Goal: Task Accomplishment & Management: Complete application form

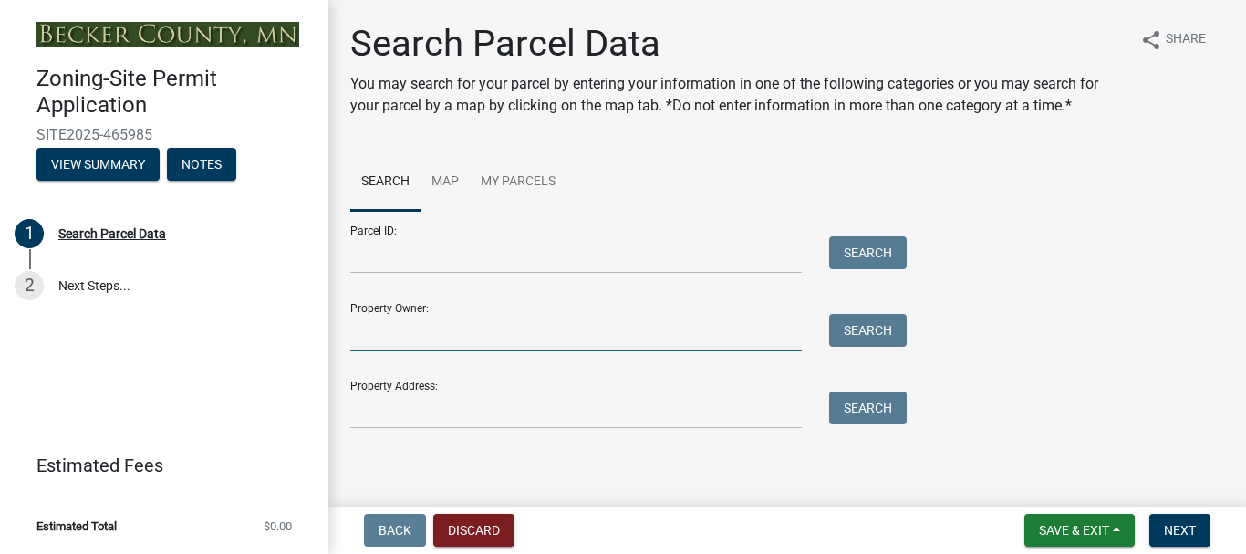
click at [681, 327] on input "Property Owner:" at bounding box center [575, 332] width 451 height 37
click at [458, 330] on input "Property Owner:" at bounding box center [575, 332] width 451 height 37
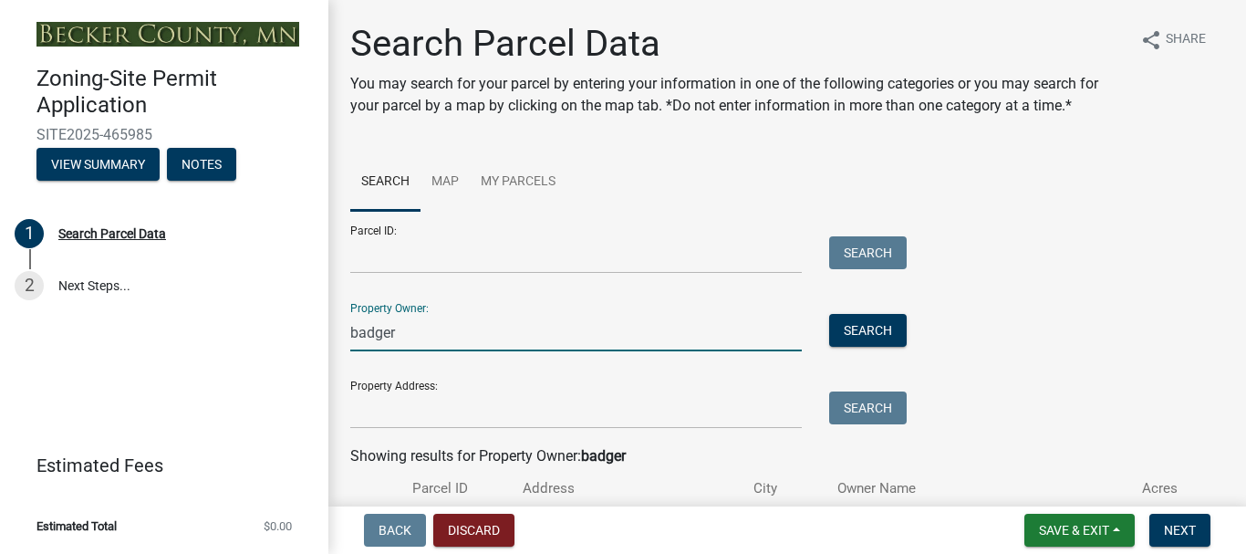
scroll to position [171, 0]
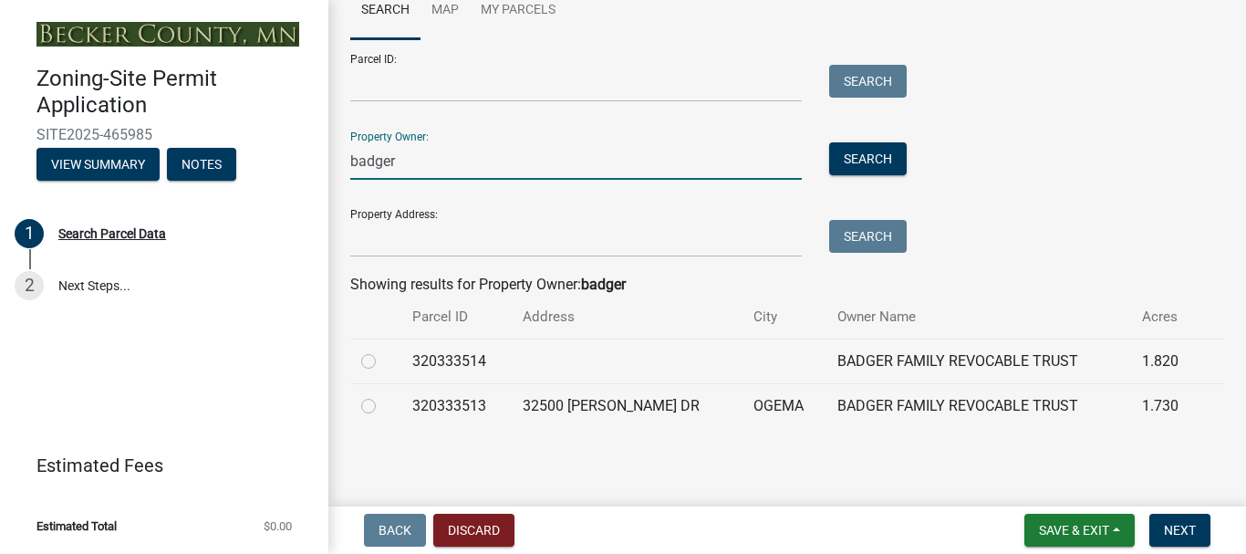
type input "badger"
click at [376, 361] on div at bounding box center [375, 361] width 29 height 22
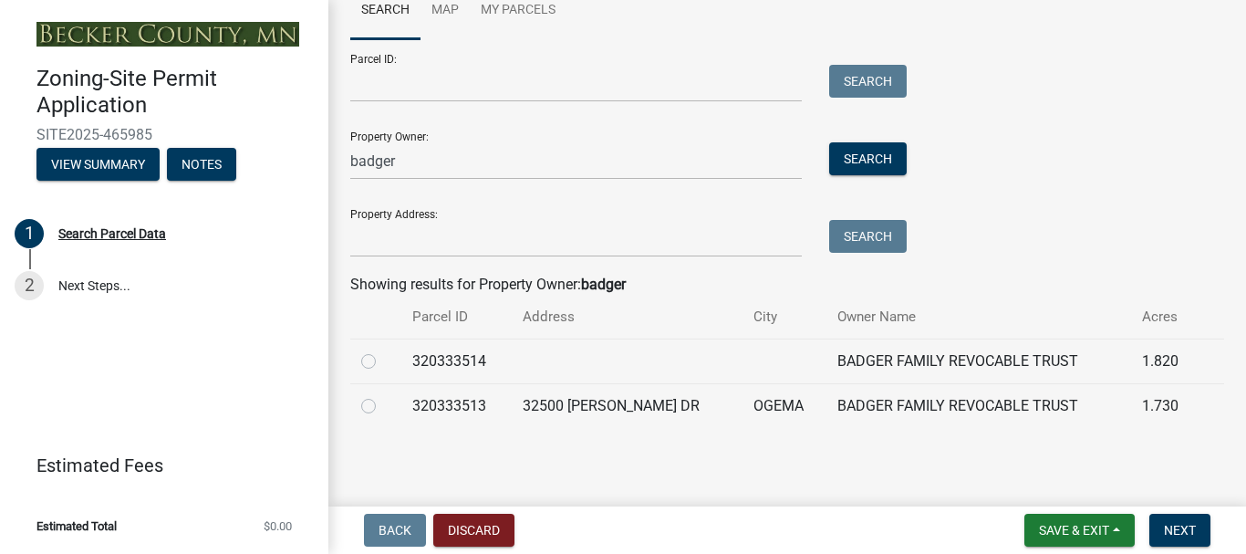
click at [383, 350] on label at bounding box center [383, 350] width 0 height 0
click at [383, 361] on input "radio" at bounding box center [389, 356] width 12 height 12
radio input "true"
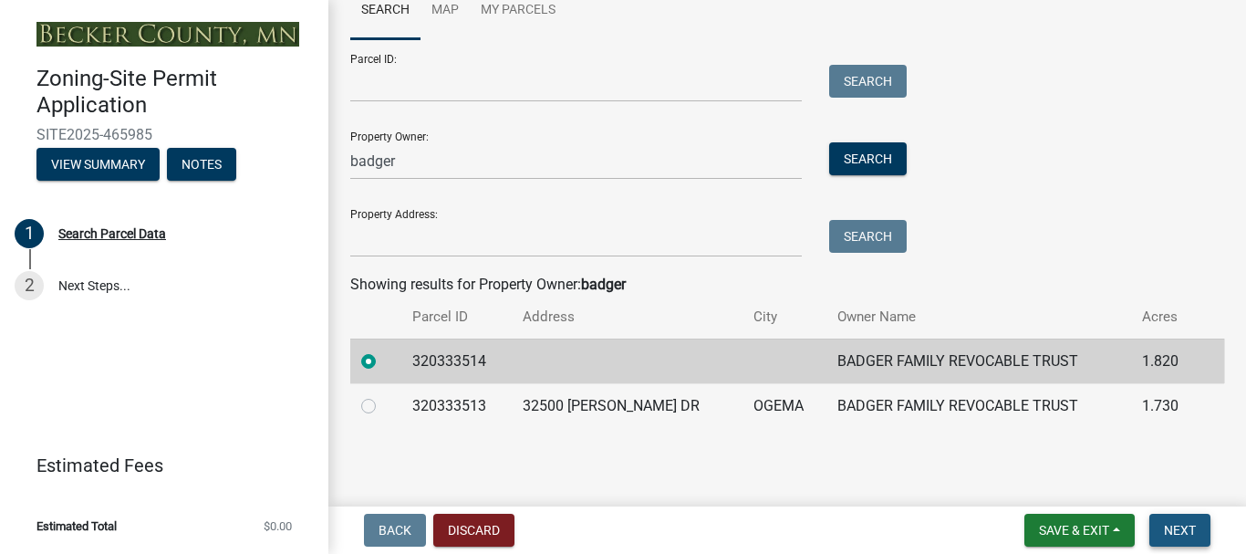
click at [1187, 532] on span "Next" at bounding box center [1180, 530] width 32 height 15
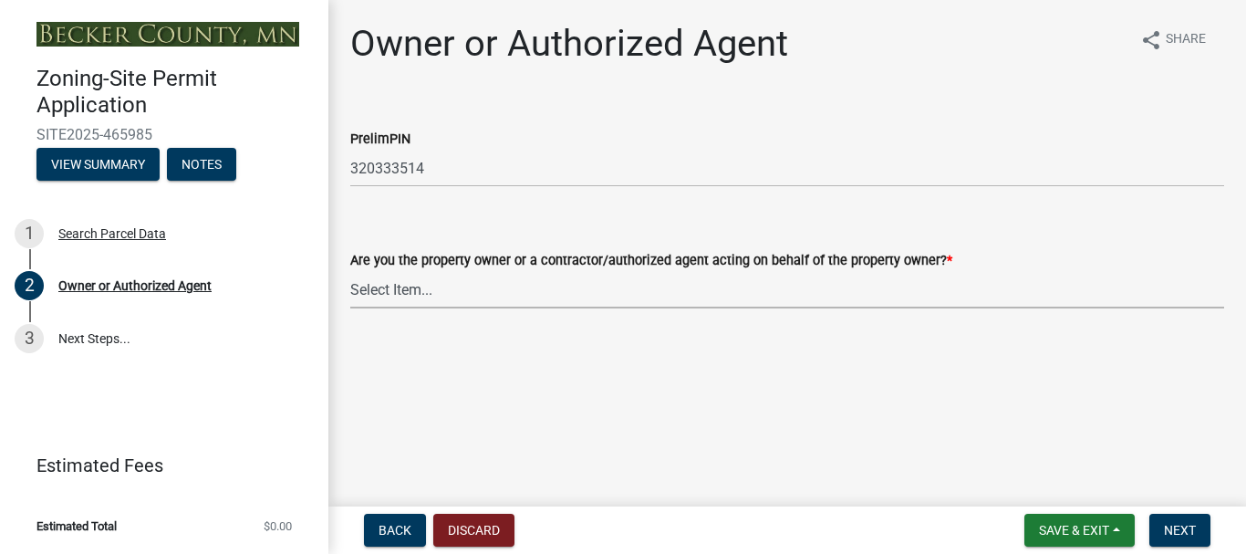
click at [378, 288] on select "Select Item... Property Owner Authorized Agent" at bounding box center [787, 289] width 874 height 37
click at [350, 271] on select "Select Item... Property Owner Authorized Agent" at bounding box center [787, 289] width 874 height 37
select select "3c674549-ed69-405f-b795-9fa3f7d47d9d"
click at [1161, 525] on button "Next" at bounding box center [1179, 529] width 61 height 33
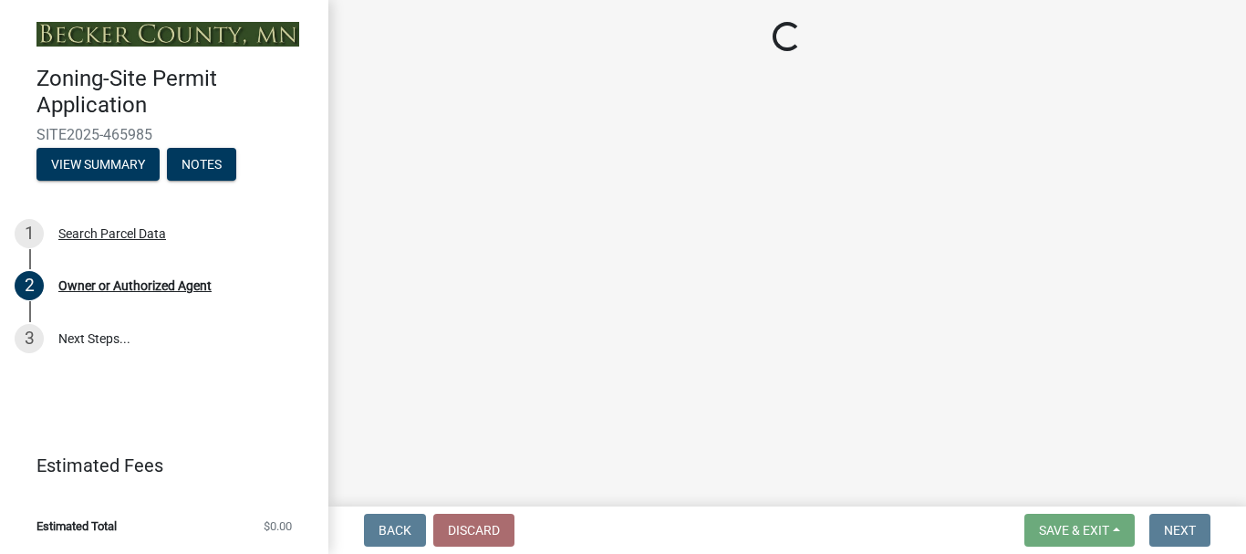
select select "5a3c243d-5cb2-4bc7-bda1-959088d74f81"
select select "61d56479-71b4-4f98-942d-99b919d4174a"
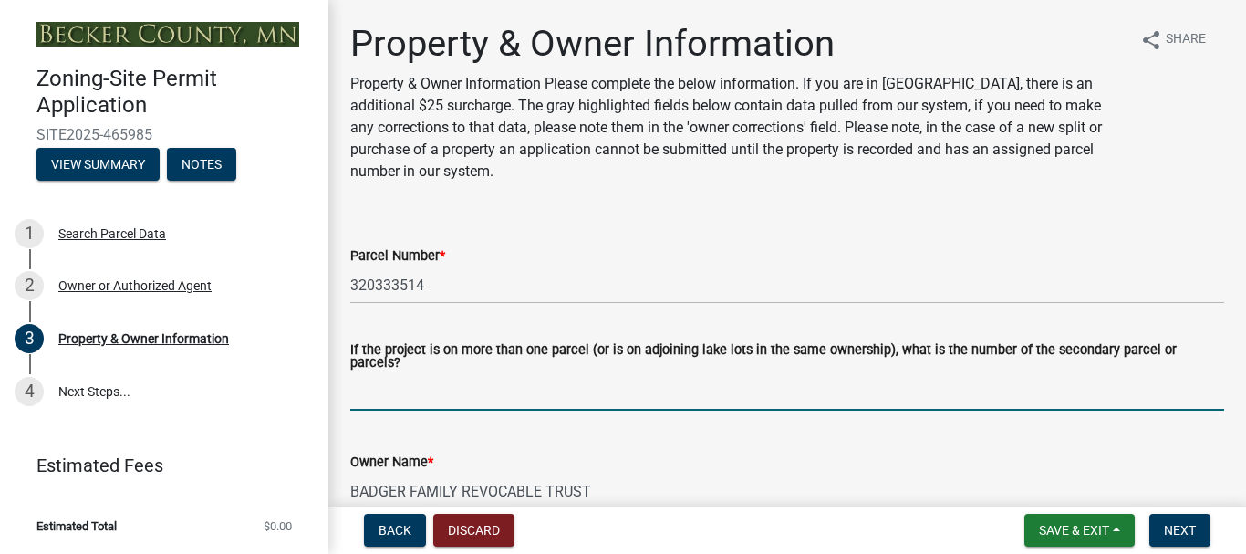
click at [391, 377] on input "If the project is on more than one parcel (or is on adjoining lake lots in the …" at bounding box center [787, 391] width 874 height 37
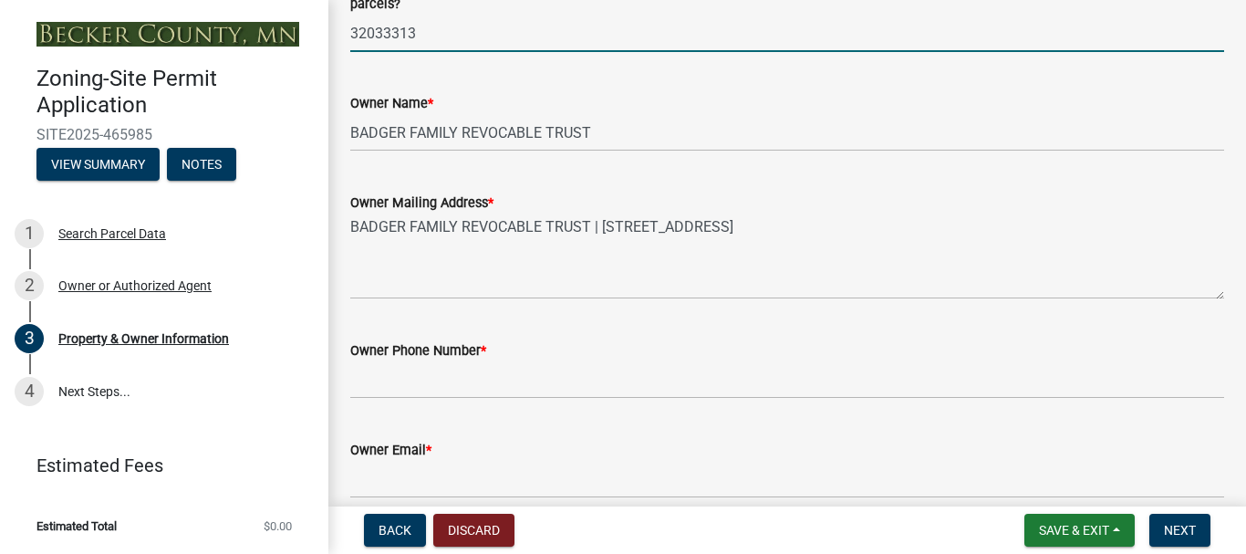
scroll to position [365, 0]
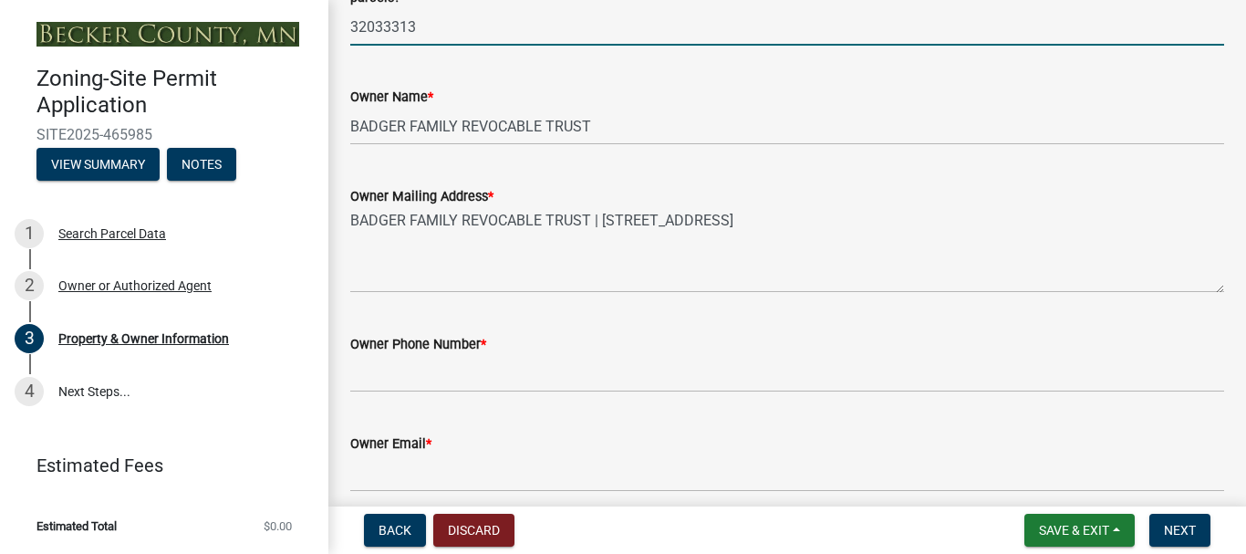
type input "32033313"
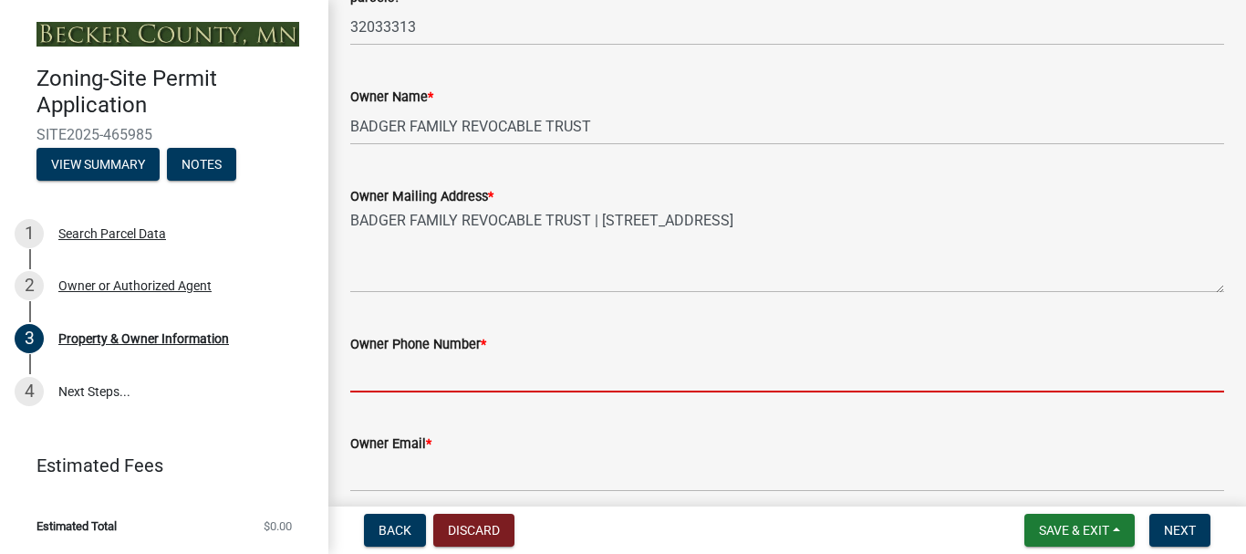
click at [537, 358] on input "Owner Phone Number *" at bounding box center [787, 373] width 874 height 37
type input "5072598681"
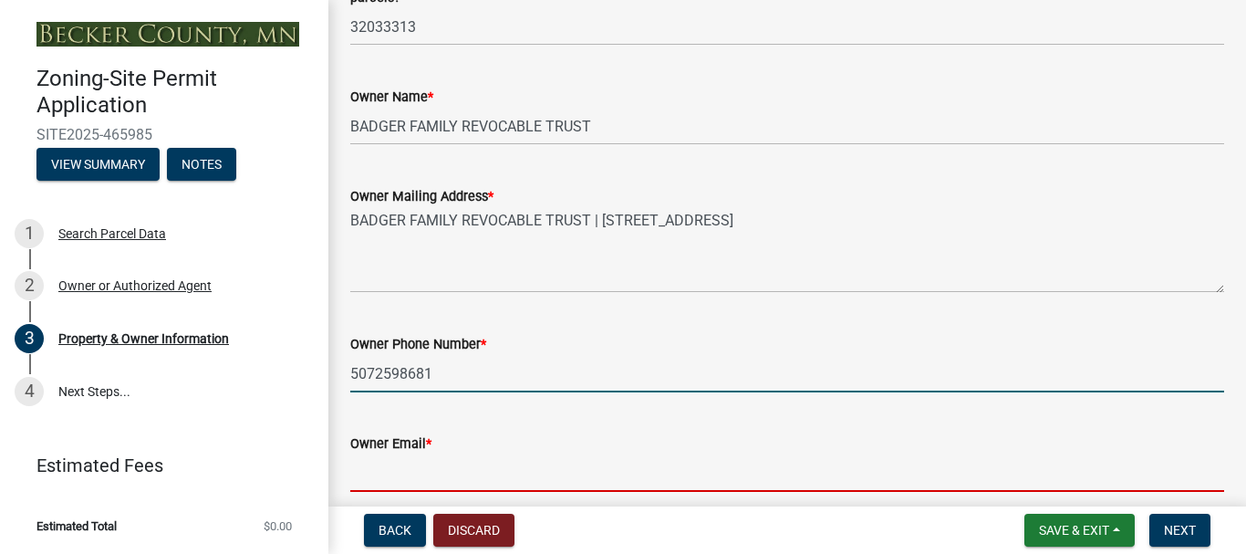
type input "[EMAIL_ADDRESS][DOMAIN_NAME]"
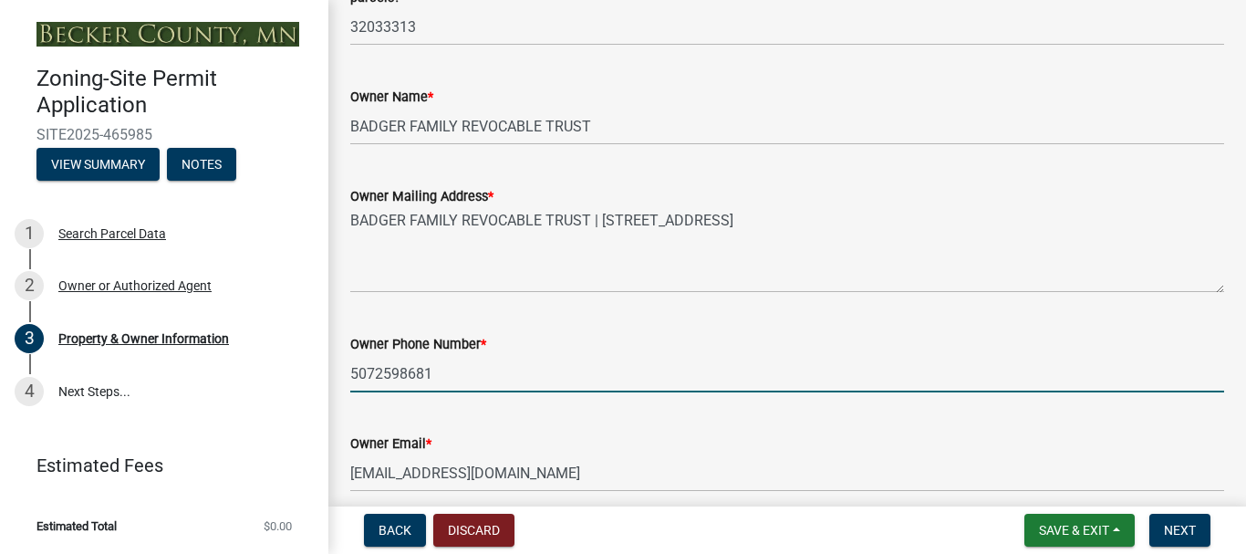
type input "58851 245th Ave"
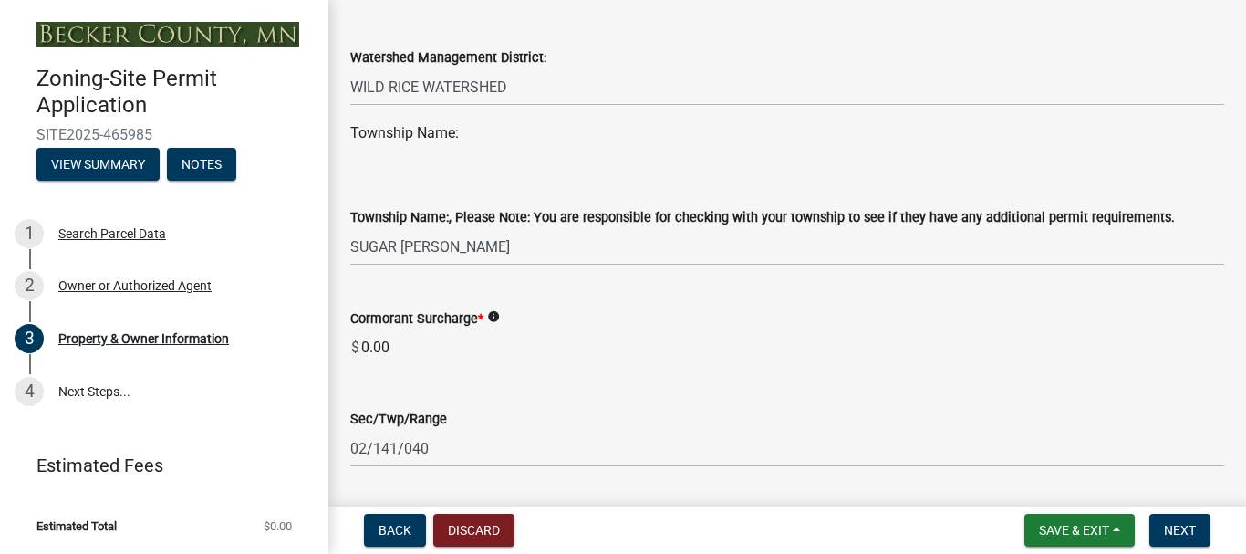
scroll to position [1094, 0]
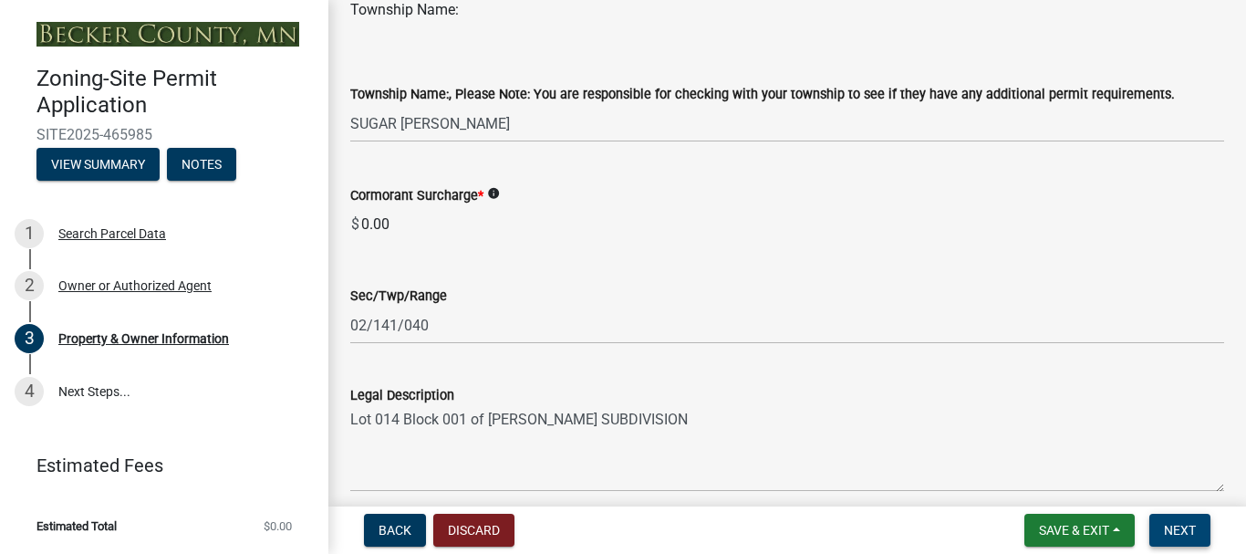
click at [1179, 525] on span "Next" at bounding box center [1180, 530] width 32 height 15
click at [1172, 526] on span "Next" at bounding box center [1180, 530] width 32 height 15
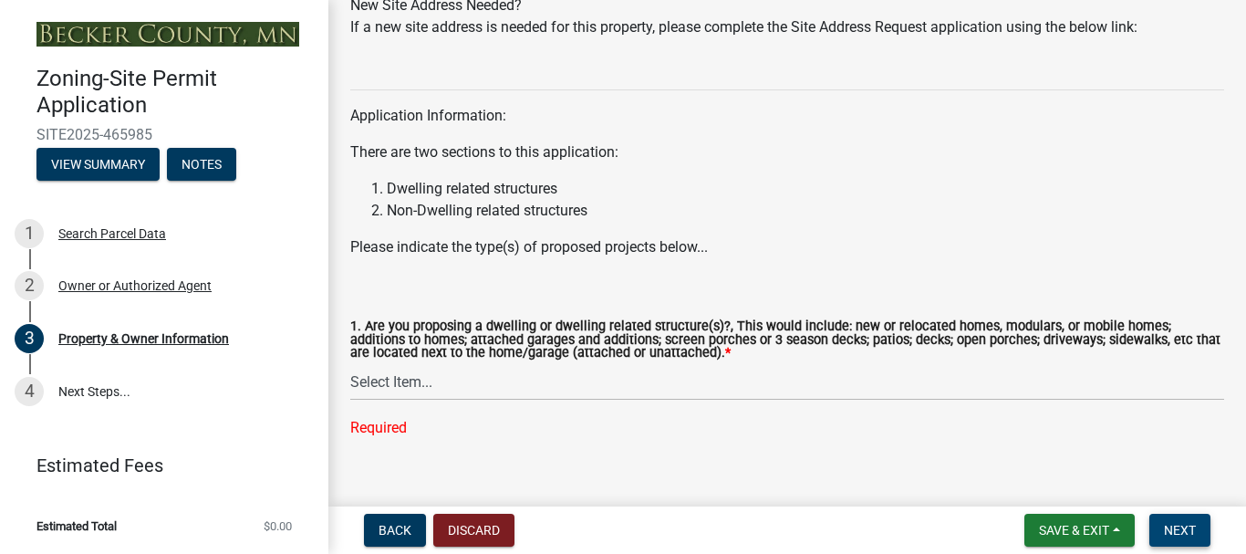
scroll to position [1915, 0]
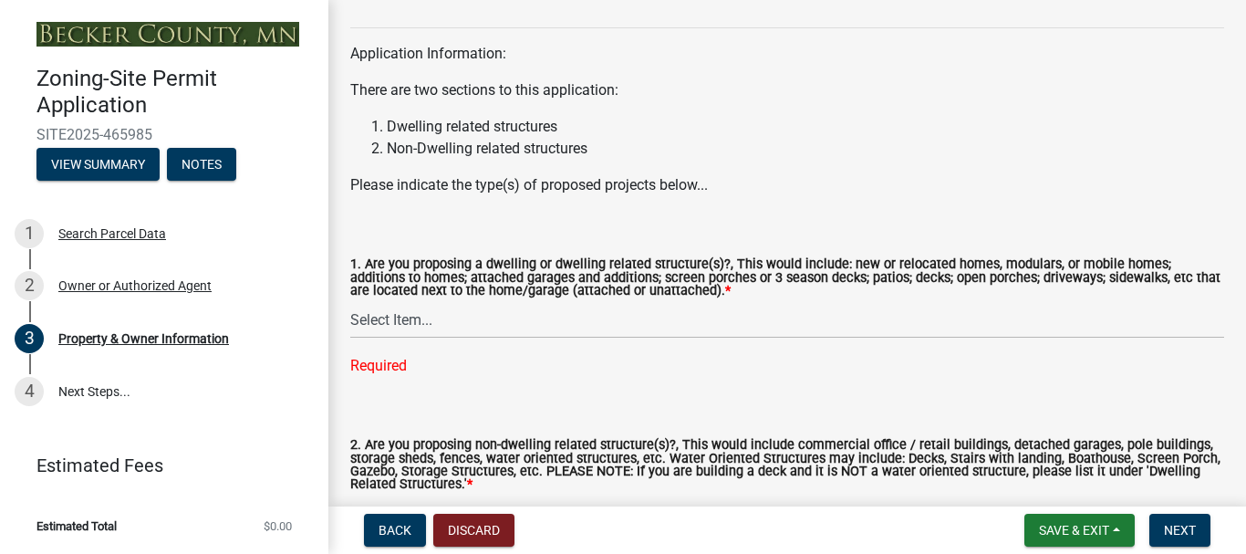
click at [377, 197] on wm-data-entity-input "Application Information: There are two sections to this application: Dwelling r…" at bounding box center [787, 101] width 874 height 220
click at [406, 316] on select "Select Item... Yes No" at bounding box center [787, 319] width 874 height 37
click at [350, 301] on select "Select Item... Yes No" at bounding box center [787, 319] width 874 height 37
select select "fcf6d223-6c57-4dc5-b63a-a94704169022"
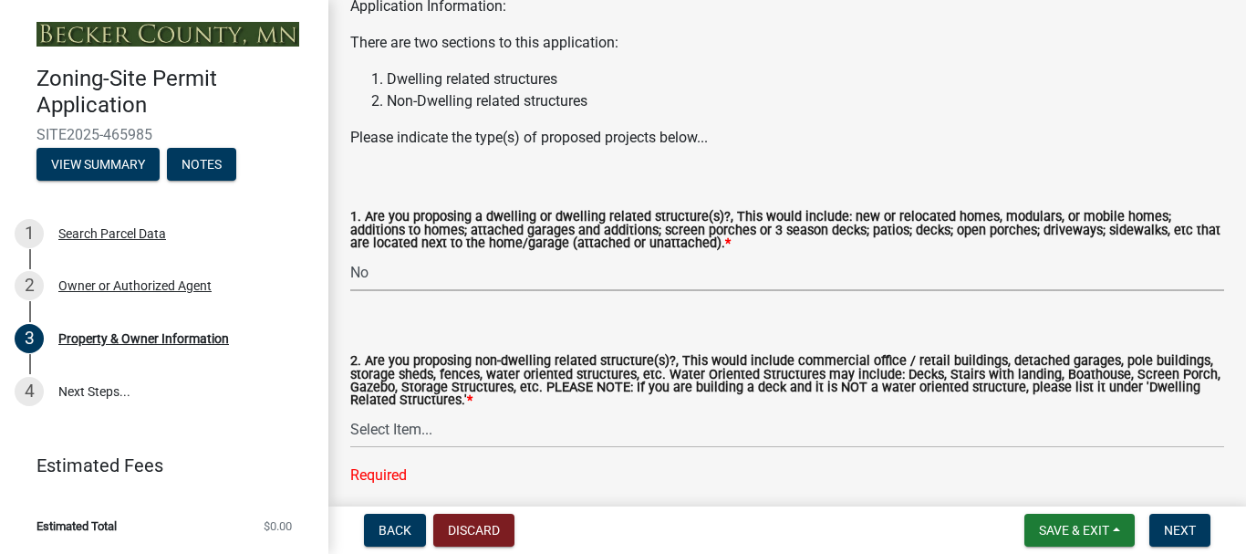
scroll to position [2030, 0]
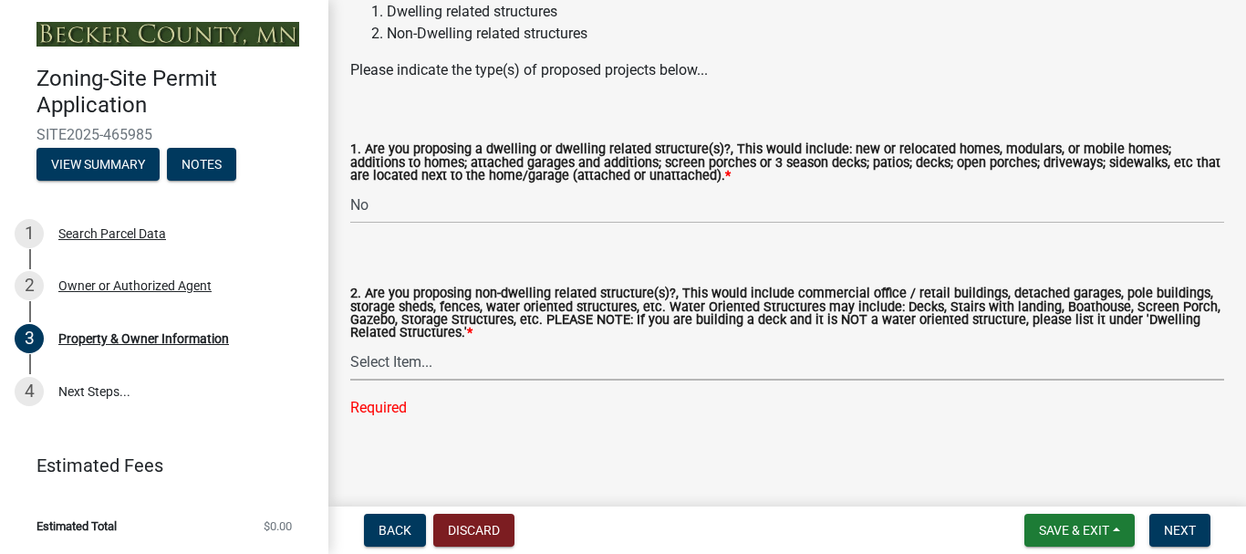
click at [409, 358] on select "Select Item... Yes No" at bounding box center [787, 361] width 874 height 37
click at [350, 374] on select "Select Item... Yes No" at bounding box center [787, 361] width 874 height 37
select select "5a5634ed-f11e-4c7b-90e1-096e6cfd17b9"
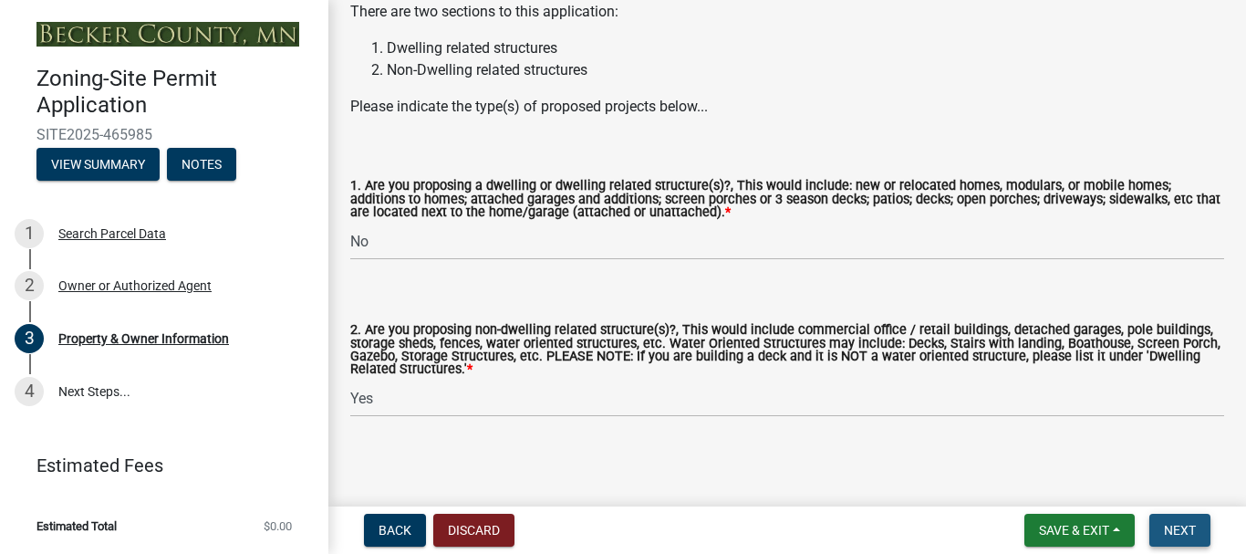
click at [1176, 528] on span "Next" at bounding box center [1180, 530] width 32 height 15
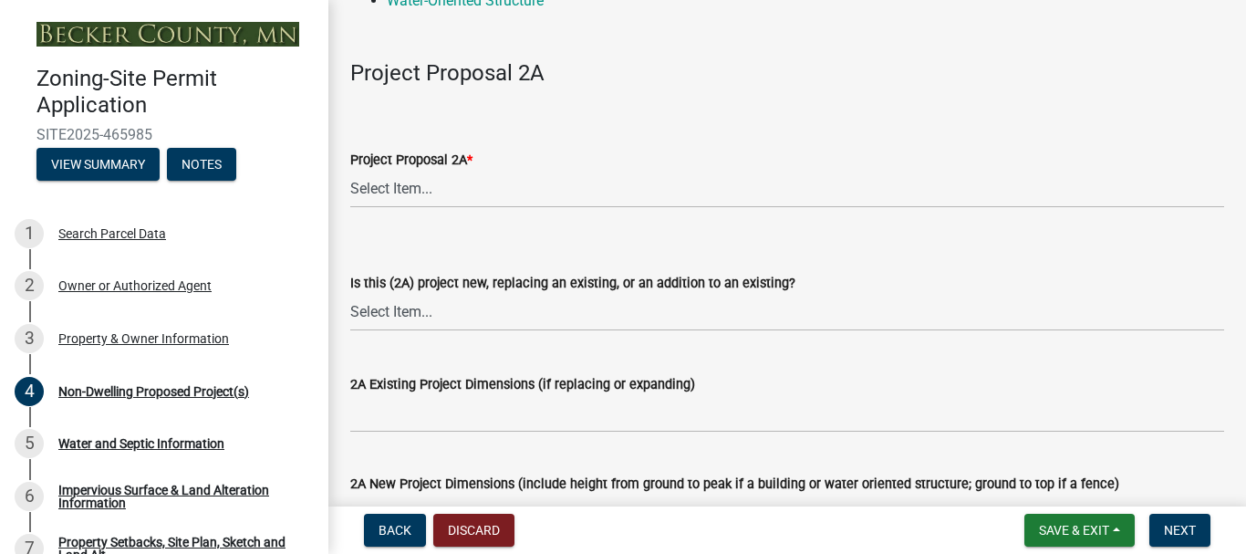
scroll to position [274, 0]
click at [378, 189] on select "Select Item... N/A Commercial Office/Retail Building Detached Garage Pole Build…" at bounding box center [787, 188] width 874 height 37
click at [350, 170] on select "Select Item... N/A Commercial Office/Retail Building Detached Garage Pole Build…" at bounding box center [787, 188] width 874 height 37
select select "6ced1b54-2913-4dbf-9776-23baa6524e46"
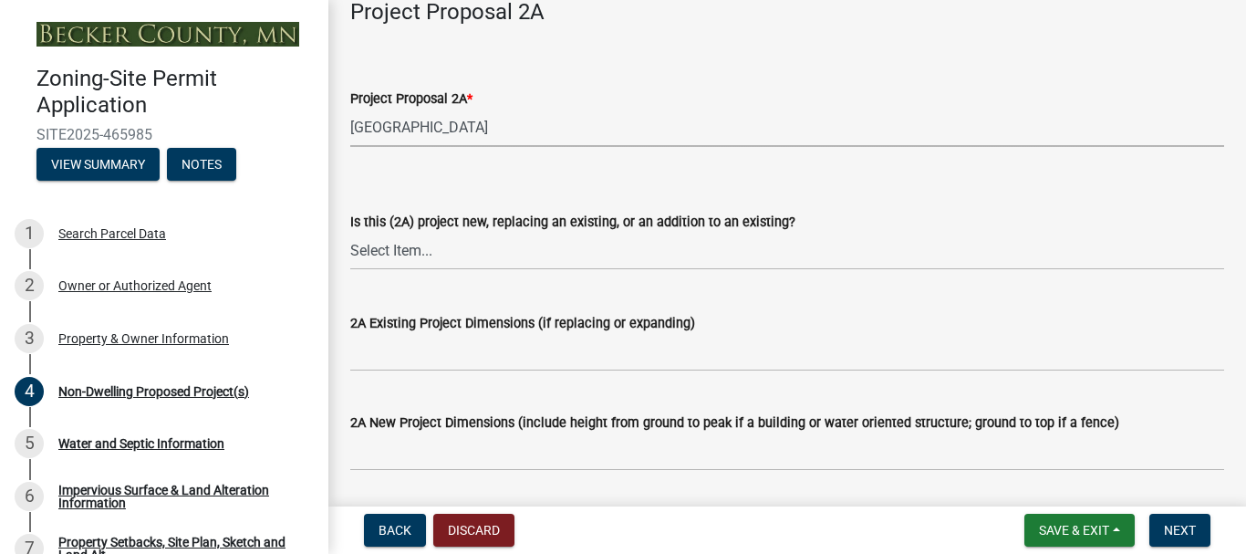
scroll to position [456, 0]
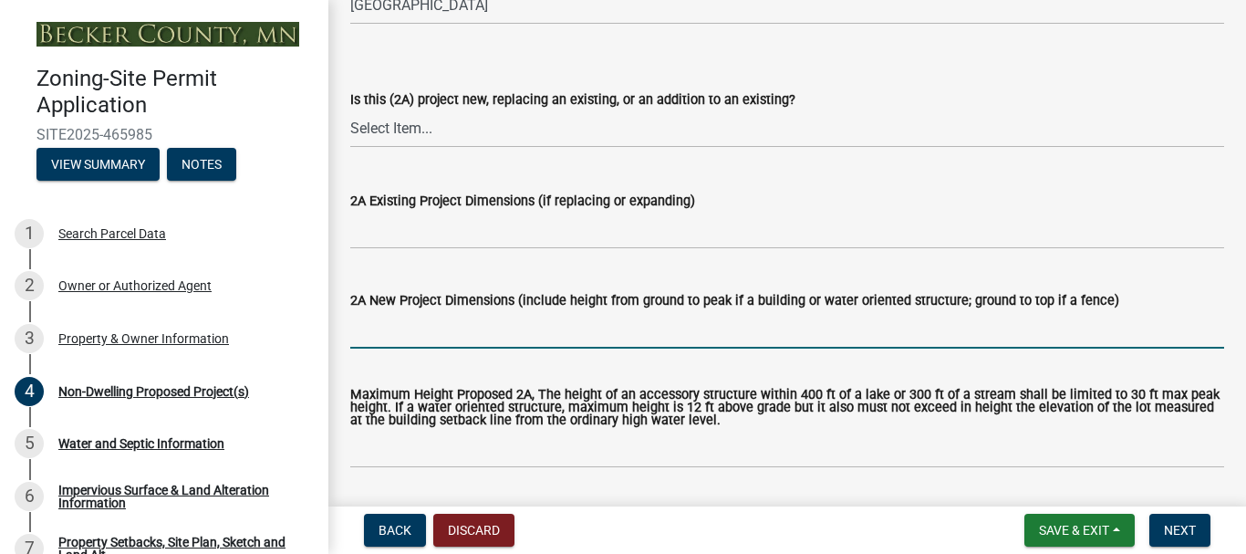
click at [469, 333] on input "2A New Project Dimensions (include height from ground to peak if a building or …" at bounding box center [787, 329] width 874 height 37
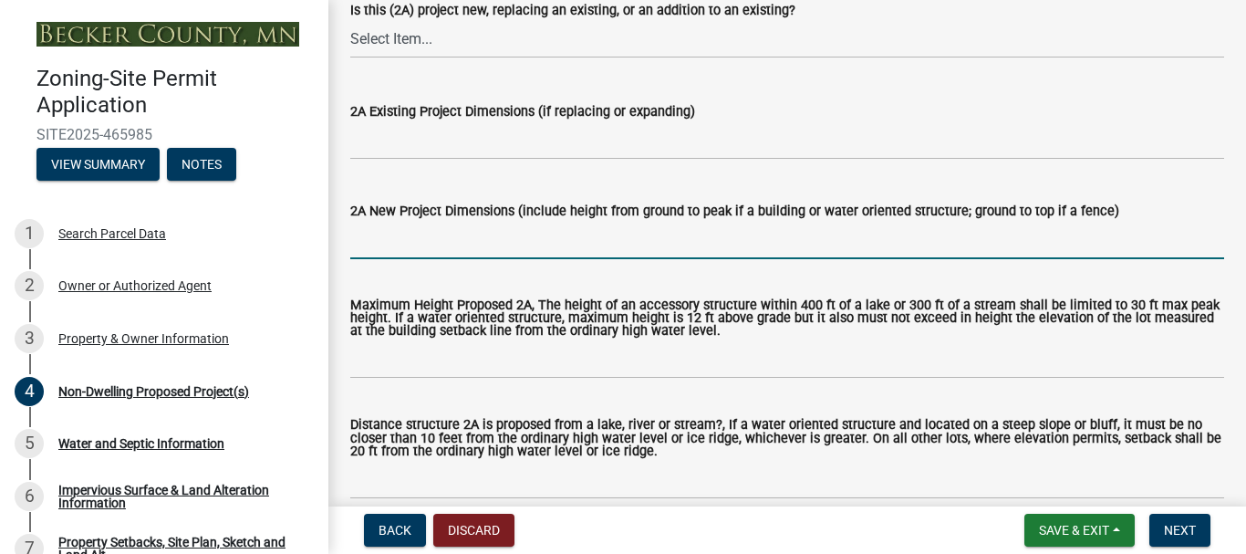
scroll to position [547, 0]
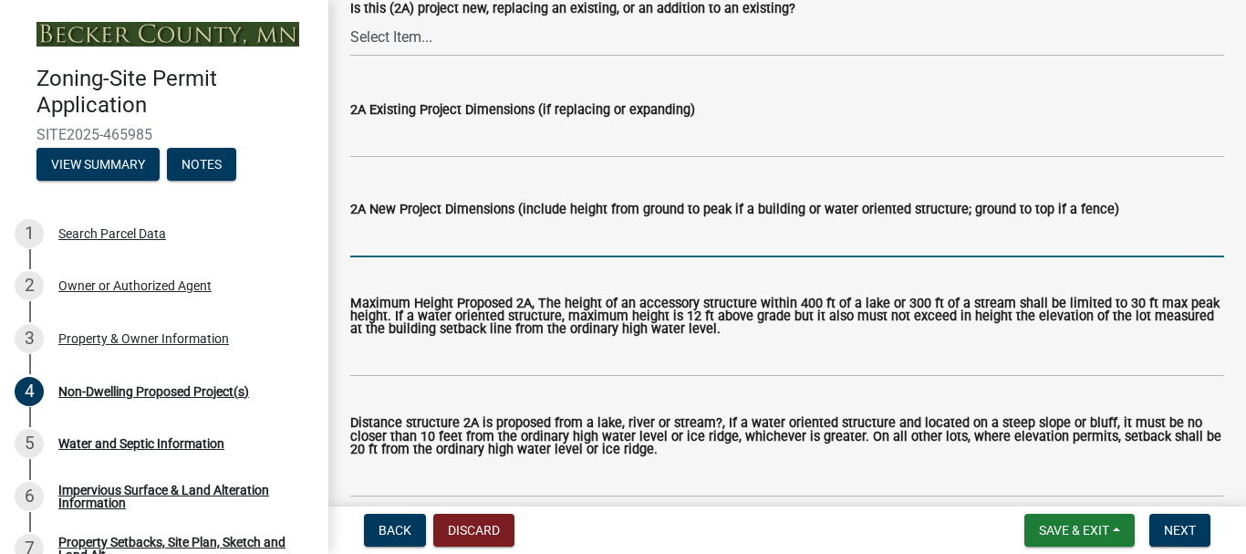
click at [505, 241] on input "2A New Project Dimensions (include height from ground to peak if a building or …" at bounding box center [787, 238] width 874 height 37
click at [365, 240] on input "40x48x24" at bounding box center [787, 238] width 874 height 37
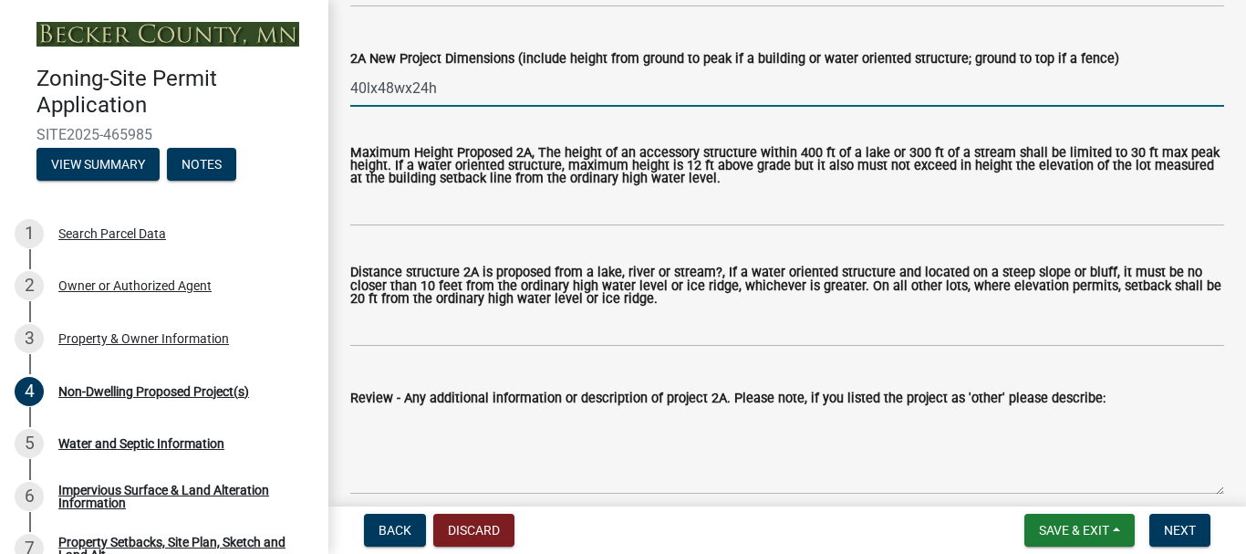
scroll to position [821, 0]
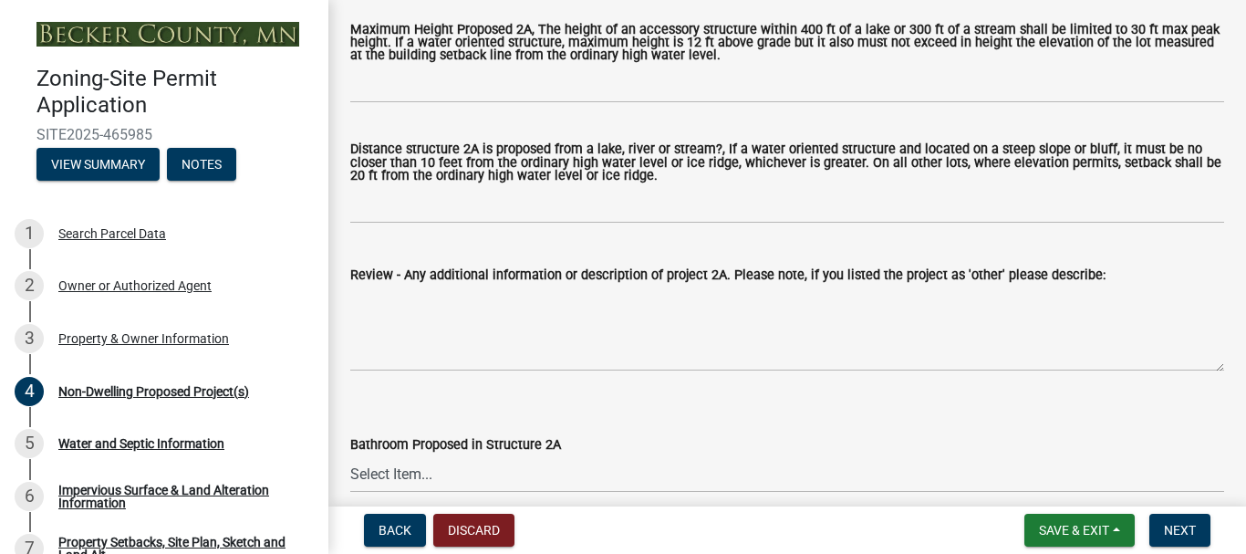
type input "40lx48wx24h"
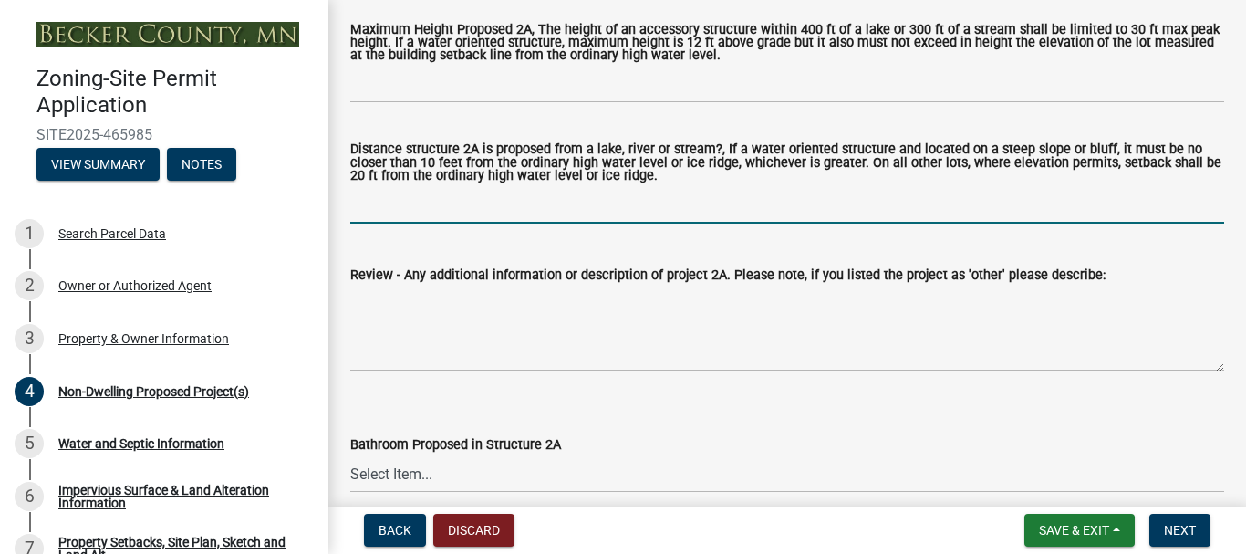
click at [584, 214] on input "Distance structure 2A is proposed from a lake, river or stream?, If a water ori…" at bounding box center [787, 204] width 874 height 37
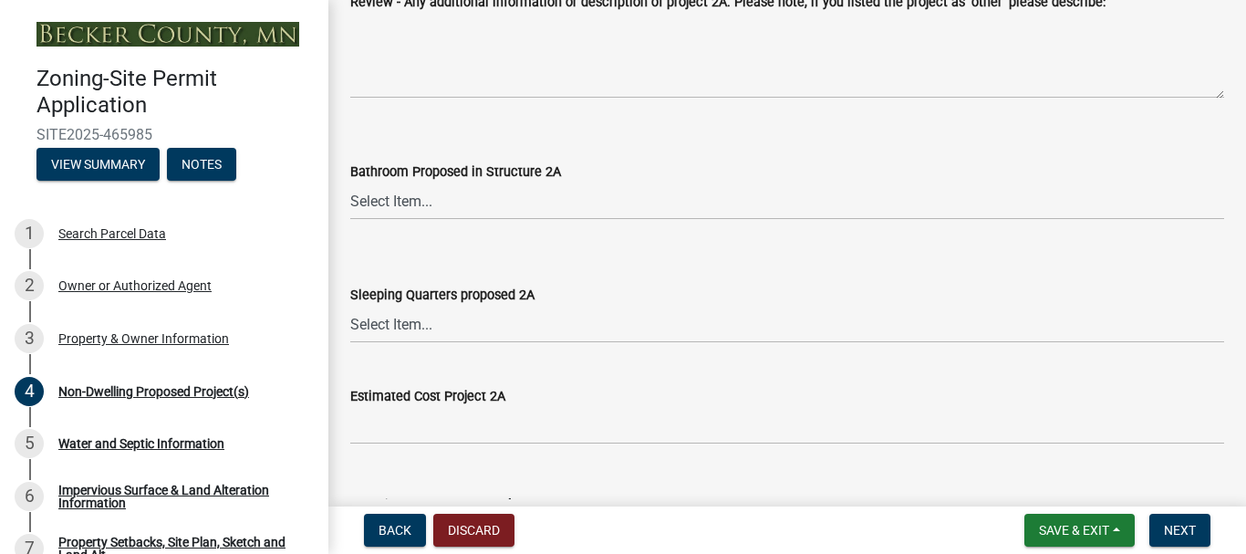
scroll to position [1094, 0]
type input "250"
click at [406, 199] on select "Select Item... N/A Yes No" at bounding box center [787, 199] width 874 height 37
click at [350, 183] on select "Select Item... N/A Yes No" at bounding box center [787, 199] width 874 height 37
select select "cf118f3b-6469-426f-b247-8aeebfb0198d"
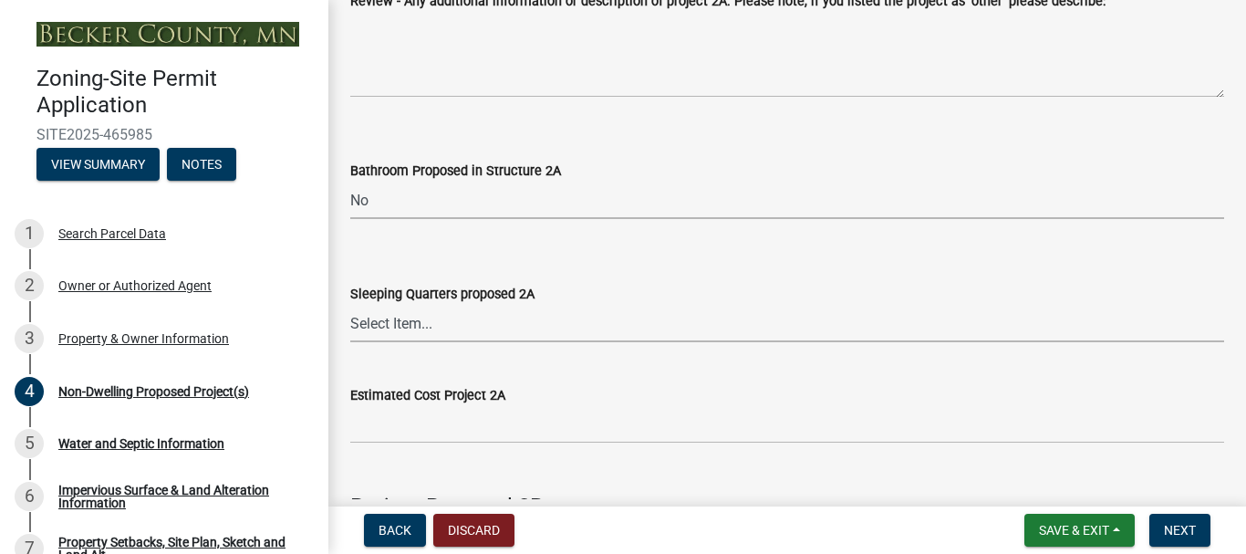
click at [392, 330] on select "Select Item... N/A Yes No" at bounding box center [787, 323] width 874 height 37
click at [350, 306] on select "Select Item... N/A Yes No" at bounding box center [787, 323] width 874 height 37
click at [351, 319] on select "Select Item... N/A Yes No" at bounding box center [787, 323] width 874 height 37
click at [350, 306] on select "Select Item... N/A Yes No" at bounding box center [787, 323] width 874 height 37
select select "ae391dbd-f41d-43ca-bdf1-092bd9136923"
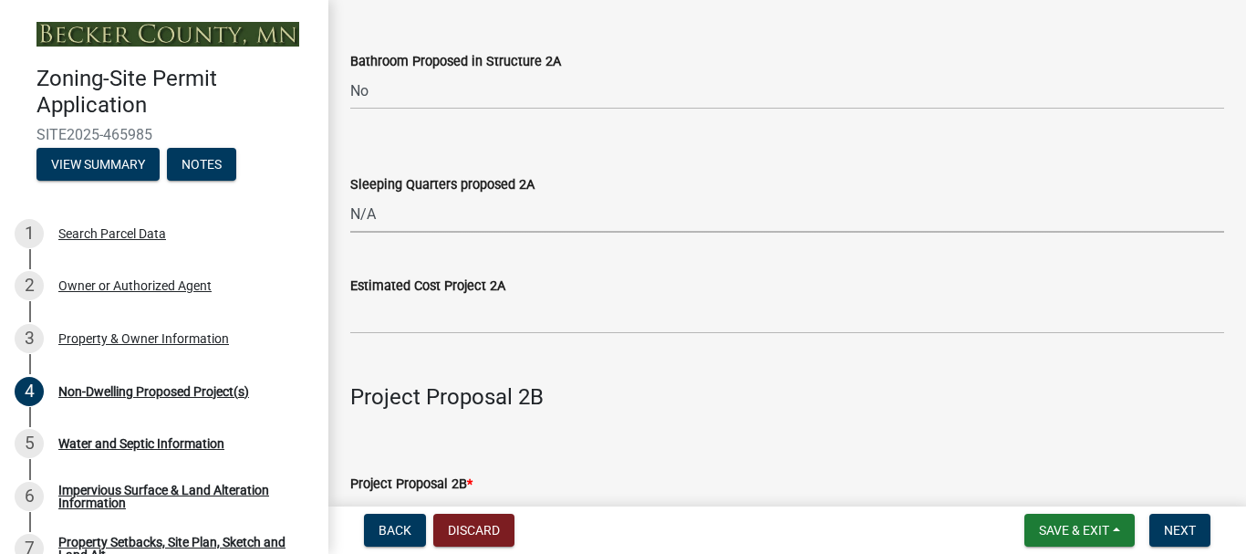
scroll to position [1277, 0]
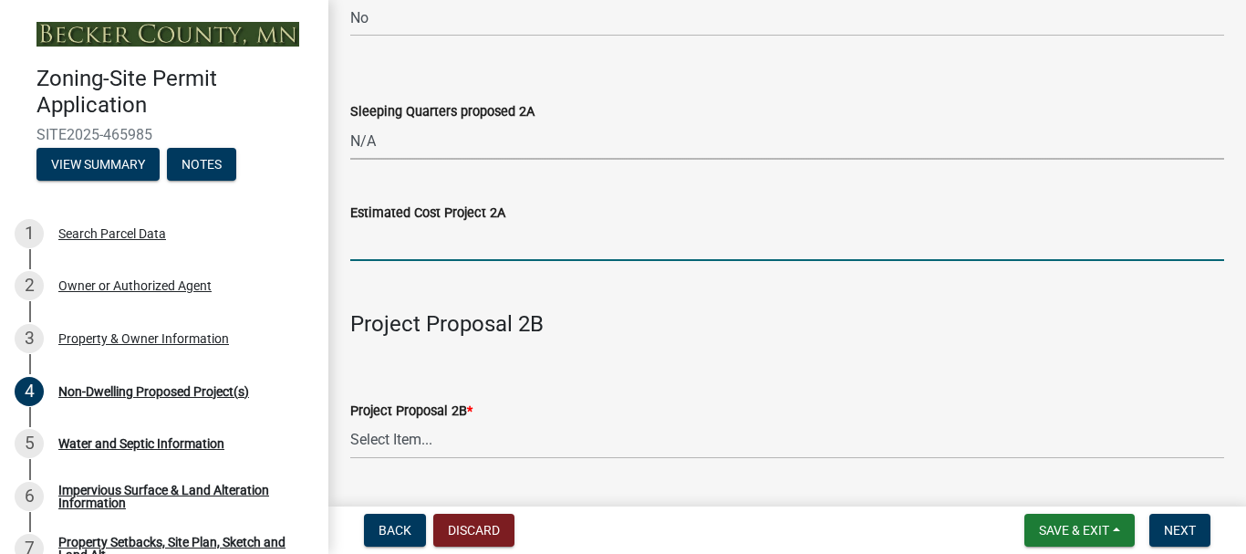
click at [437, 244] on input "text" at bounding box center [787, 241] width 874 height 37
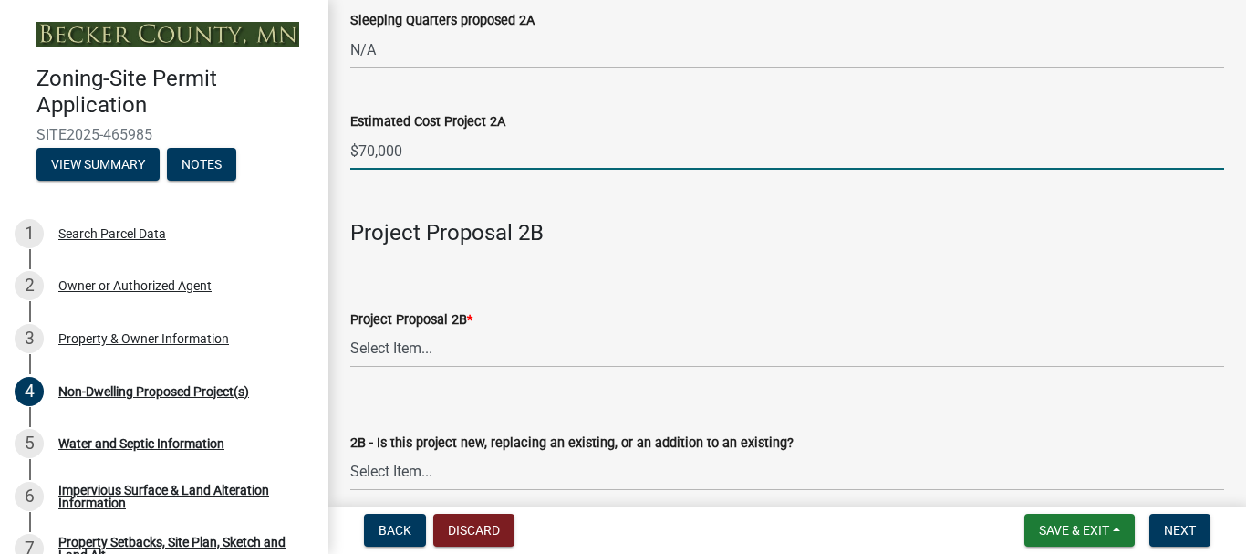
scroll to position [1459, 0]
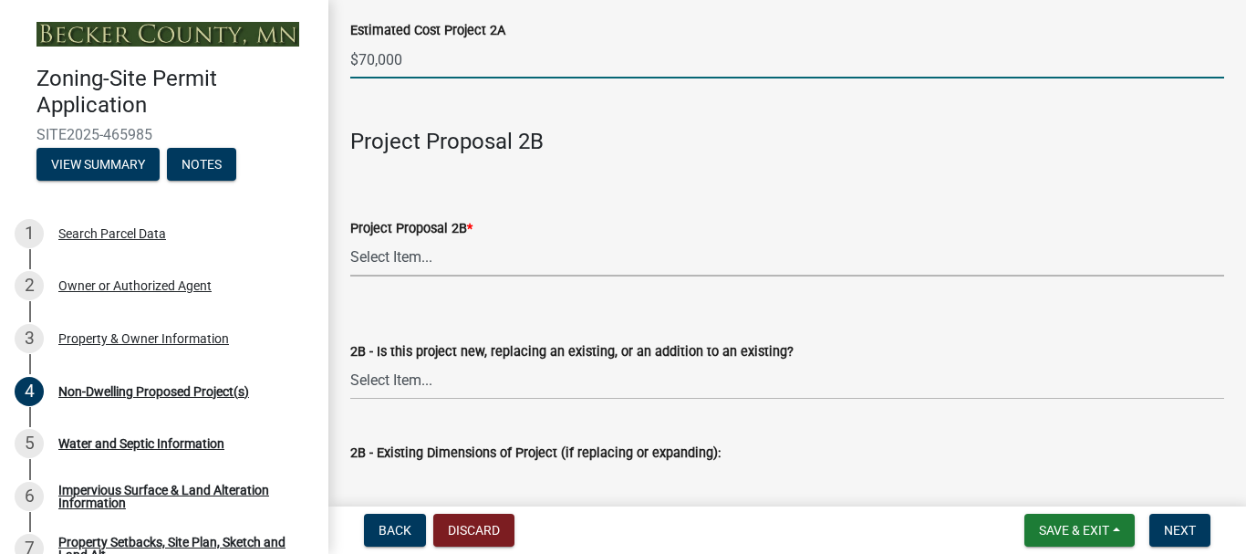
type input "70000"
click at [397, 253] on select "Select Item... N/A Commercial Office/Retail Building Detached Garage Pole Build…" at bounding box center [787, 257] width 874 height 37
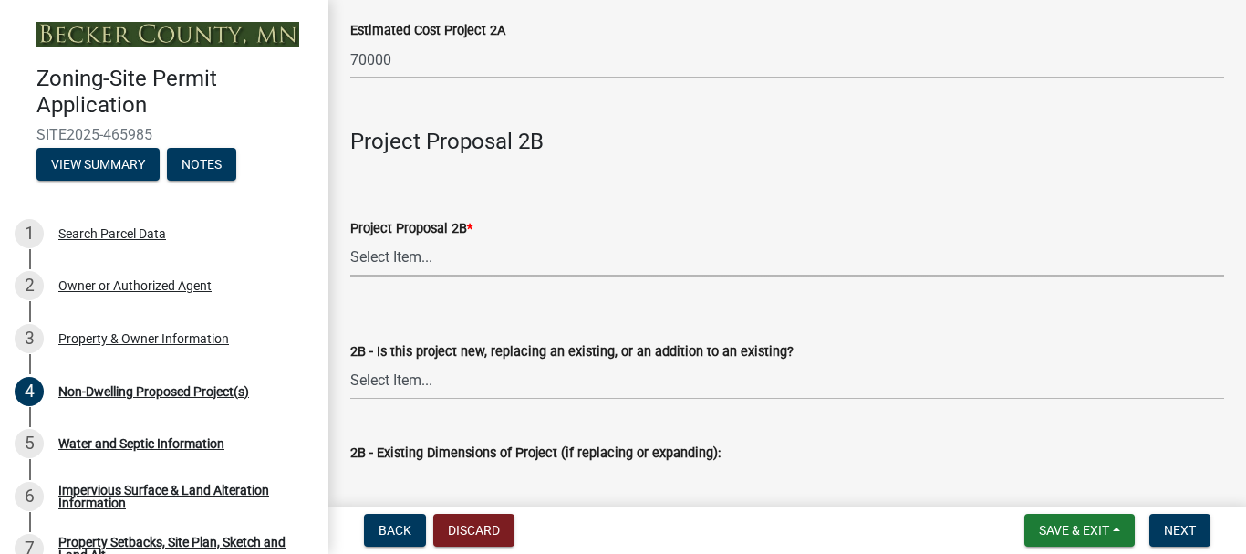
click at [966, 356] on form "2B - Is this project new, replacing an existing, or an addition to an existing?…" at bounding box center [787, 358] width 874 height 81
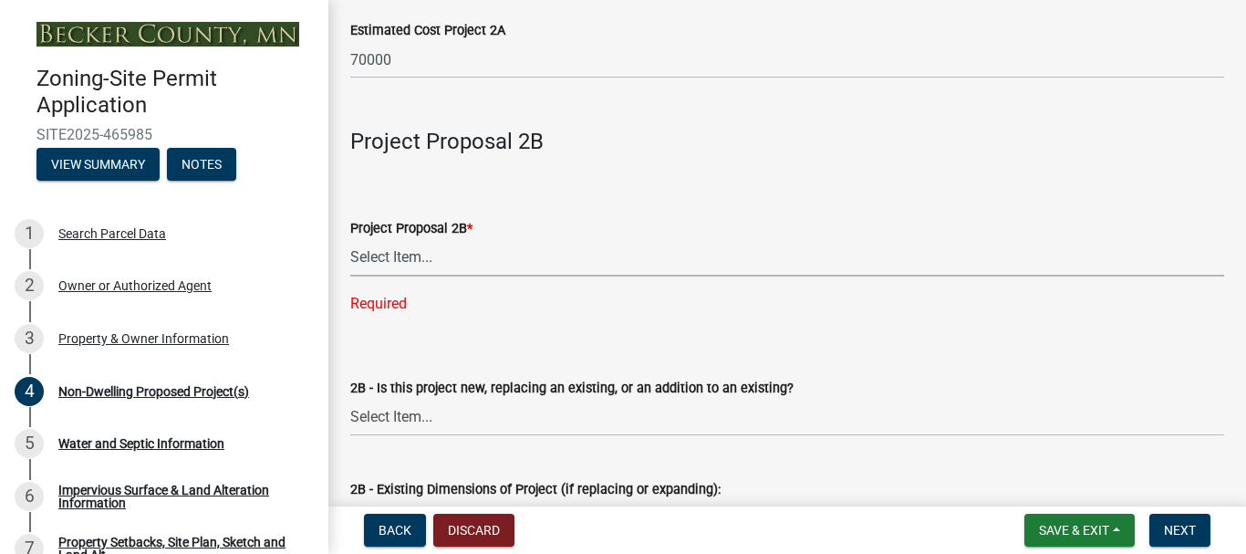
click at [413, 253] on select "Select Item... N/A Commercial Office/Retail Building Detached Garage Pole Build…" at bounding box center [787, 257] width 874 height 37
click at [350, 240] on select "Select Item... N/A Commercial Office/Retail Building Detached Garage Pole Build…" at bounding box center [787, 257] width 874 height 37
select select "258cbdbc-8629-455d-9fed-6a57bf82144e"
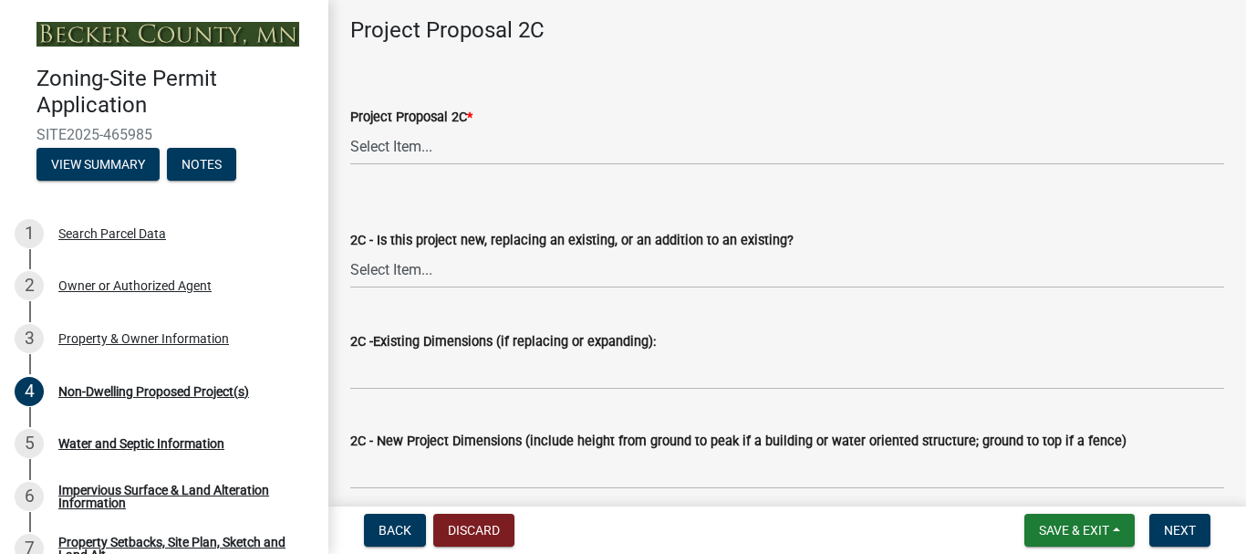
scroll to position [2827, 0]
click at [415, 146] on select "Select Item... N/A Commercial Office/Retail Building Detached Garage Pole Build…" at bounding box center [787, 144] width 874 height 37
click at [350, 130] on select "Select Item... N/A Commercial Office/Retail Building Detached Garage Pole Build…" at bounding box center [787, 144] width 874 height 37
select select "a9a8393f-3c28-47b8-b6d9-84c94641c3fc"
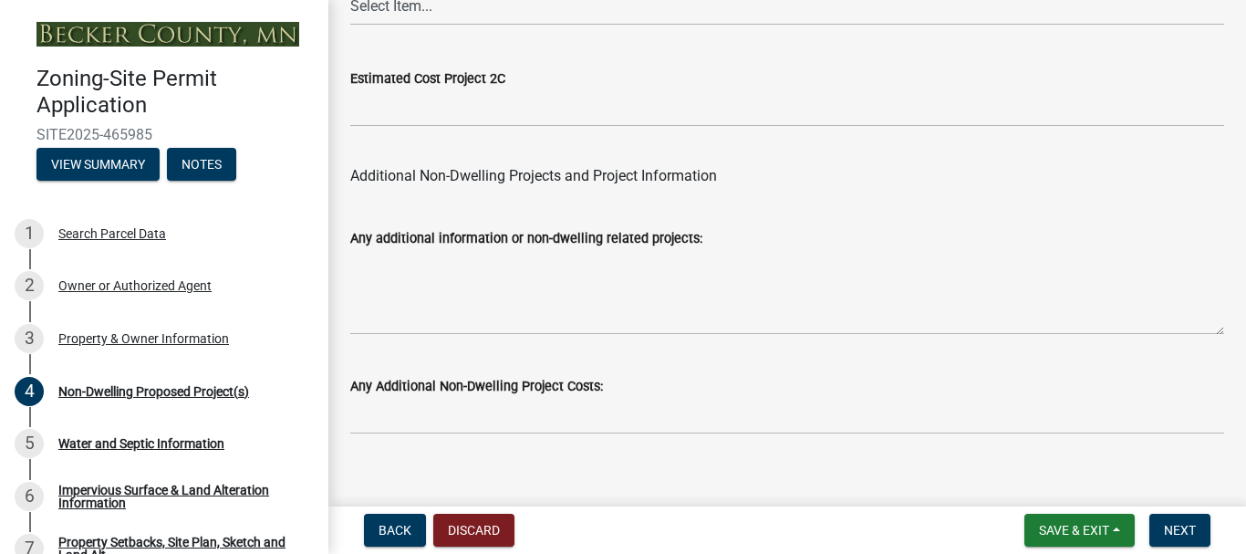
scroll to position [3950, 0]
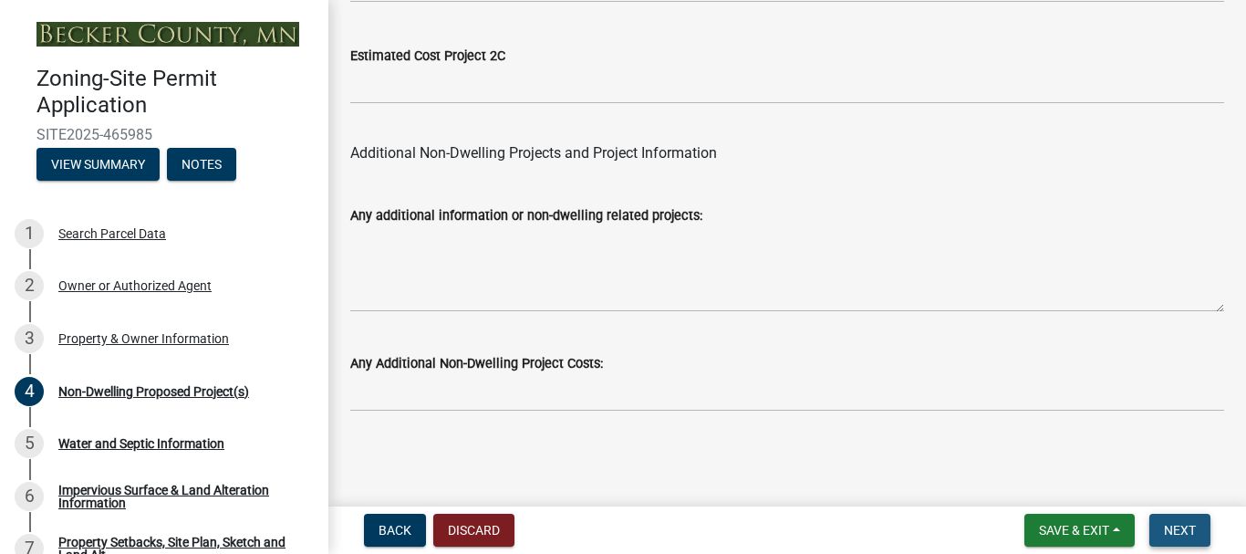
click at [1175, 537] on span "Next" at bounding box center [1180, 530] width 32 height 15
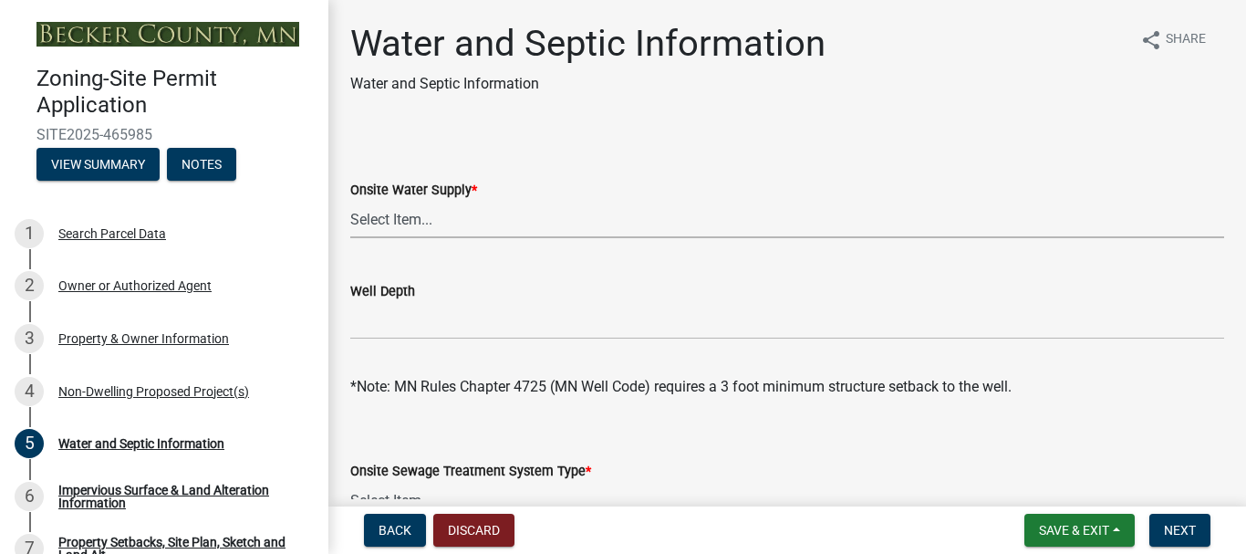
click at [394, 214] on select "Select Item... Well New Well to be Installed Attached to City Water System No o…" at bounding box center [787, 219] width 874 height 37
click at [350, 201] on select "Select Item... Well New Well to be Installed Attached to City Water System No o…" at bounding box center [787, 219] width 874 height 37
select select "36c179e4-d9bc-4e26-9fa7-a2562bd8114c"
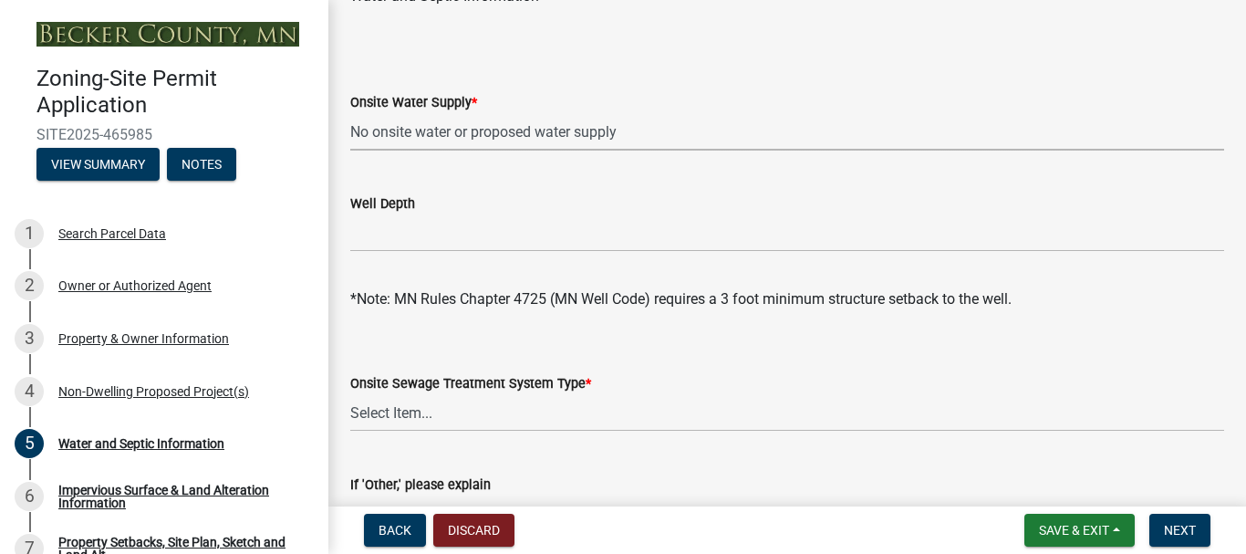
scroll to position [91, 0]
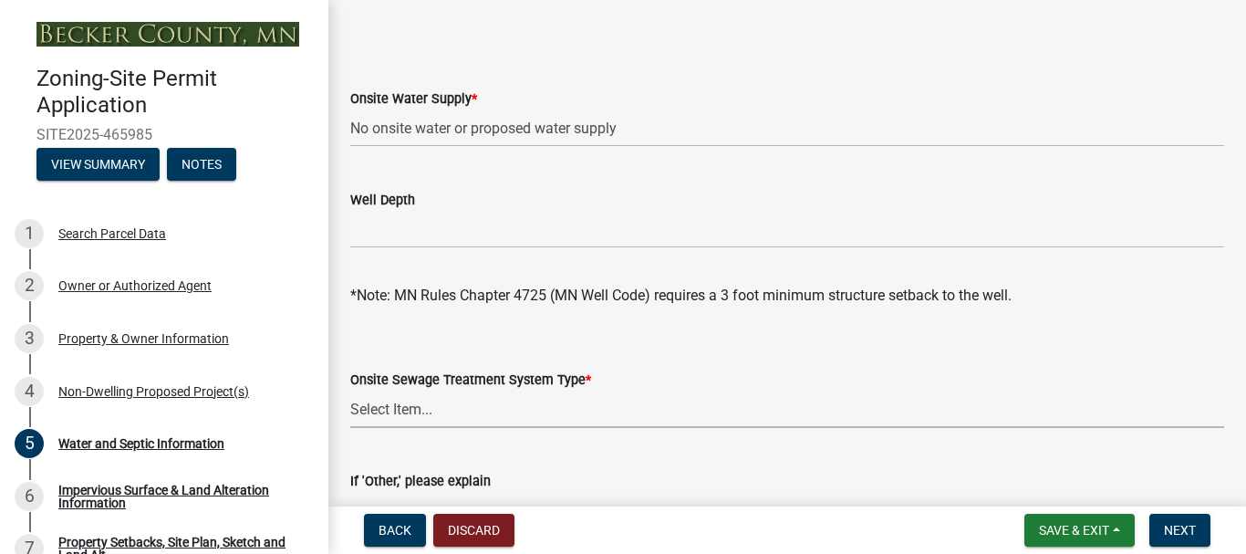
click at [398, 406] on select "Select Item... No existing or proposed septic Proposed New or Corrected Septic …" at bounding box center [787, 408] width 874 height 37
click at [350, 390] on select "Select Item... No existing or proposed septic Proposed New or Corrected Septic …" at bounding box center [787, 408] width 874 height 37
select select "a01a1fb1-1490-43e2-af36-29ac4cf5629f"
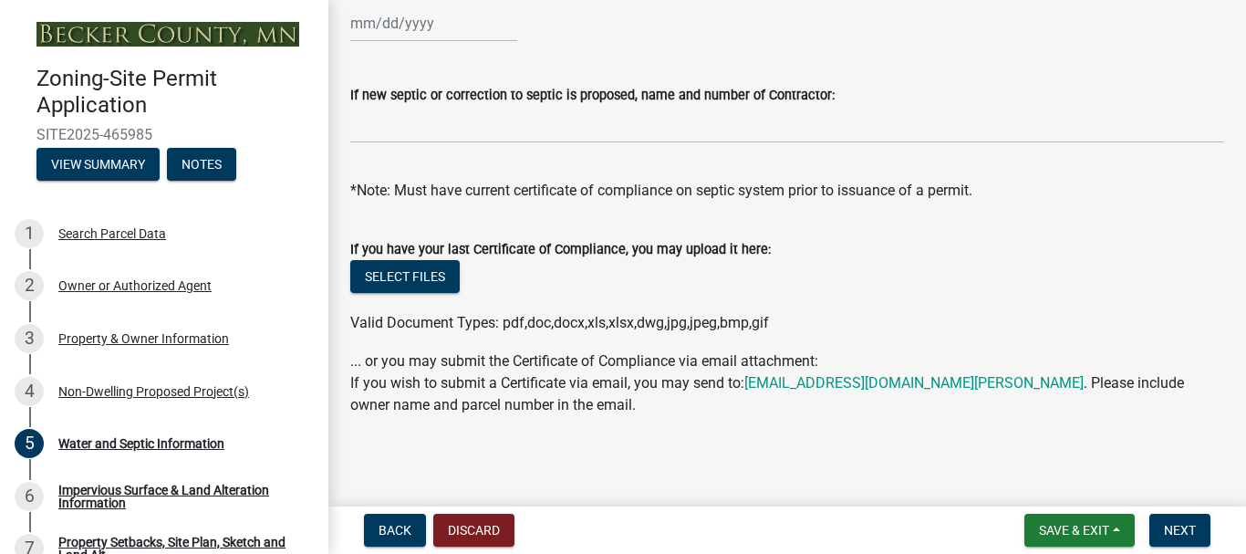
scroll to position [828, 0]
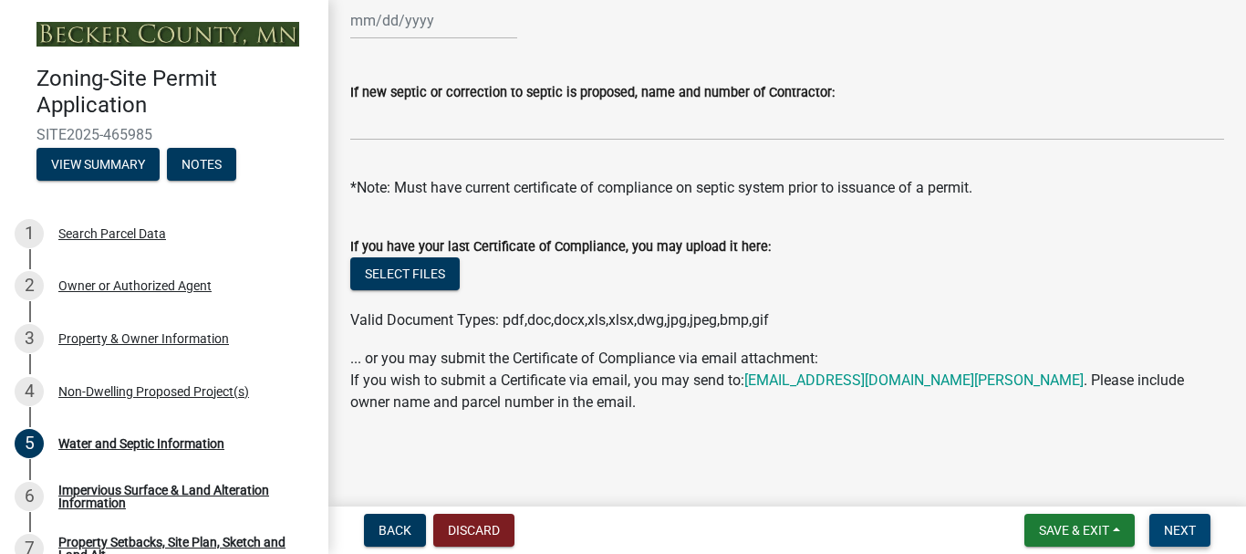
click at [1176, 534] on span "Next" at bounding box center [1180, 530] width 32 height 15
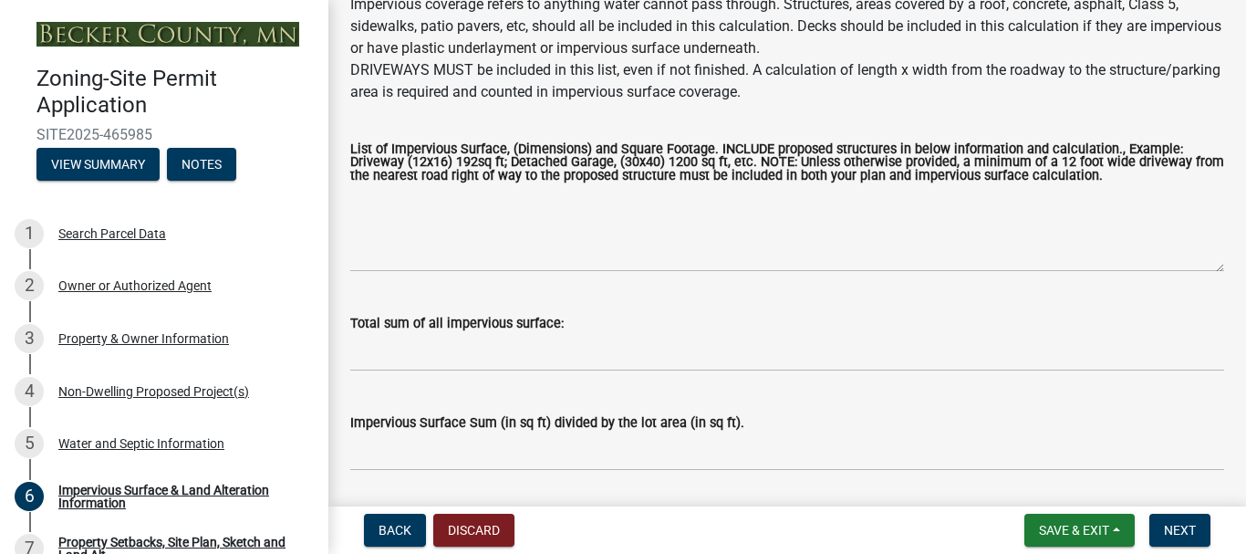
scroll to position [274, 0]
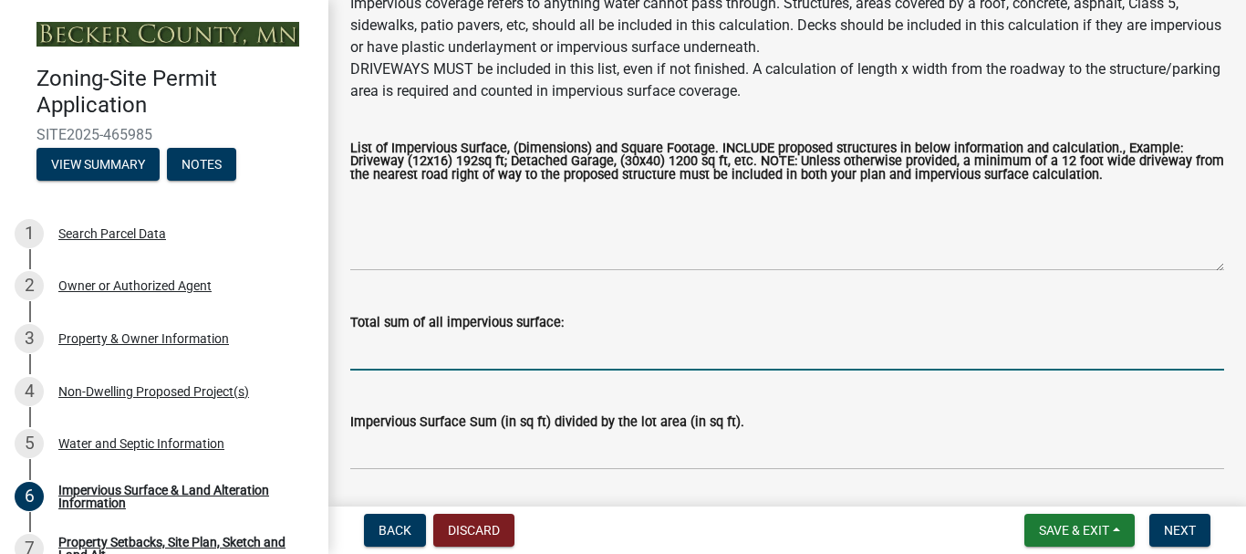
click at [521, 349] on input "Total sum of all impervious surface:" at bounding box center [787, 351] width 874 height 37
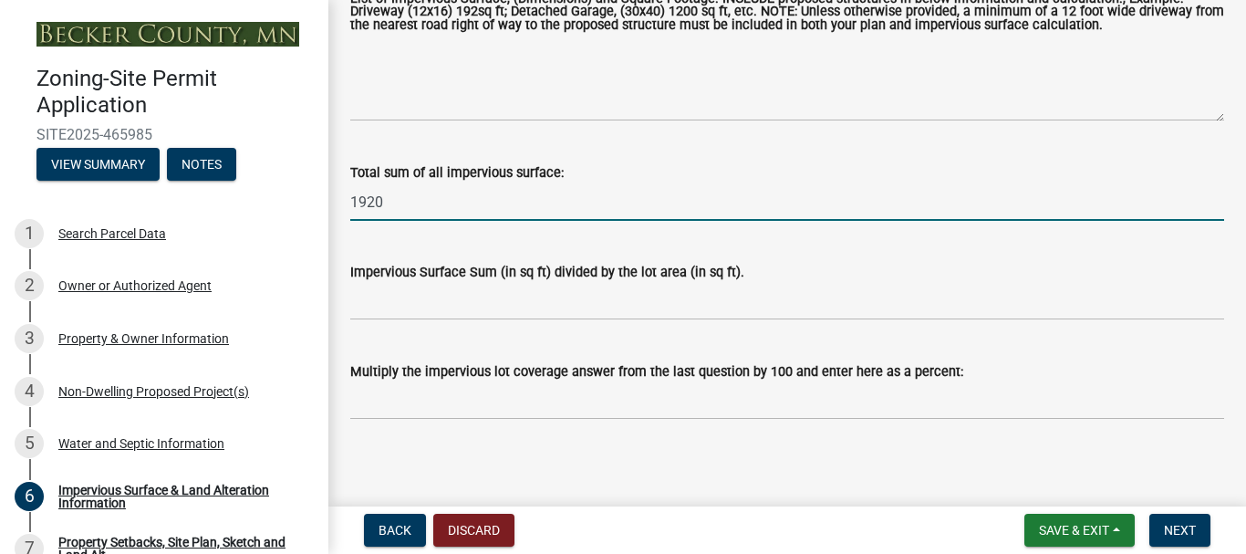
scroll to position [430, 0]
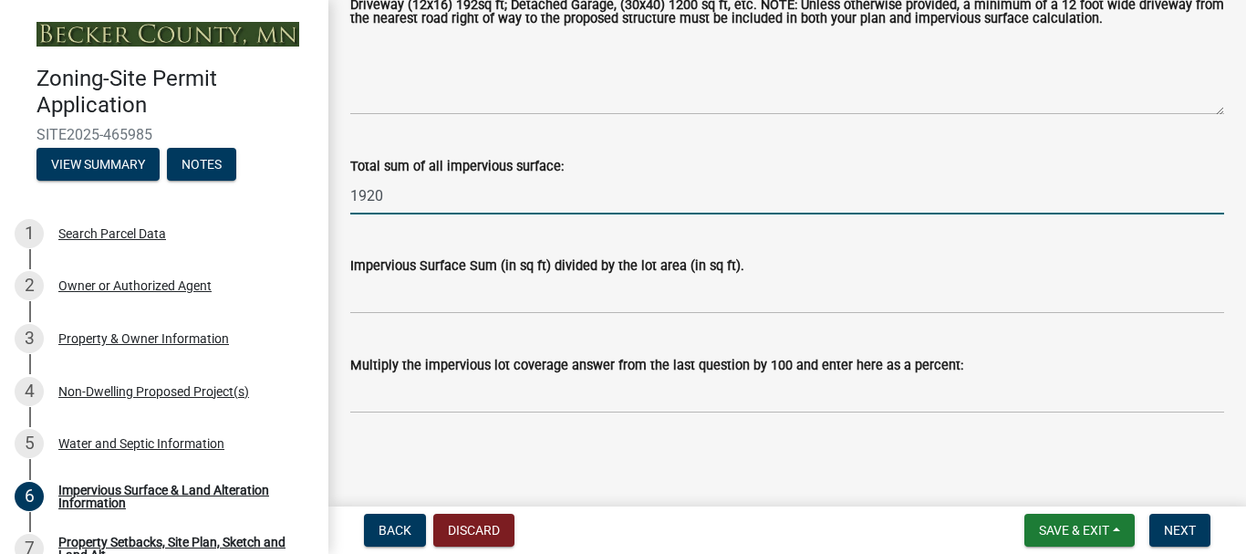
type input "1920"
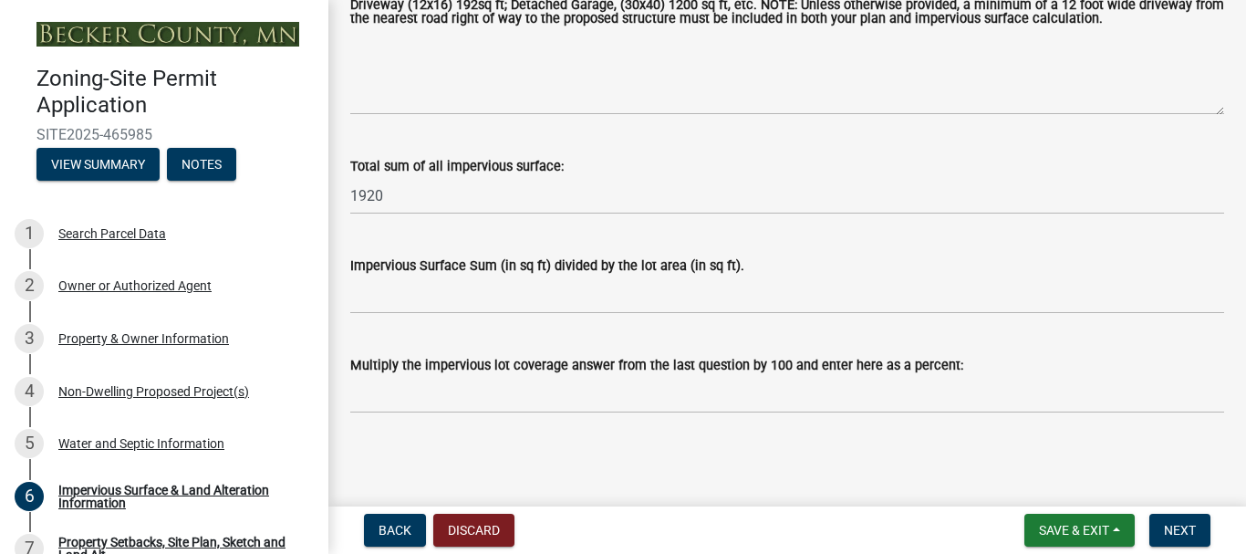
click at [699, 150] on div "Total sum of all impervious surface: 1920" at bounding box center [787, 172] width 874 height 85
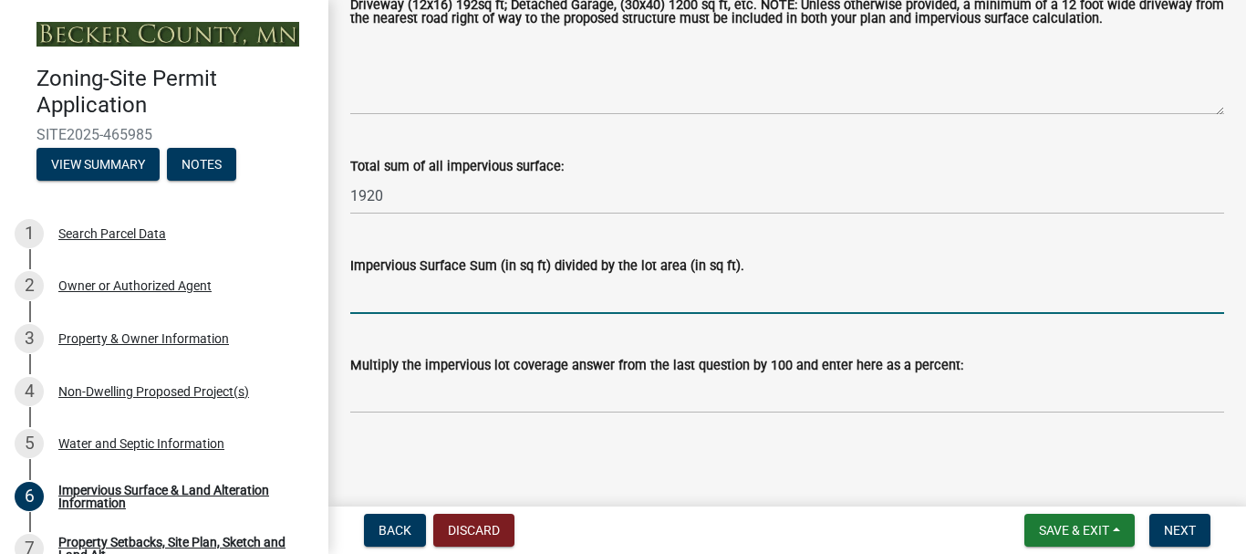
click at [425, 282] on input "Impervious Surface Sum (in sq ft) divided by the lot area (in sq ft)." at bounding box center [787, 294] width 874 height 37
type input ".0258"
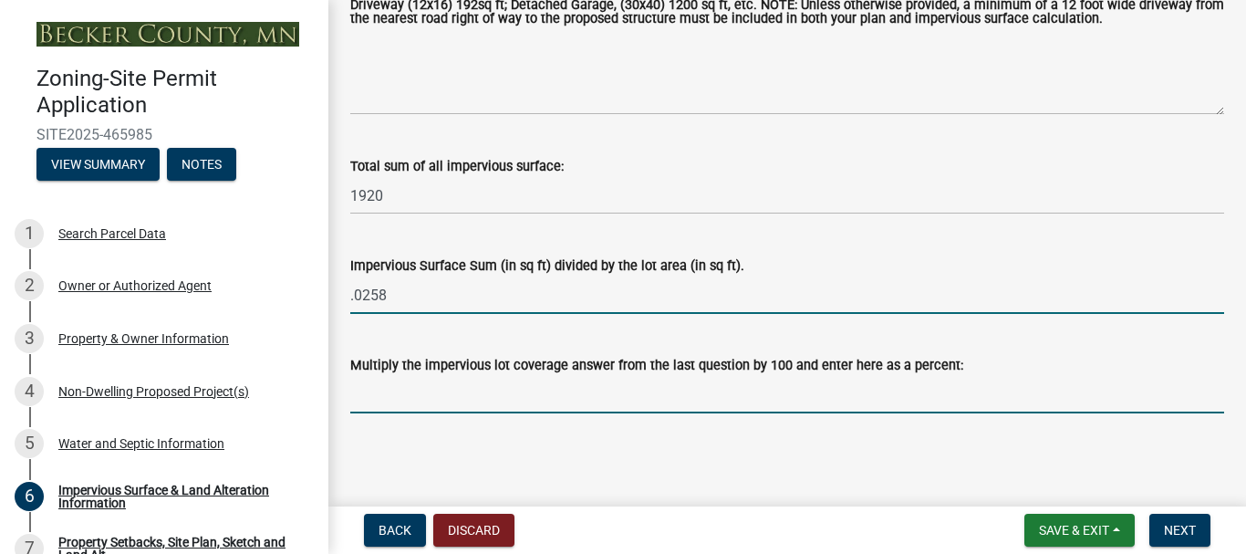
click at [402, 406] on input "Multiply the impervious lot coverage answer from the last question by 100 and e…" at bounding box center [787, 394] width 874 height 37
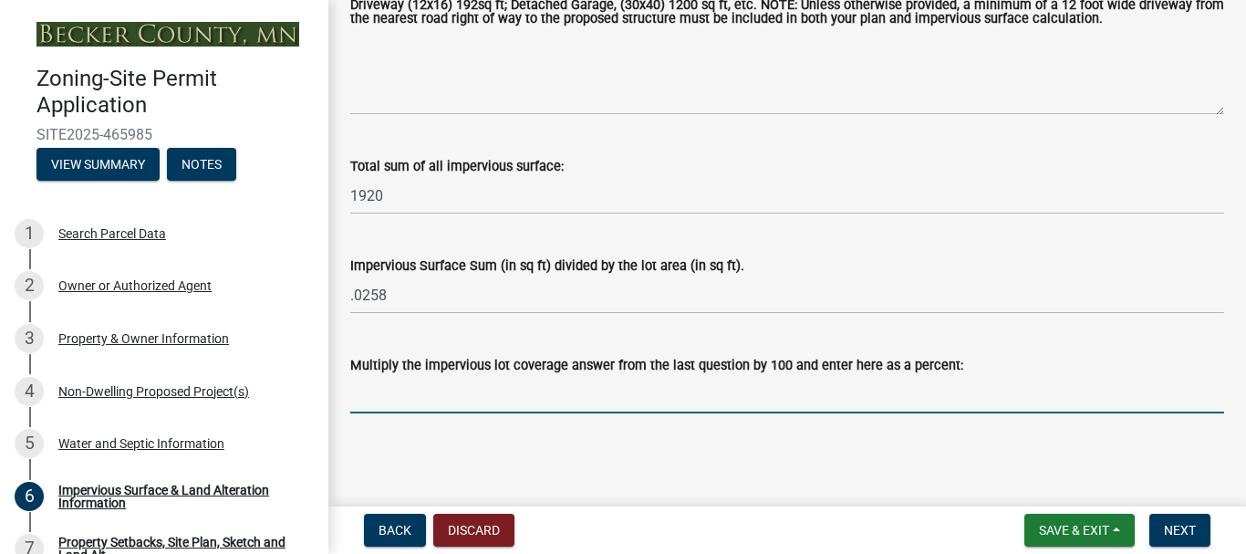
click at [450, 389] on input "Multiply the impervious lot coverage answer from the last question by 100 and e…" at bounding box center [787, 394] width 874 height 37
type input "2.58"
click at [1176, 533] on span "Next" at bounding box center [1180, 530] width 32 height 15
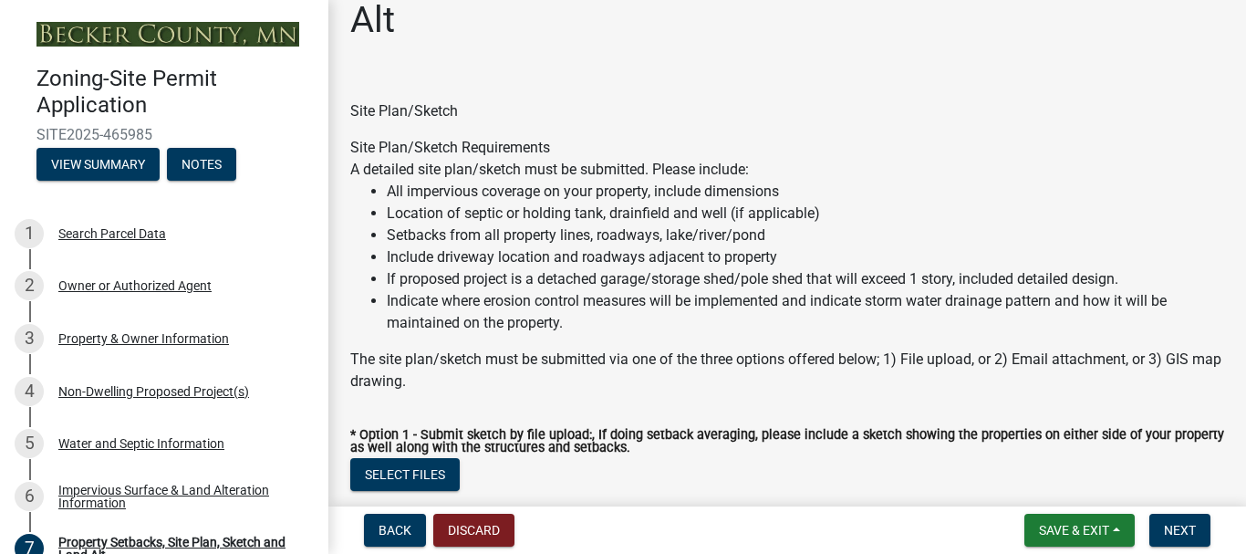
scroll to position [0, 0]
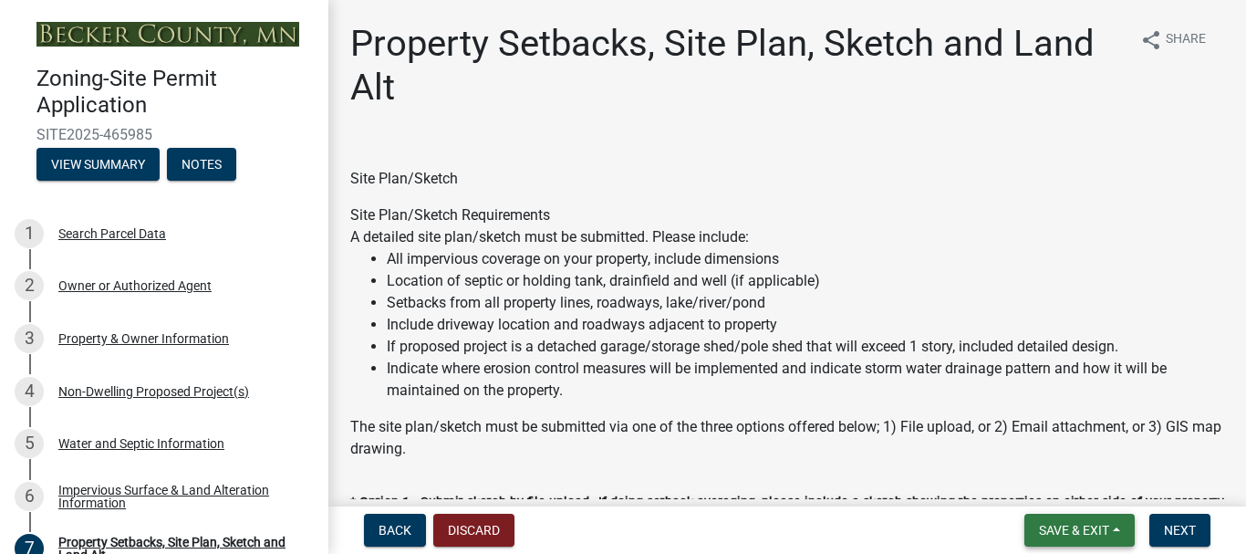
click at [1093, 520] on button "Save & Exit" at bounding box center [1079, 529] width 110 height 33
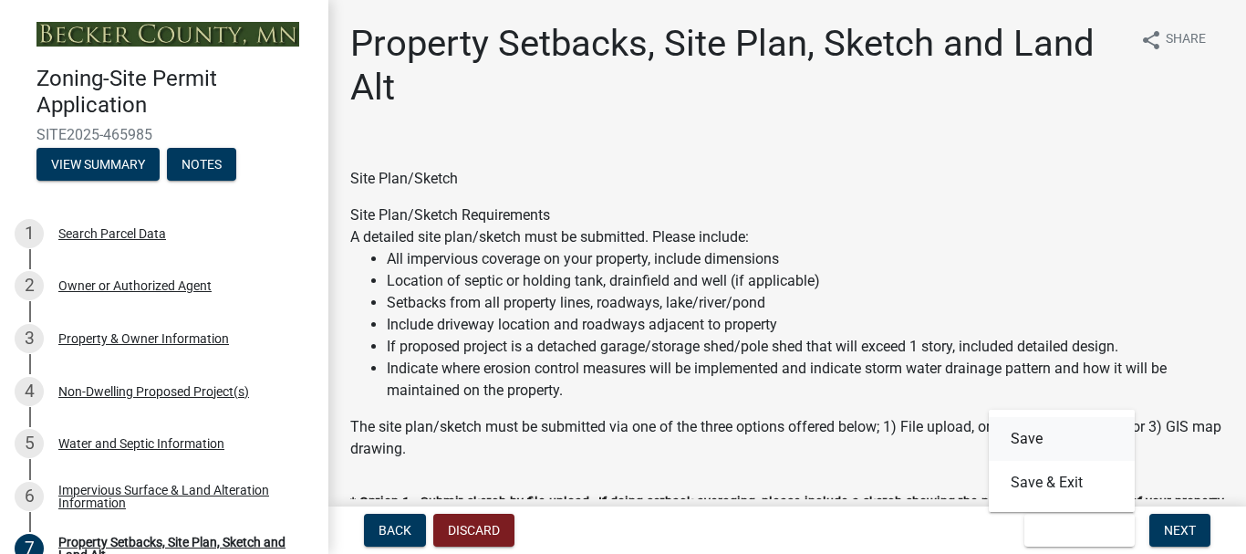
click at [1024, 440] on button "Save" at bounding box center [1062, 439] width 146 height 44
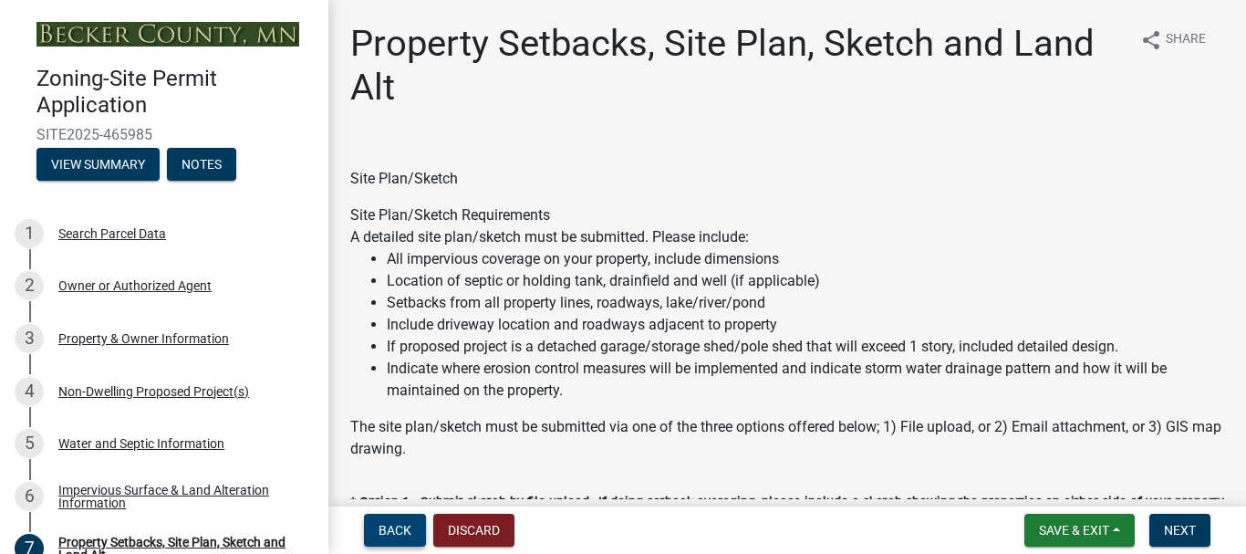
click at [400, 531] on span "Back" at bounding box center [394, 530] width 33 height 15
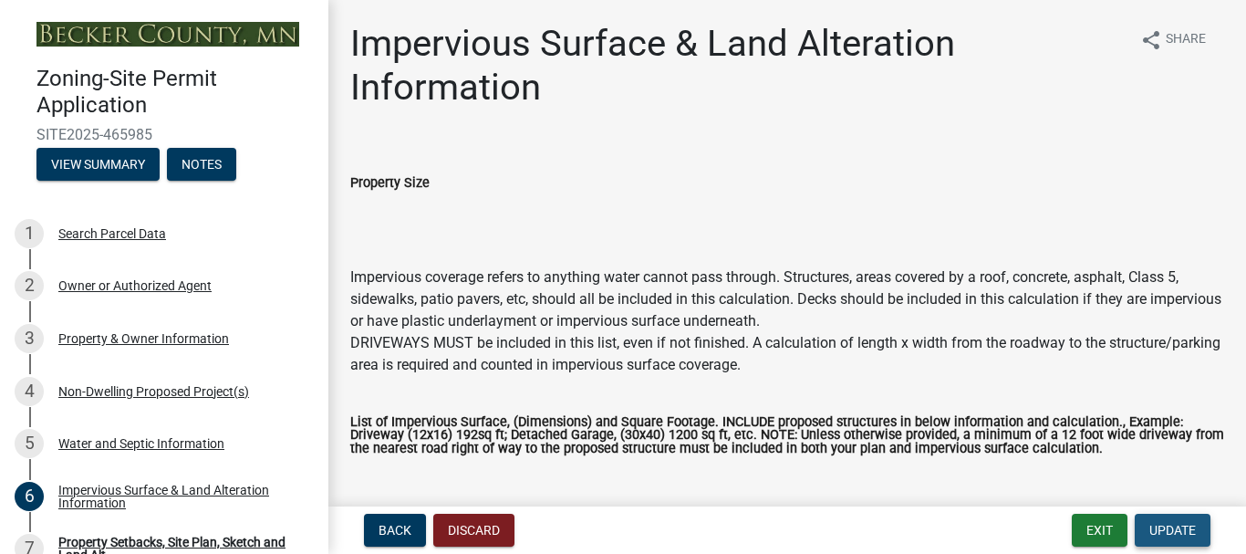
click at [1183, 533] on span "Update" at bounding box center [1172, 530] width 47 height 15
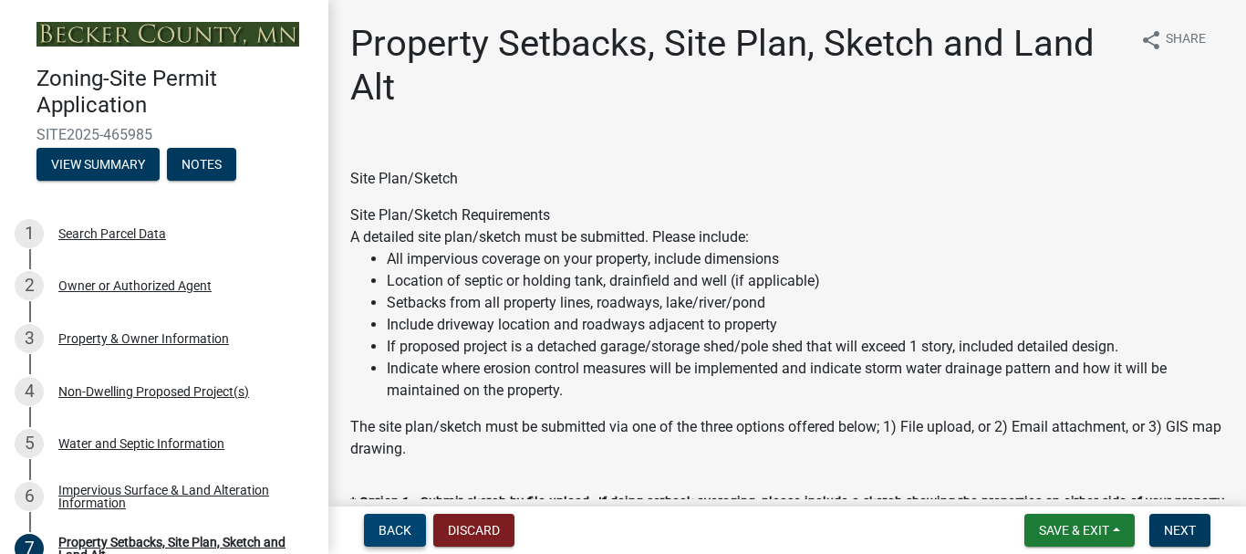
click at [404, 526] on span "Back" at bounding box center [394, 530] width 33 height 15
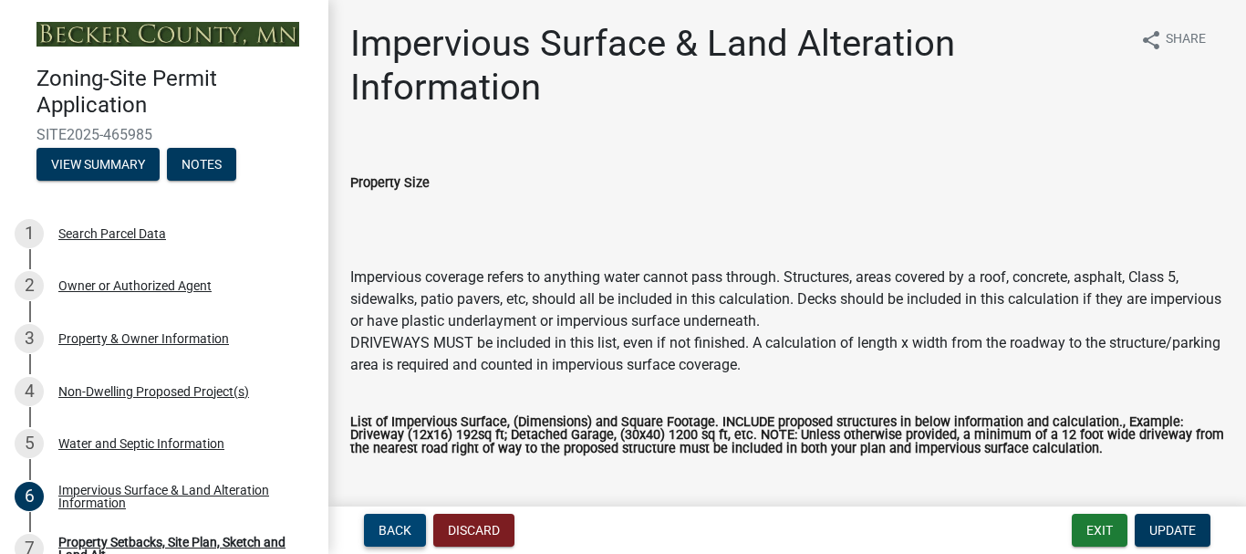
click at [401, 526] on span "Back" at bounding box center [394, 530] width 33 height 15
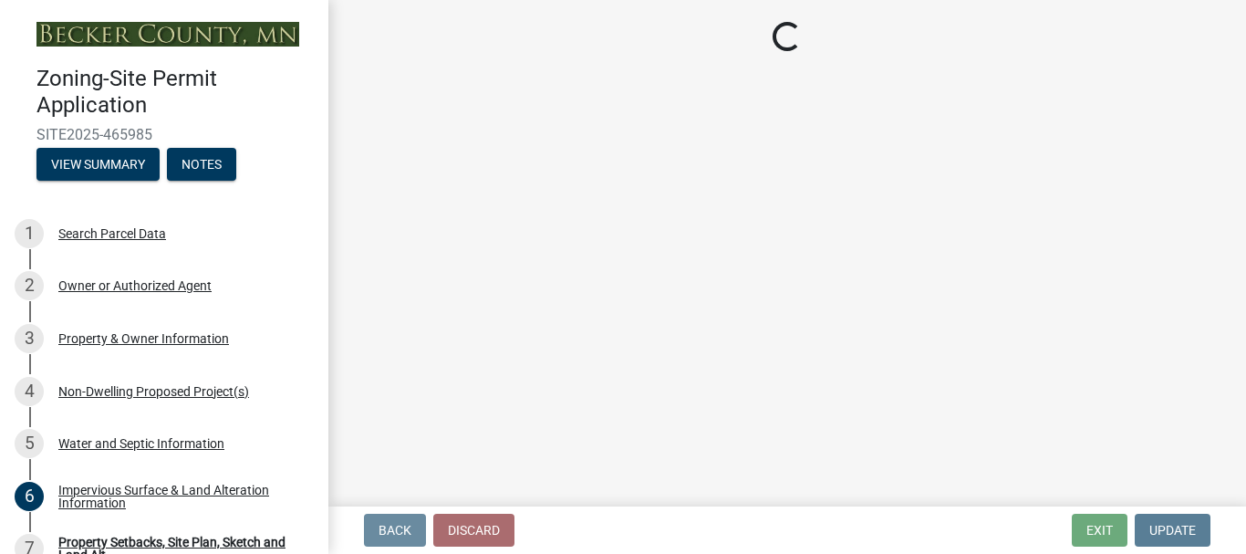
select select "36c179e4-d9bc-4e26-9fa7-a2562bd8114c"
select select "a01a1fb1-1490-43e2-af36-29ac4cf5629f"
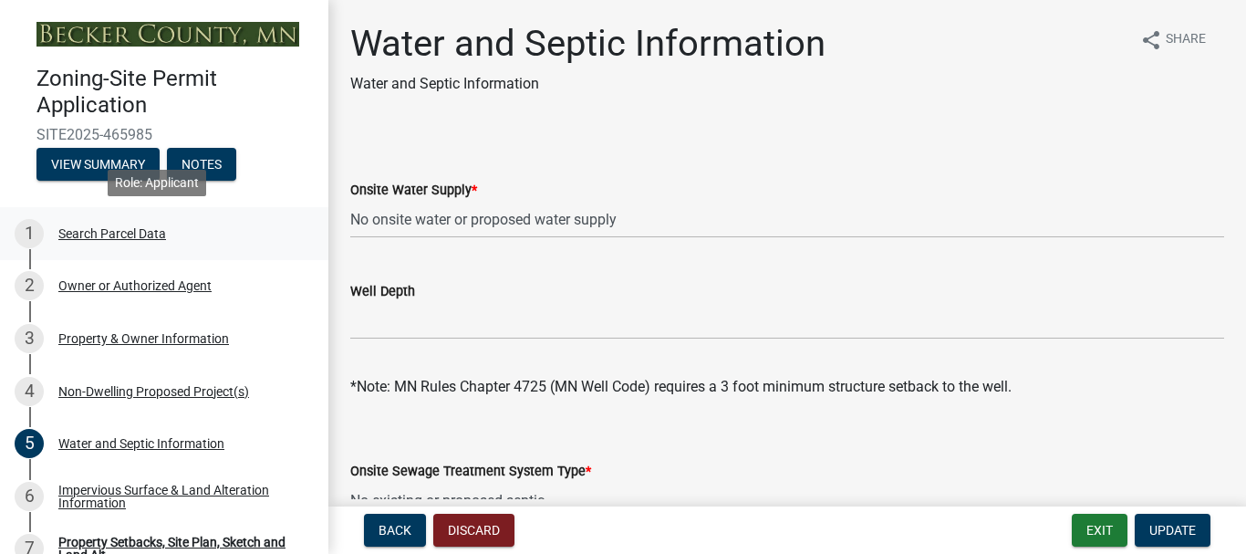
click at [141, 240] on div "1 Search Parcel Data" at bounding box center [157, 233] width 285 height 29
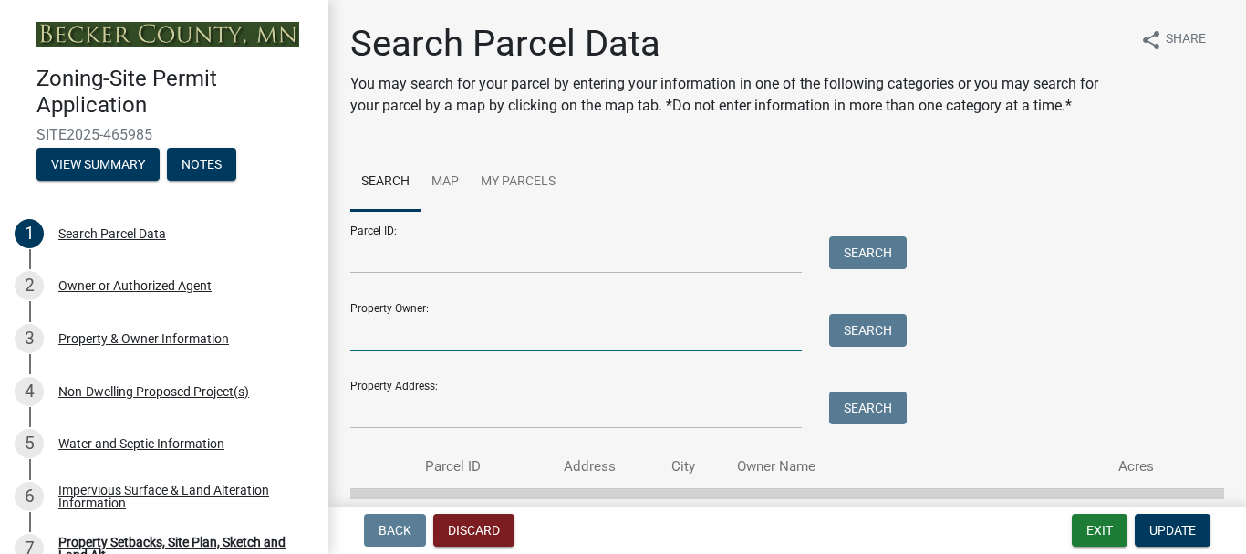
click at [478, 333] on input "Property Owner:" at bounding box center [575, 332] width 451 height 37
type input "badger"
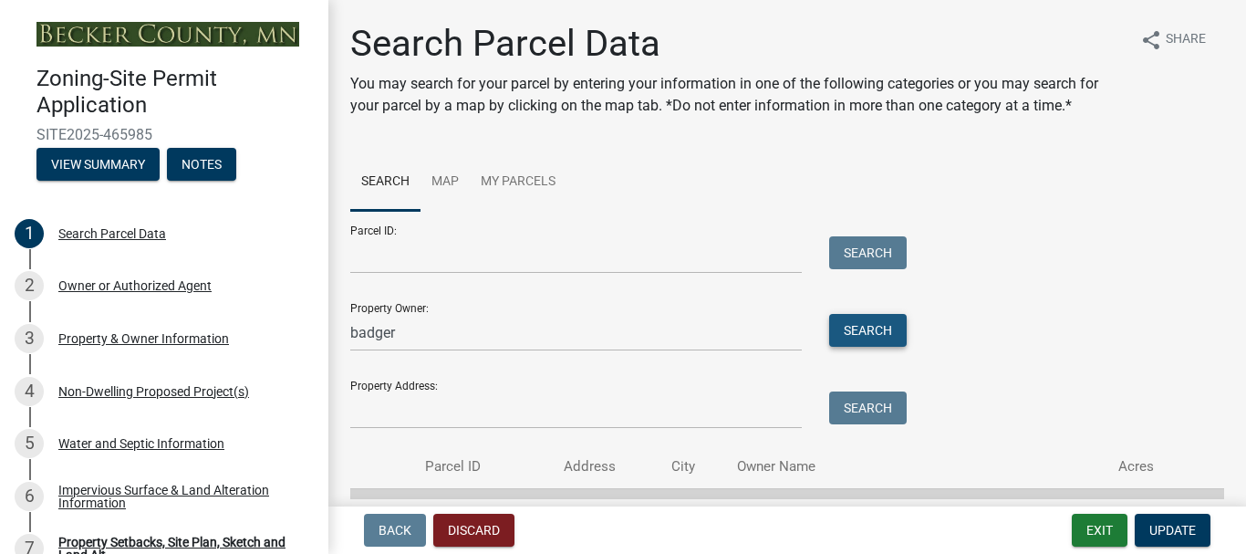
click at [872, 329] on button "Search" at bounding box center [868, 330] width 78 height 33
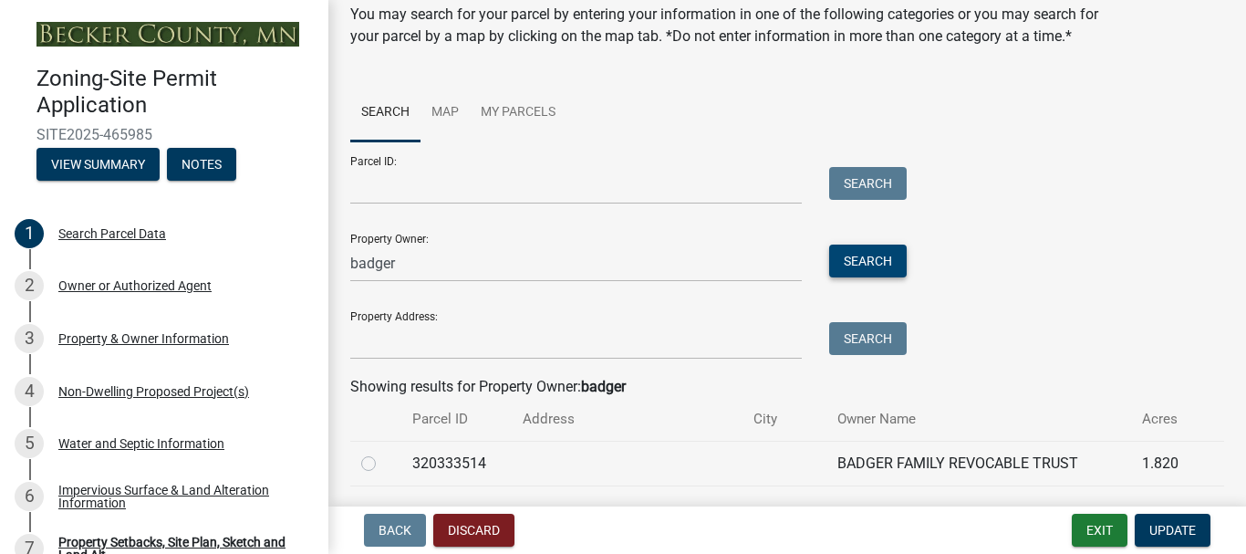
scroll to position [171, 0]
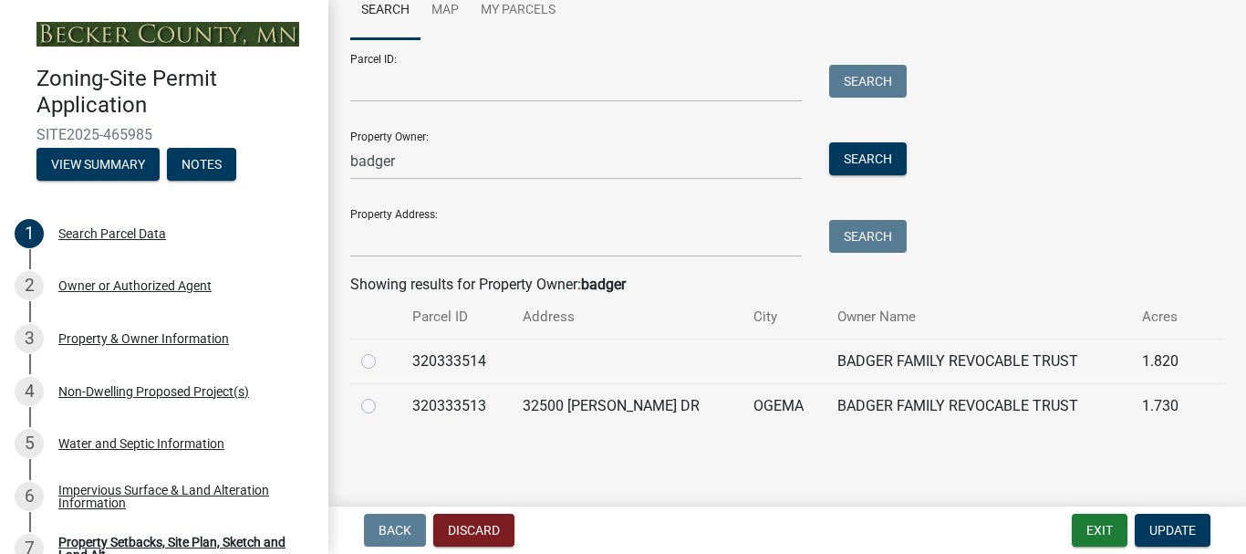
click at [383, 395] on label at bounding box center [383, 395] width 0 height 0
click at [383, 401] on input "radio" at bounding box center [389, 401] width 12 height 12
radio input "true"
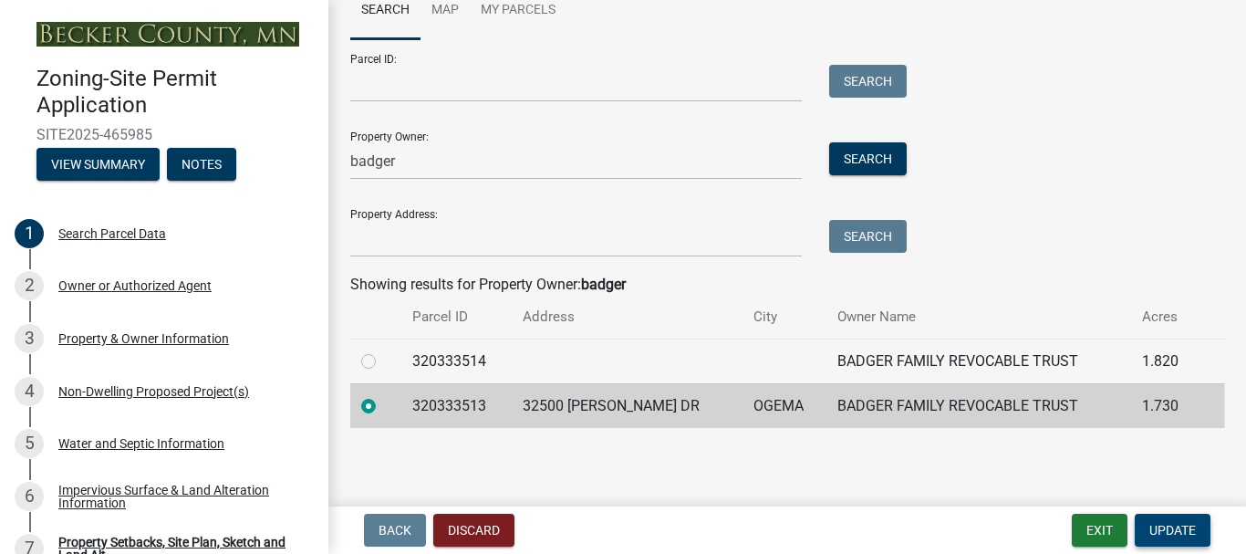
click at [1177, 533] on span "Update" at bounding box center [1172, 530] width 47 height 15
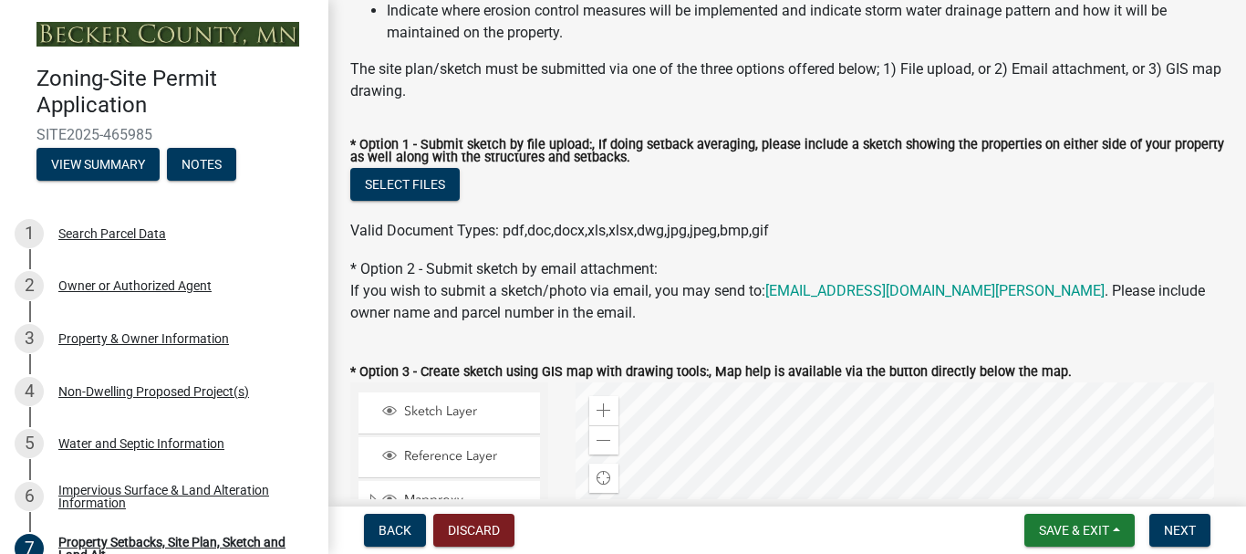
scroll to position [0, 0]
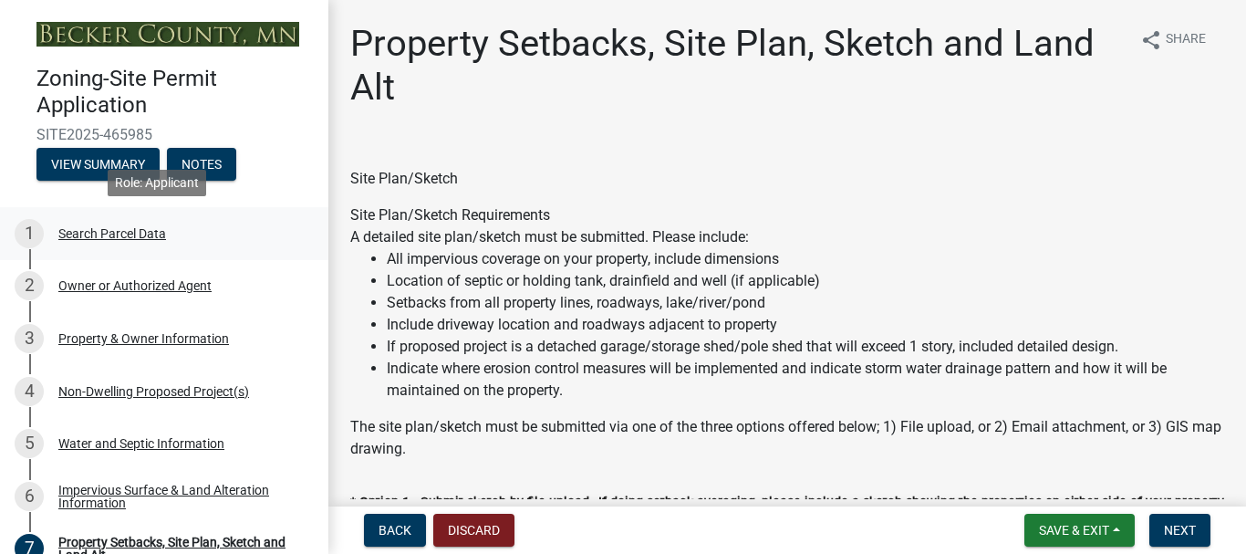
click at [107, 233] on div "Search Parcel Data" at bounding box center [112, 233] width 108 height 13
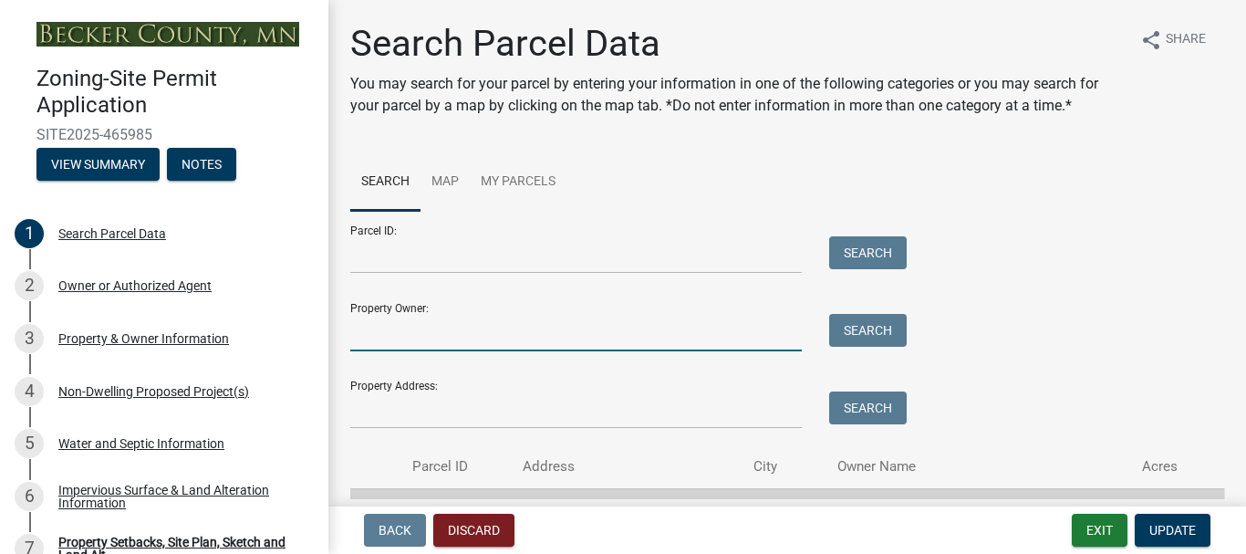
click at [528, 327] on input "Property Owner:" at bounding box center [575, 332] width 451 height 37
type input "badger"
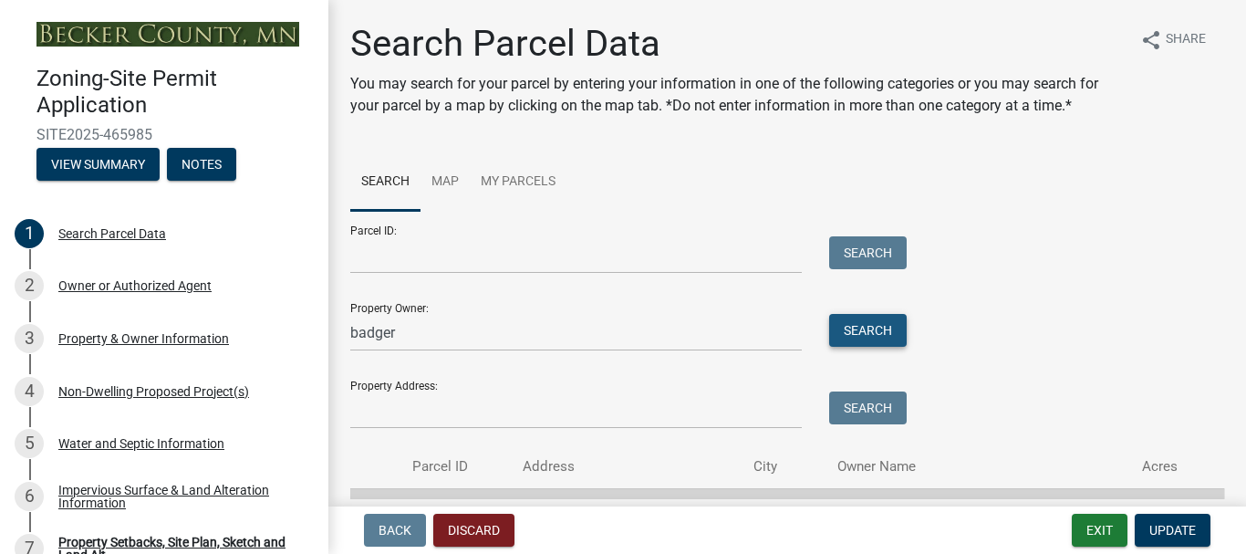
click at [876, 343] on button "Search" at bounding box center [868, 330] width 78 height 33
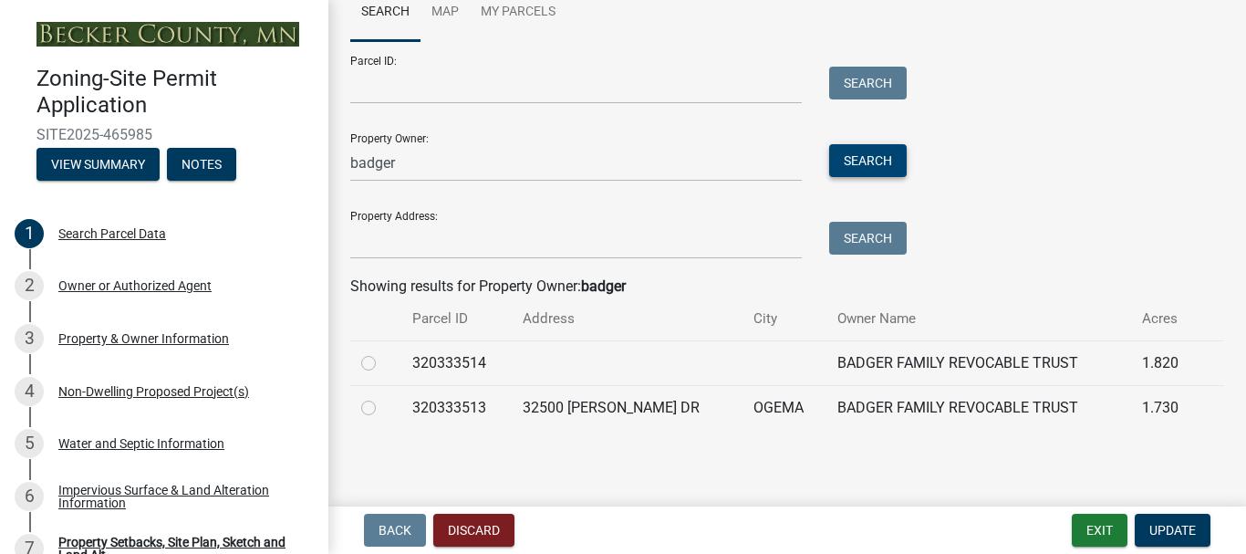
scroll to position [171, 0]
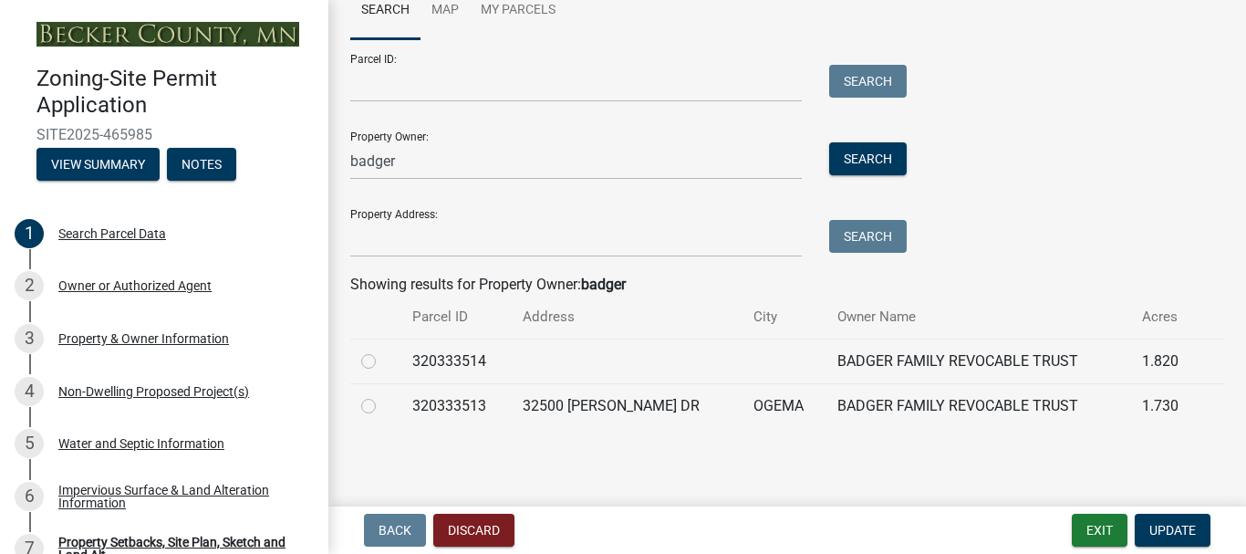
click at [383, 395] on label at bounding box center [383, 395] width 0 height 0
click at [383, 403] on input "radio" at bounding box center [389, 401] width 12 height 12
radio input "true"
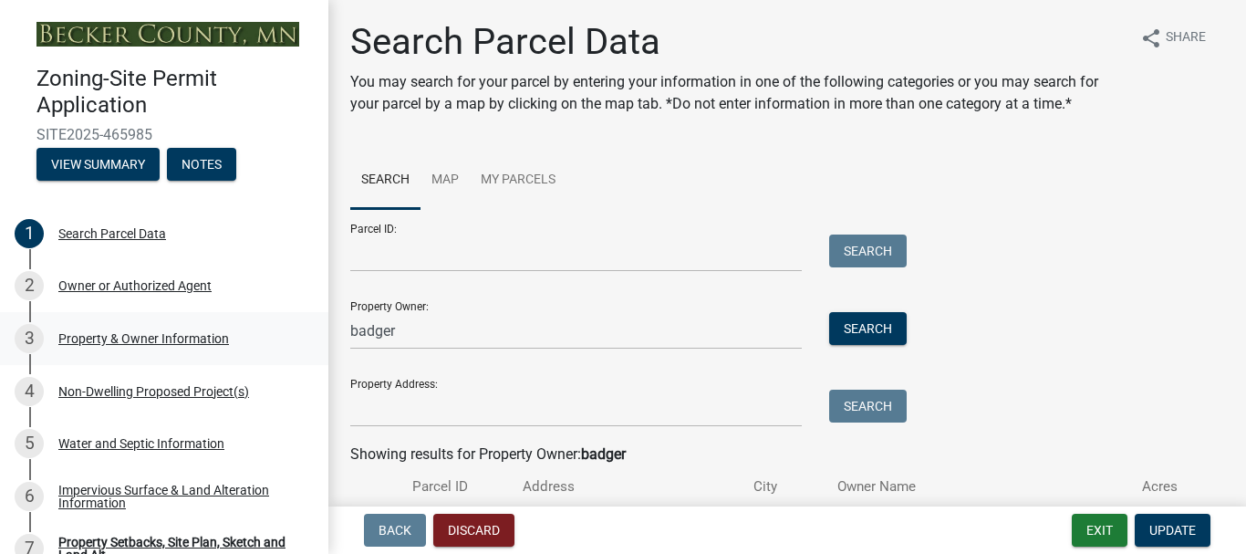
scroll to position [0, 0]
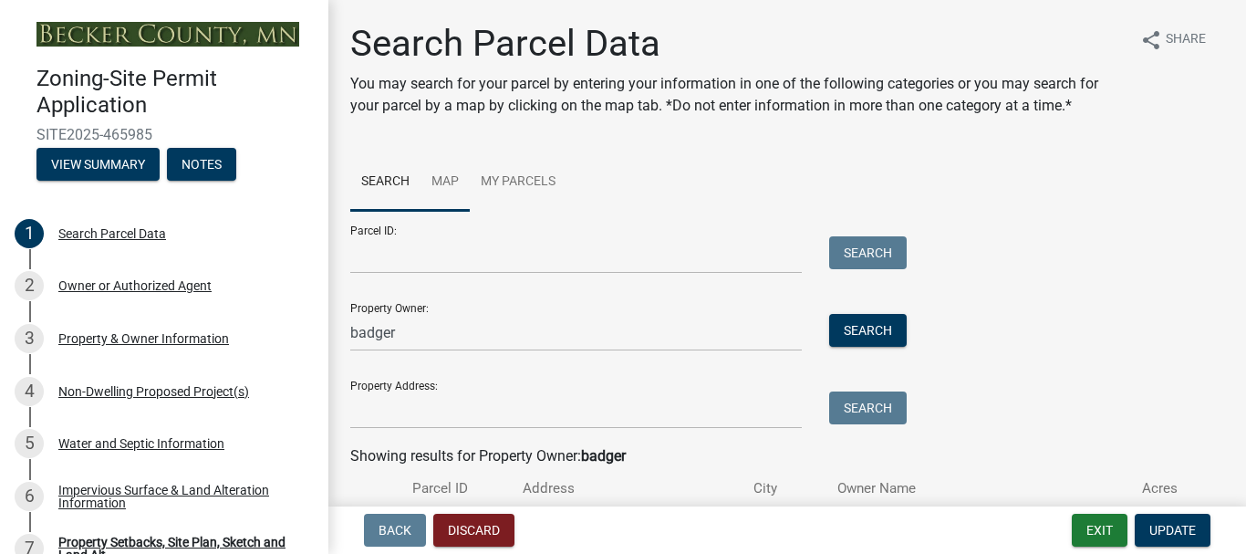
click at [450, 181] on link "Map" at bounding box center [444, 182] width 49 height 58
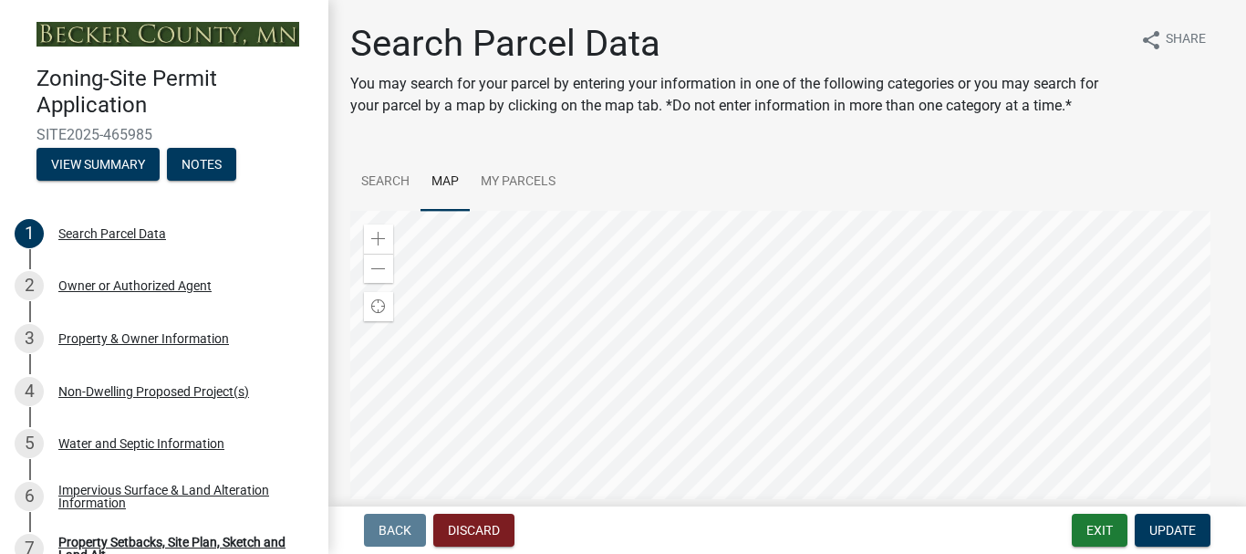
click at [793, 399] on div at bounding box center [787, 439] width 874 height 456
click at [442, 177] on link "Map" at bounding box center [444, 182] width 49 height 58
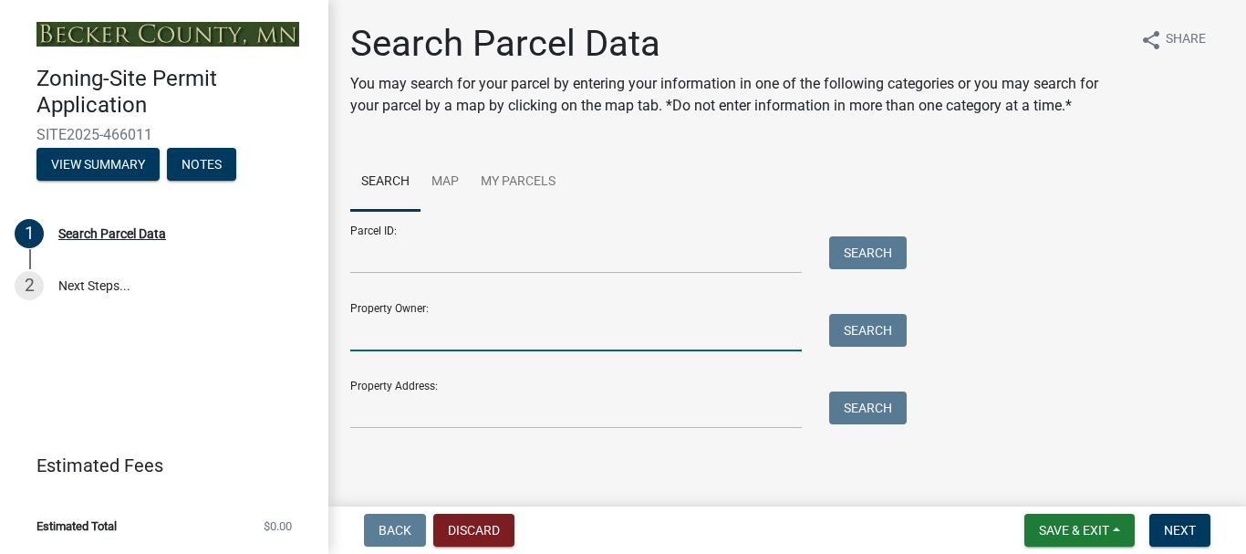
click at [716, 332] on input "Property Owner:" at bounding box center [575, 332] width 451 height 37
type input "badger"
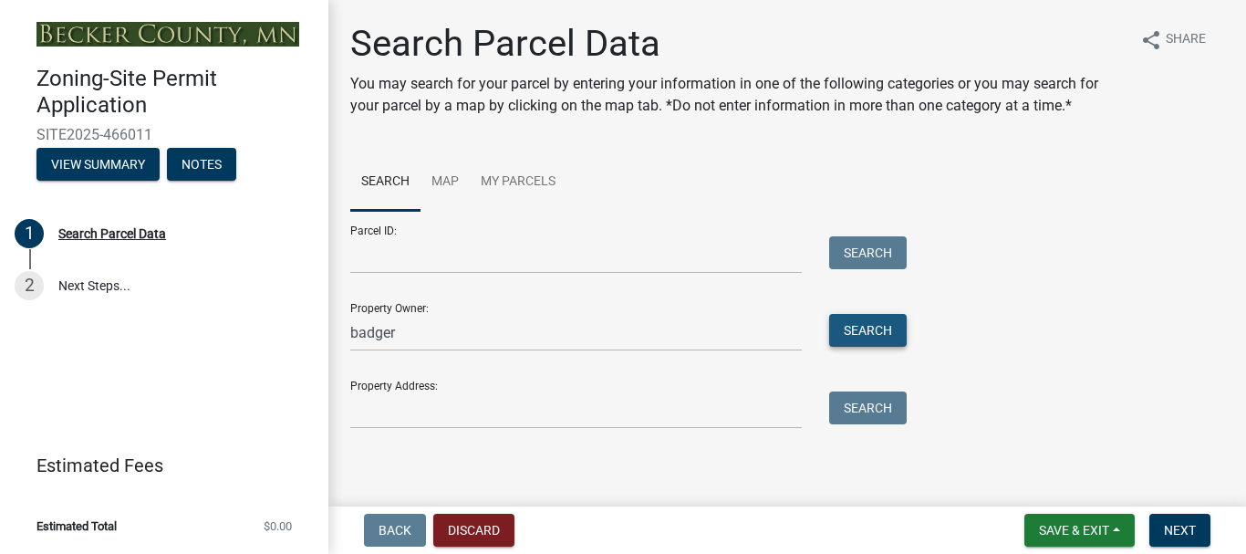
click at [888, 323] on button "Search" at bounding box center [868, 330] width 78 height 33
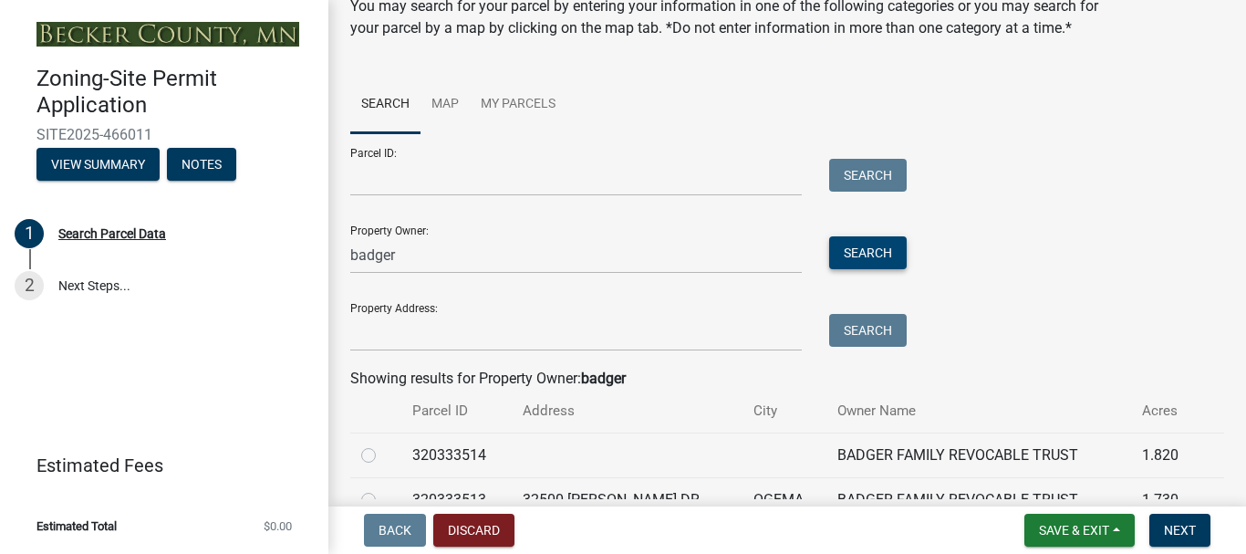
scroll to position [171, 0]
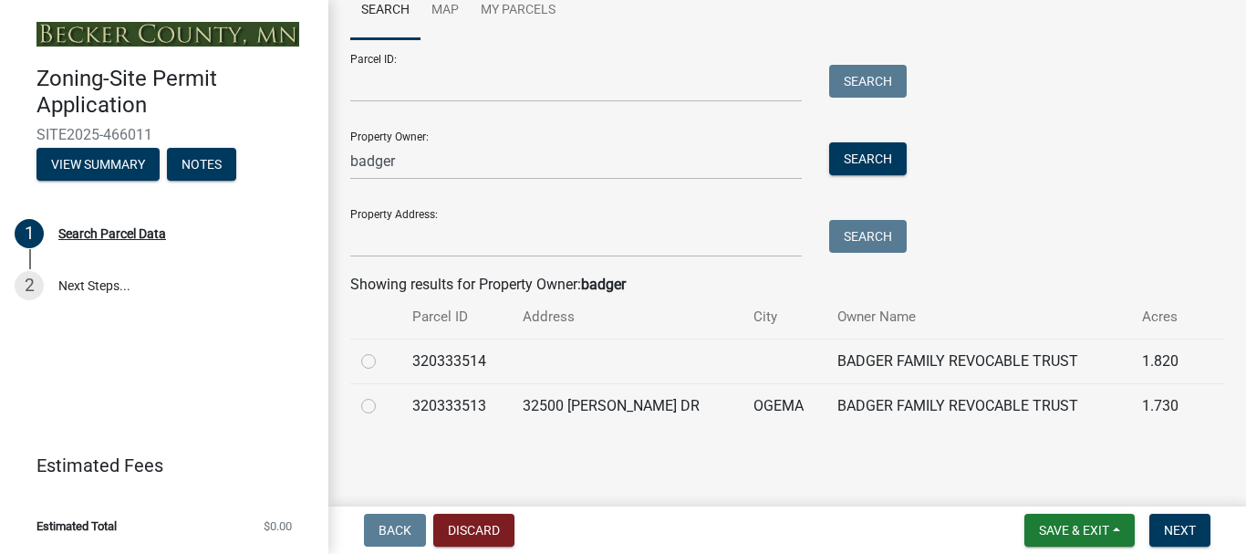
click at [383, 395] on label at bounding box center [383, 395] width 0 height 0
click at [383, 402] on input "radio" at bounding box center [389, 401] width 12 height 12
radio input "true"
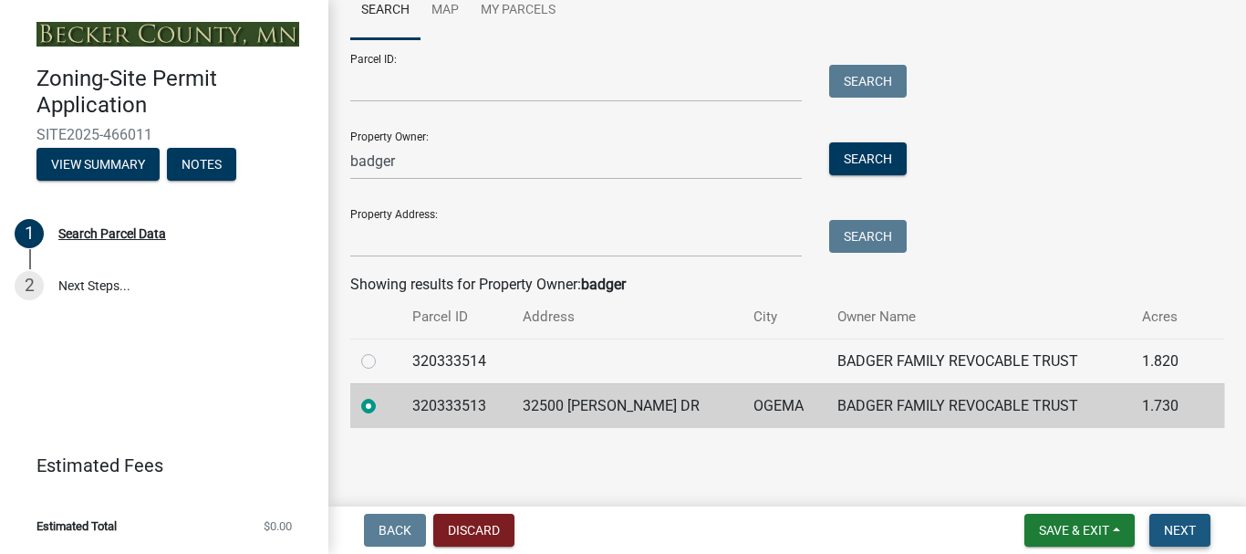
click at [1191, 528] on span "Next" at bounding box center [1180, 530] width 32 height 15
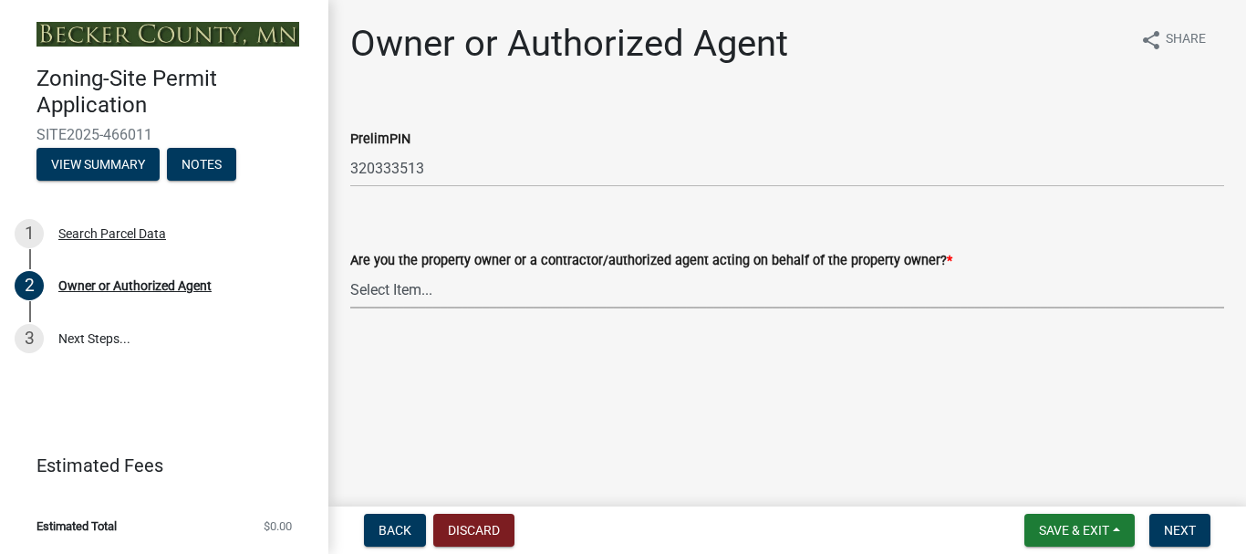
click at [417, 289] on select "Select Item... Property Owner Authorized Agent" at bounding box center [787, 289] width 874 height 37
click at [924, 212] on div "Are you the property owner or a contractor/authorized agent acting on behalf of…" at bounding box center [787, 274] width 874 height 145
click at [1174, 526] on span "Next" at bounding box center [1180, 530] width 32 height 15
click at [399, 292] on select "Select Item... Property Owner Authorized Agent" at bounding box center [787, 289] width 874 height 37
click at [350, 271] on select "Select Item... Property Owner Authorized Agent" at bounding box center [787, 289] width 874 height 37
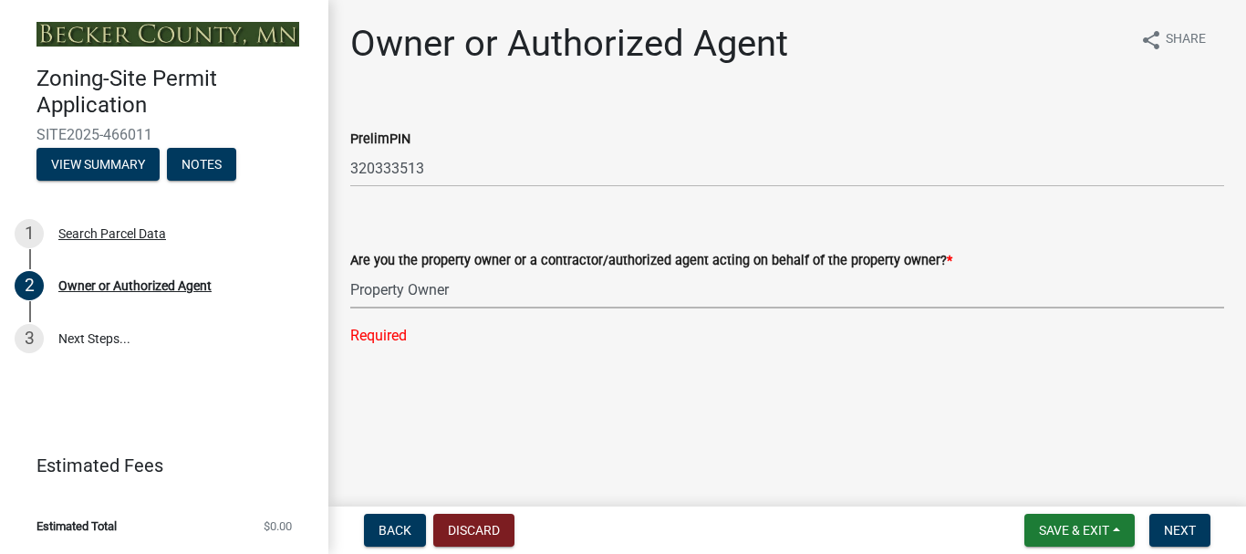
select select "3c674549-ed69-405f-b795-9fa3f7d47d9d"
click at [1175, 524] on span "Next" at bounding box center [1180, 530] width 32 height 15
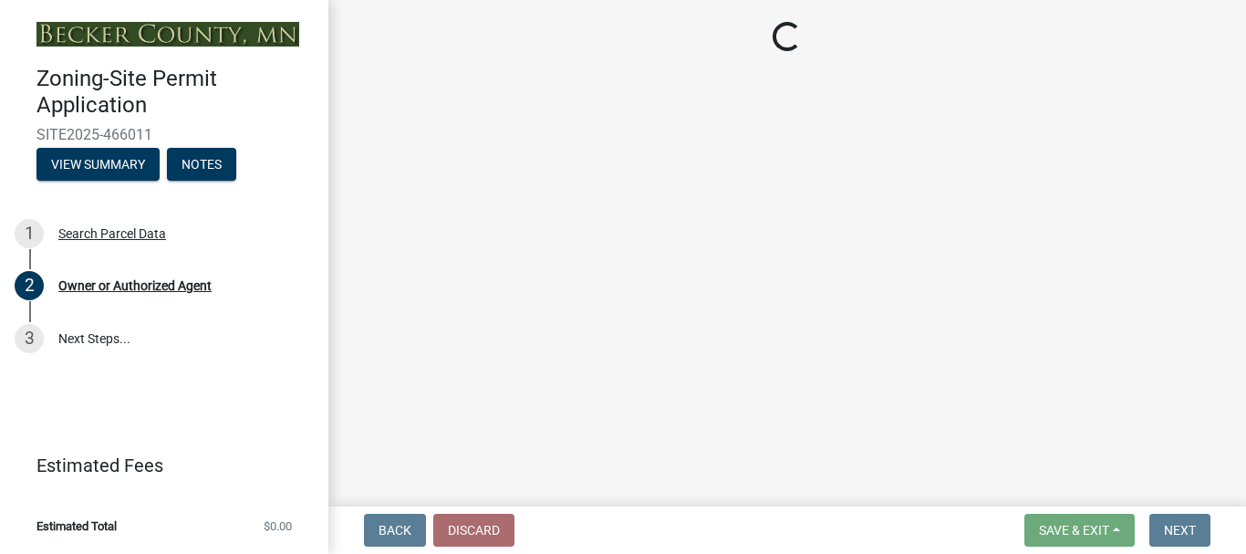
select select "5a3c243d-5cb2-4bc7-bda1-959088d74f81"
select select "61d56479-71b4-4f98-942d-99b919d4174a"
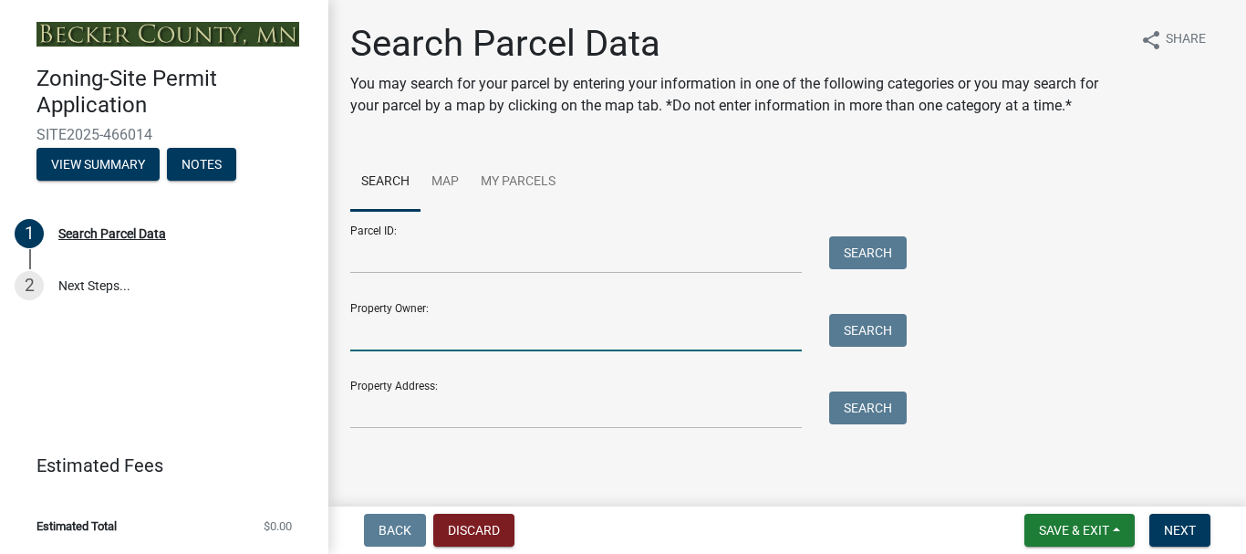
click at [437, 347] on input "Property Owner:" at bounding box center [575, 332] width 451 height 37
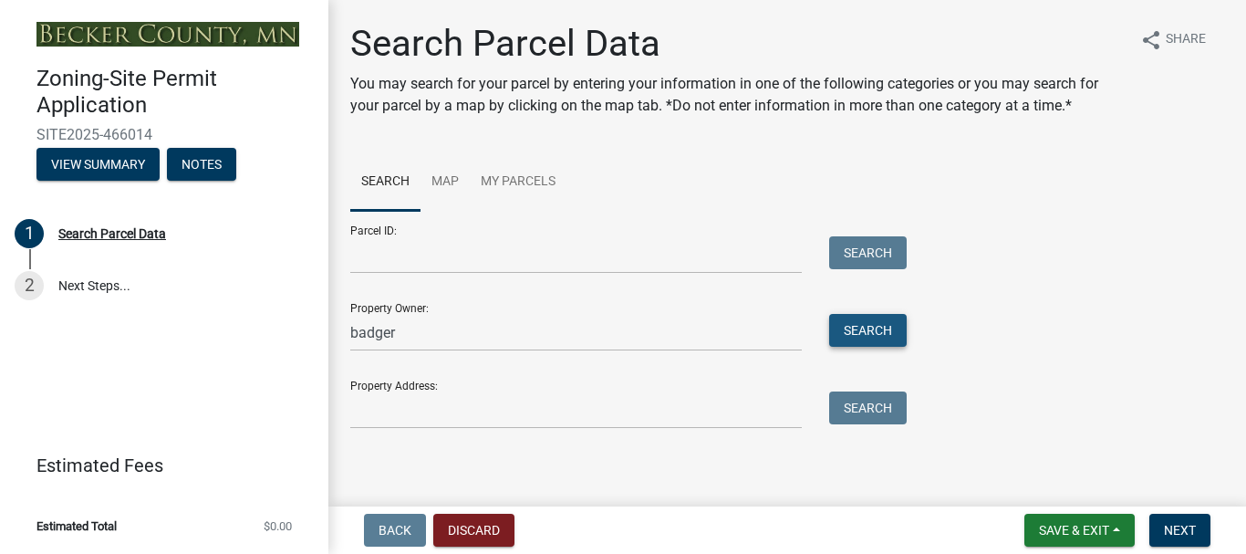
click at [853, 326] on button "Search" at bounding box center [868, 330] width 78 height 33
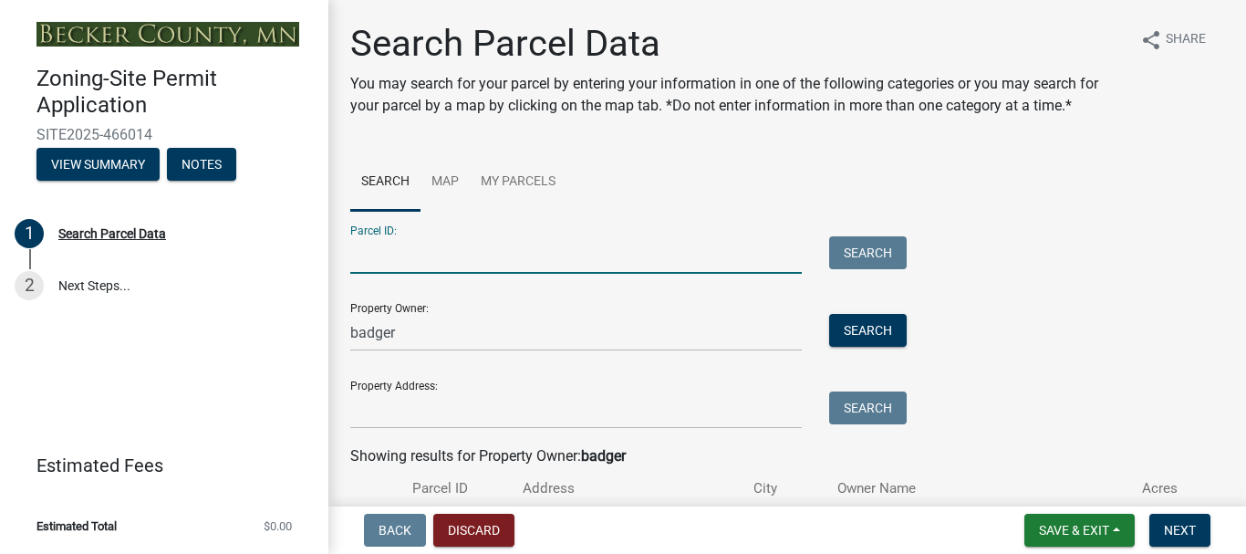
click at [371, 259] on input "Parcel ID:" at bounding box center [575, 254] width 451 height 37
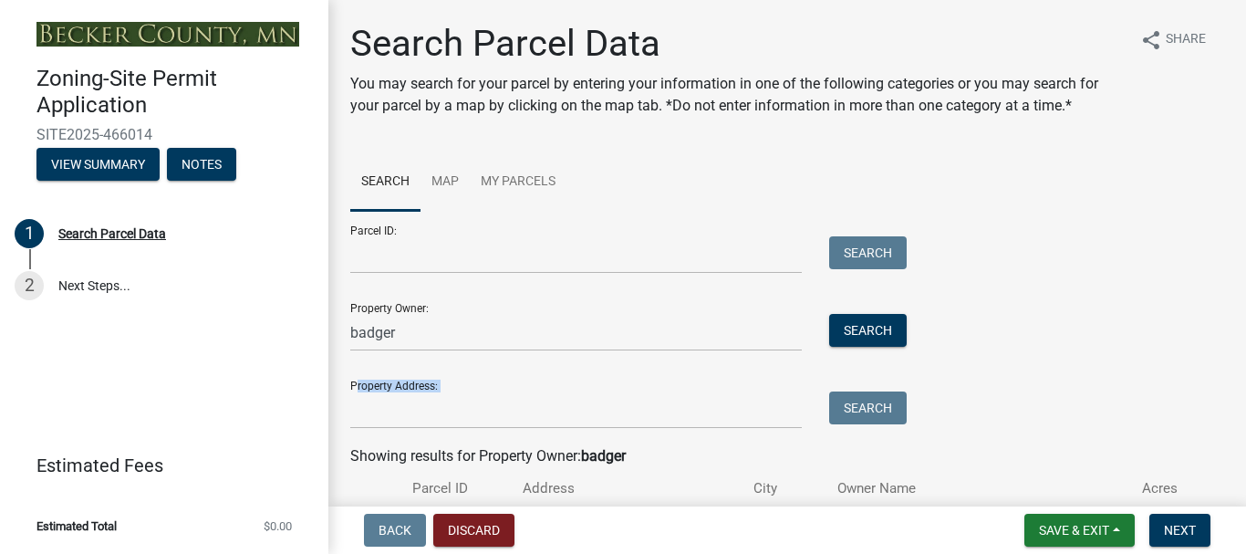
click at [887, 349] on form "Parcel ID: Search Property Owner: badger Search Property Address: Search" at bounding box center [623, 320] width 547 height 218
click at [883, 334] on button "Search" at bounding box center [868, 330] width 78 height 33
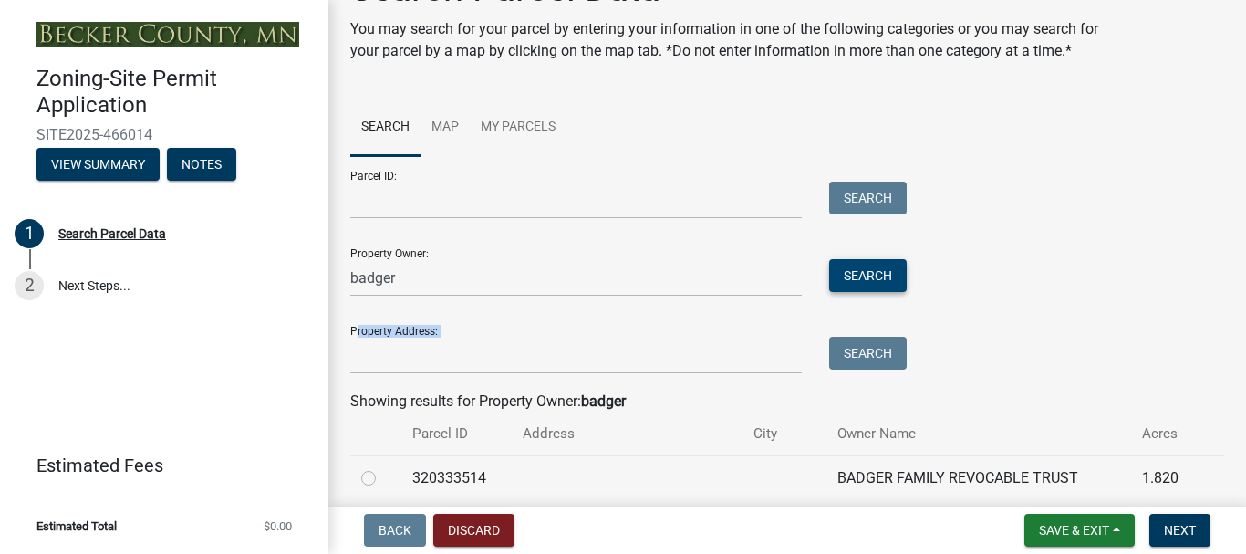
scroll to position [171, 0]
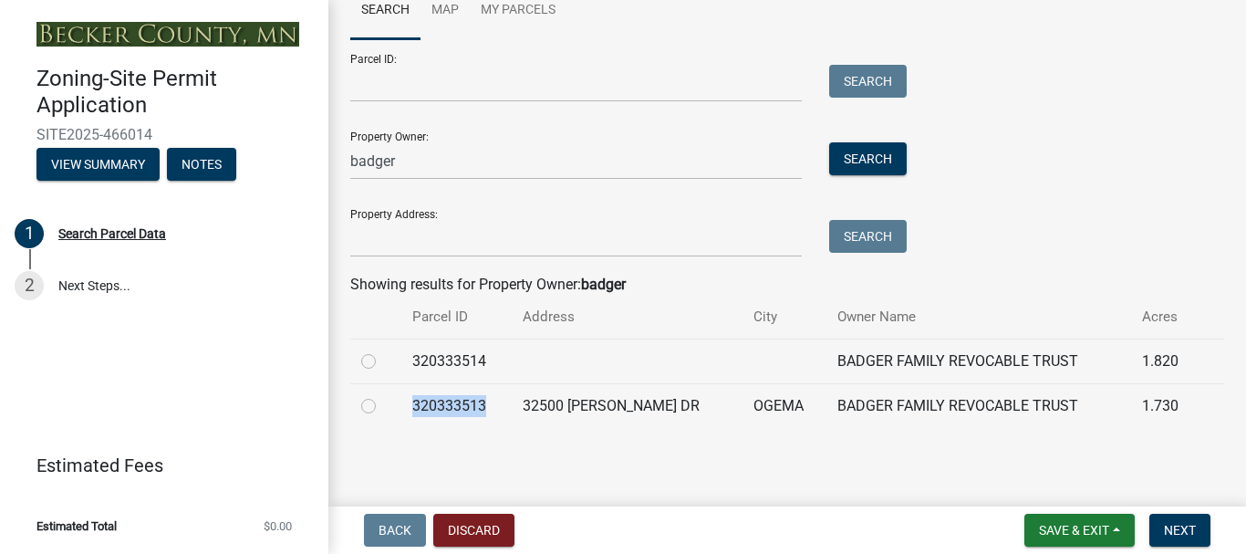
drag, startPoint x: 418, startPoint y: 406, endPoint x: 492, endPoint y: 409, distance: 74.9
click at [492, 406] on td "320333513" at bounding box center [456, 405] width 111 height 45
copy td "320333513"
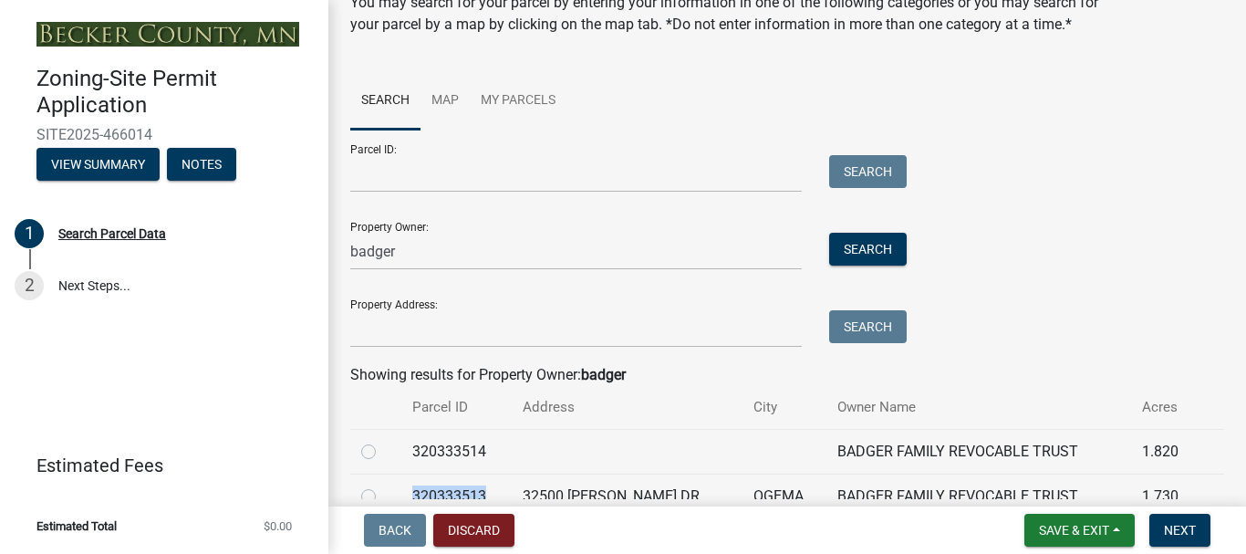
scroll to position [0, 0]
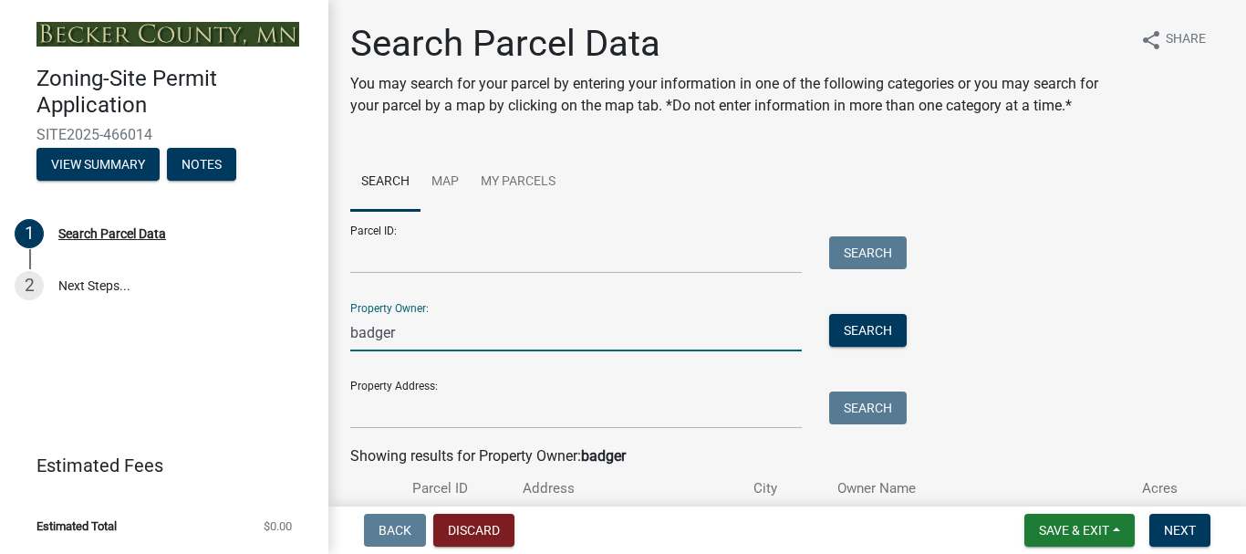
click at [452, 327] on input "badger" at bounding box center [575, 332] width 451 height 37
type input "b"
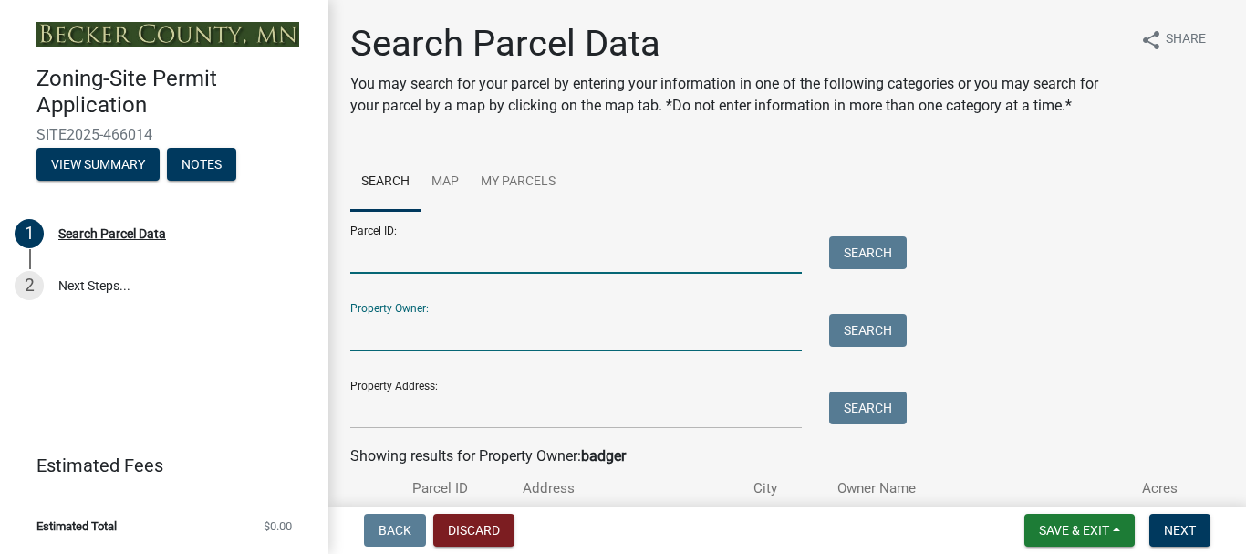
click at [361, 255] on input "Parcel ID:" at bounding box center [575, 254] width 451 height 37
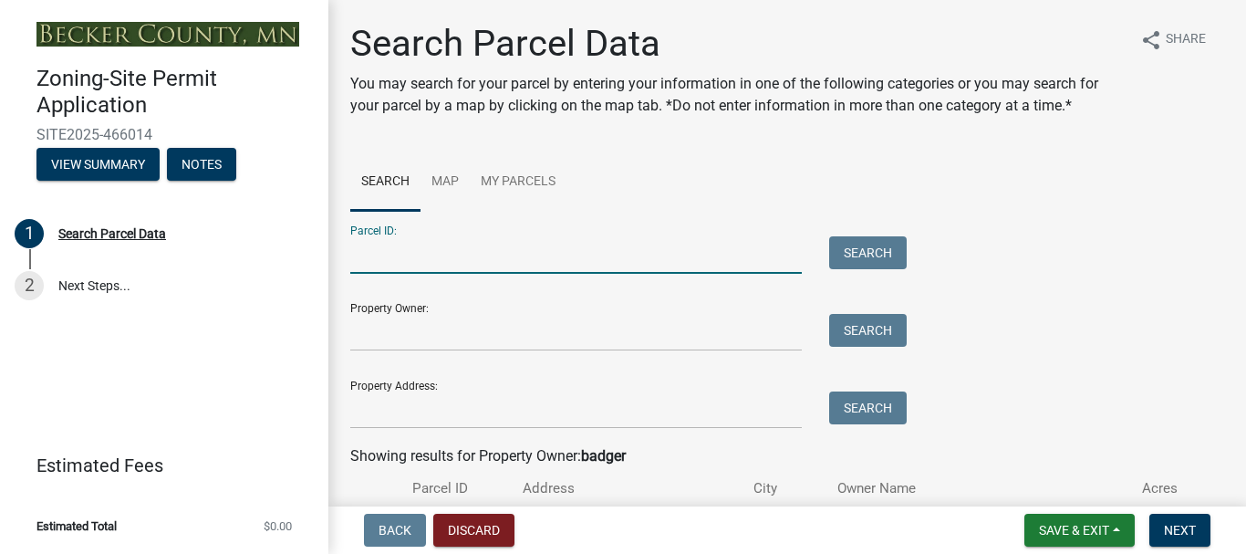
paste input "320333513"
type input "320333513"
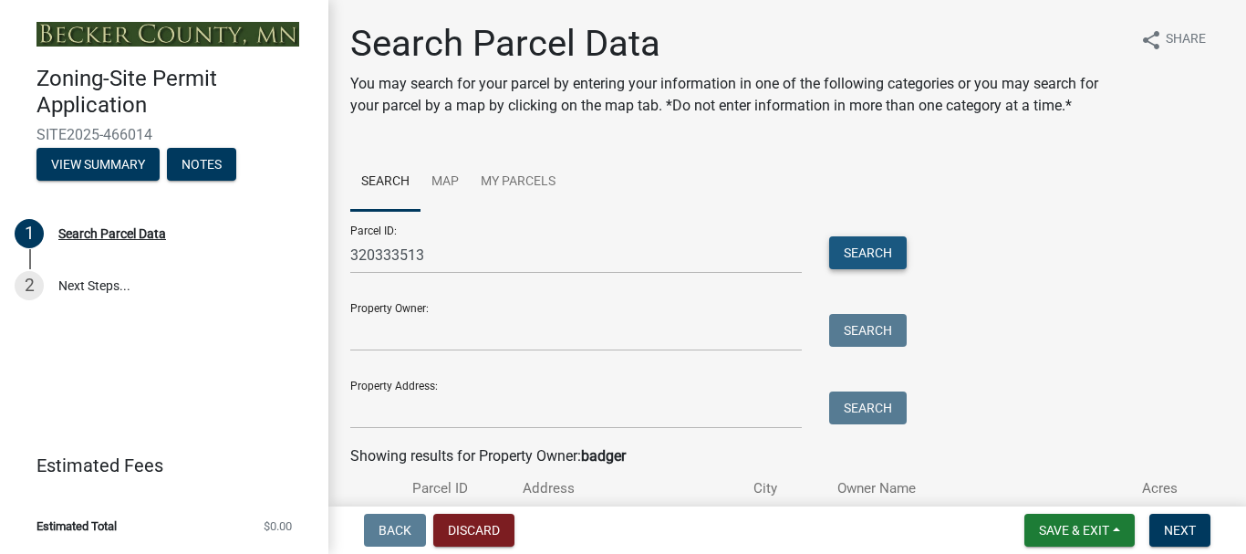
click at [872, 255] on button "Search" at bounding box center [868, 252] width 78 height 33
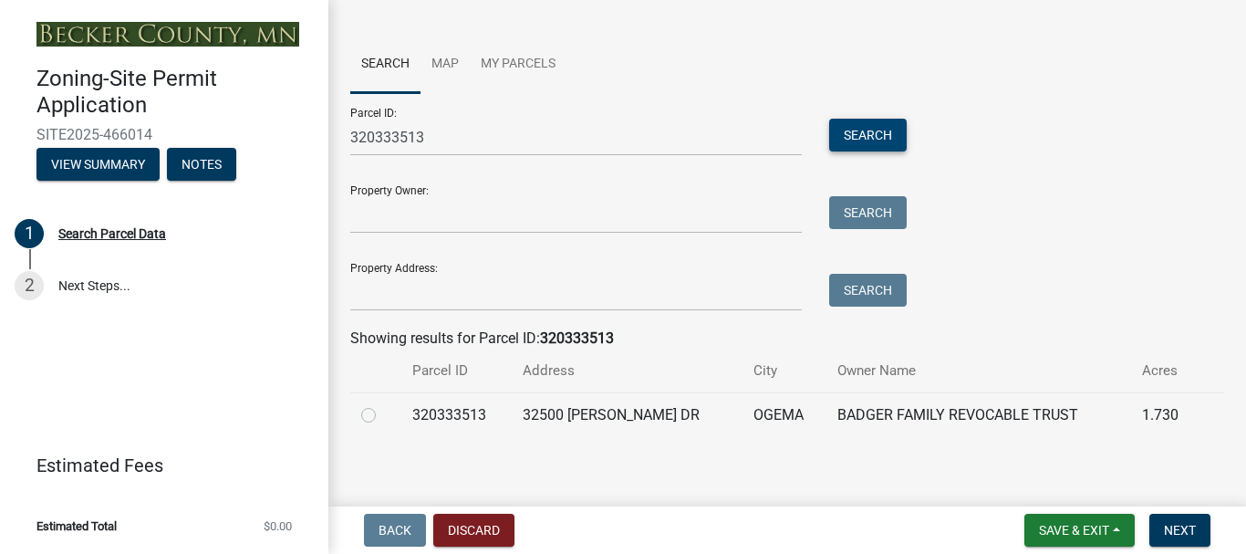
scroll to position [127, 0]
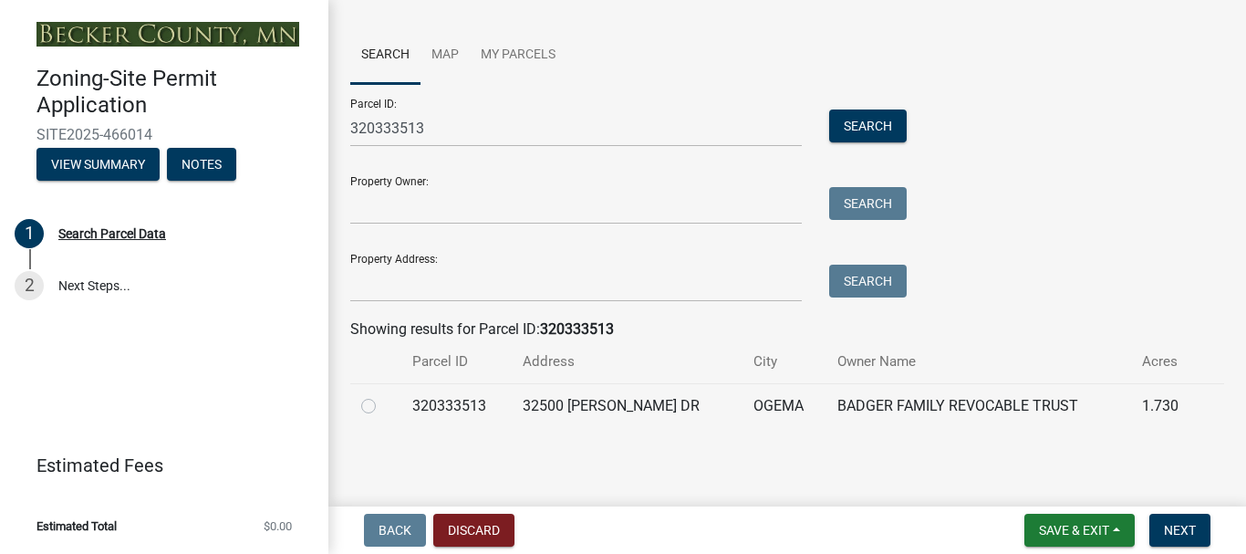
drag, startPoint x: 368, startPoint y: 398, endPoint x: 426, endPoint y: 407, distance: 58.2
click at [383, 395] on label at bounding box center [383, 395] width 0 height 0
click at [383, 398] on input "radio" at bounding box center [389, 401] width 12 height 12
radio input "true"
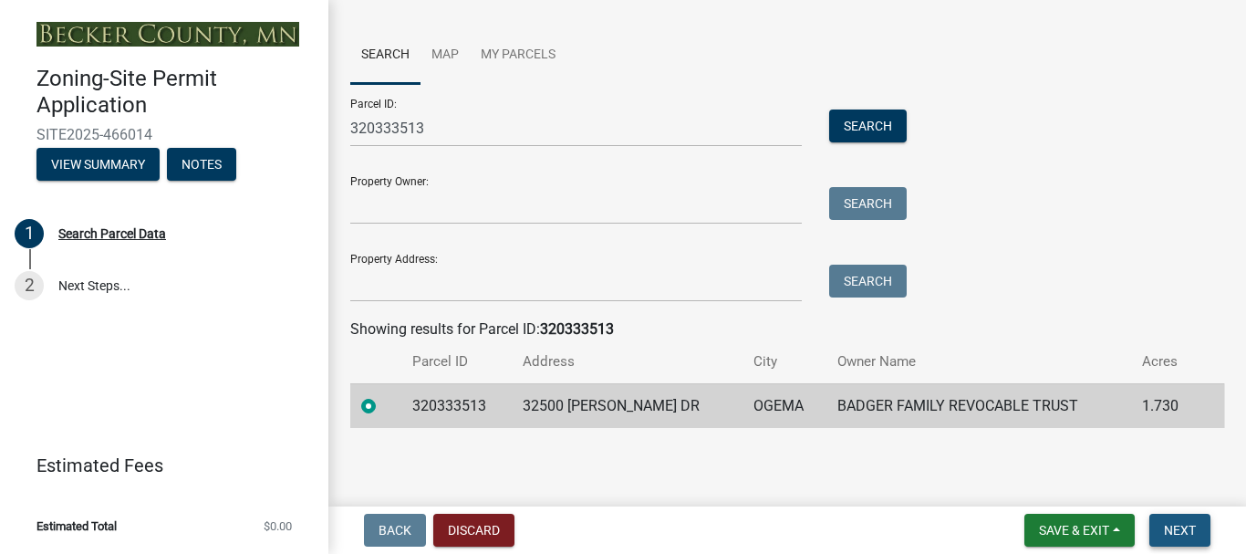
click at [1180, 529] on span "Next" at bounding box center [1180, 530] width 32 height 15
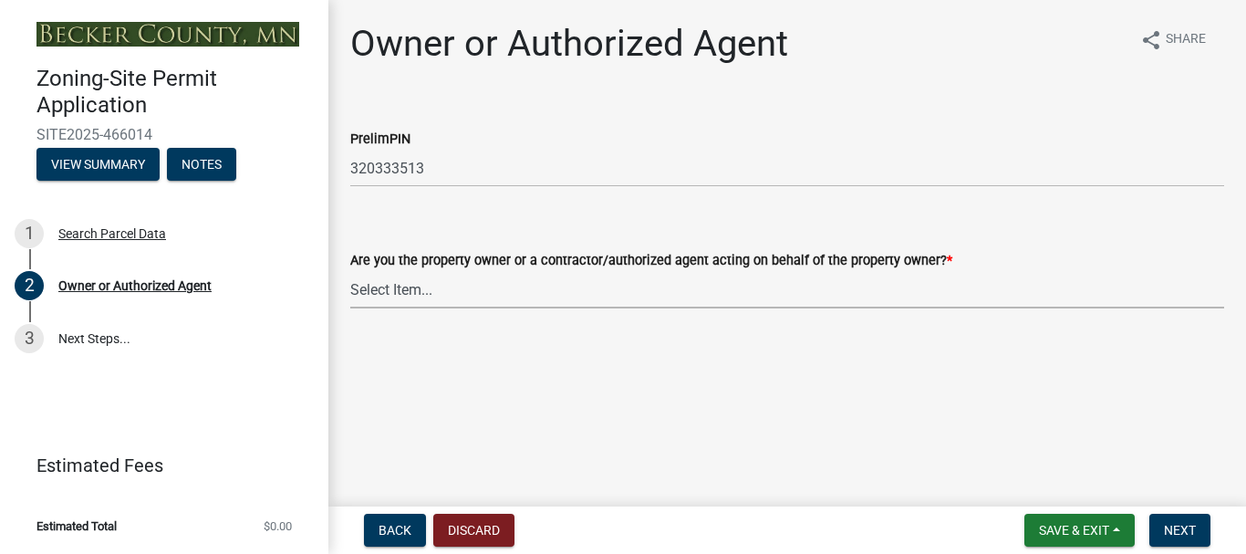
click at [410, 285] on select "Select Item... Property Owner Authorized Agent" at bounding box center [787, 289] width 874 height 37
click at [350, 271] on select "Select Item... Property Owner Authorized Agent" at bounding box center [787, 289] width 874 height 37
select select "3c674549-ed69-405f-b795-9fa3f7d47d9d"
click at [1187, 518] on button "Next" at bounding box center [1179, 529] width 61 height 33
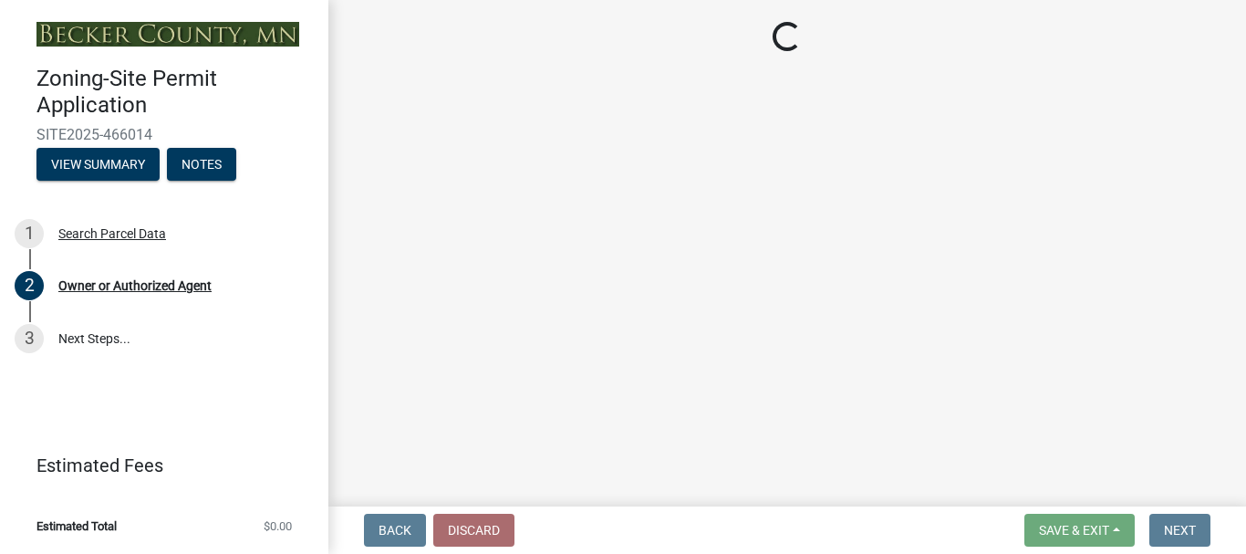
select select "5a3c243d-5cb2-4bc7-bda1-959088d74f81"
select select "61d56479-71b4-4f98-942d-99b919d4174a"
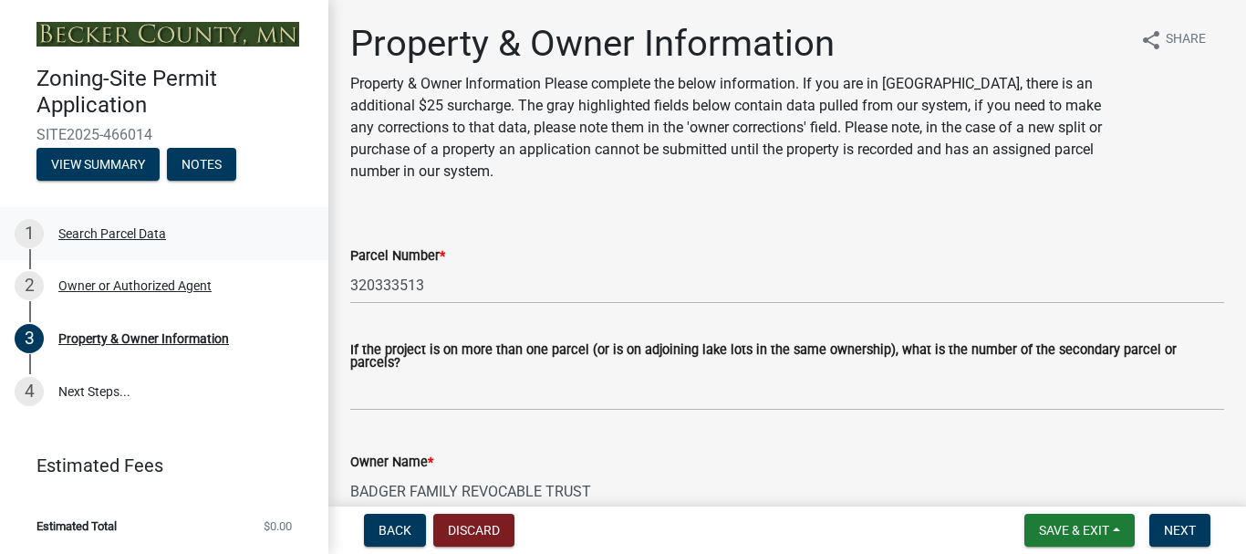
click at [111, 230] on div "Search Parcel Data" at bounding box center [112, 233] width 108 height 13
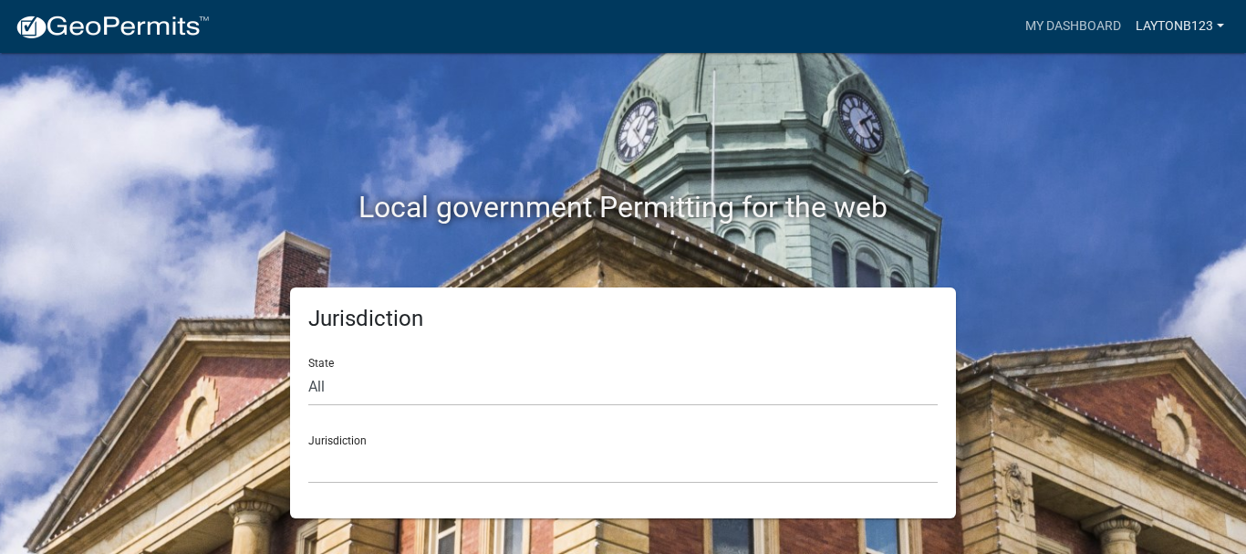
click at [1194, 20] on link "Laytonb123" at bounding box center [1179, 26] width 103 height 35
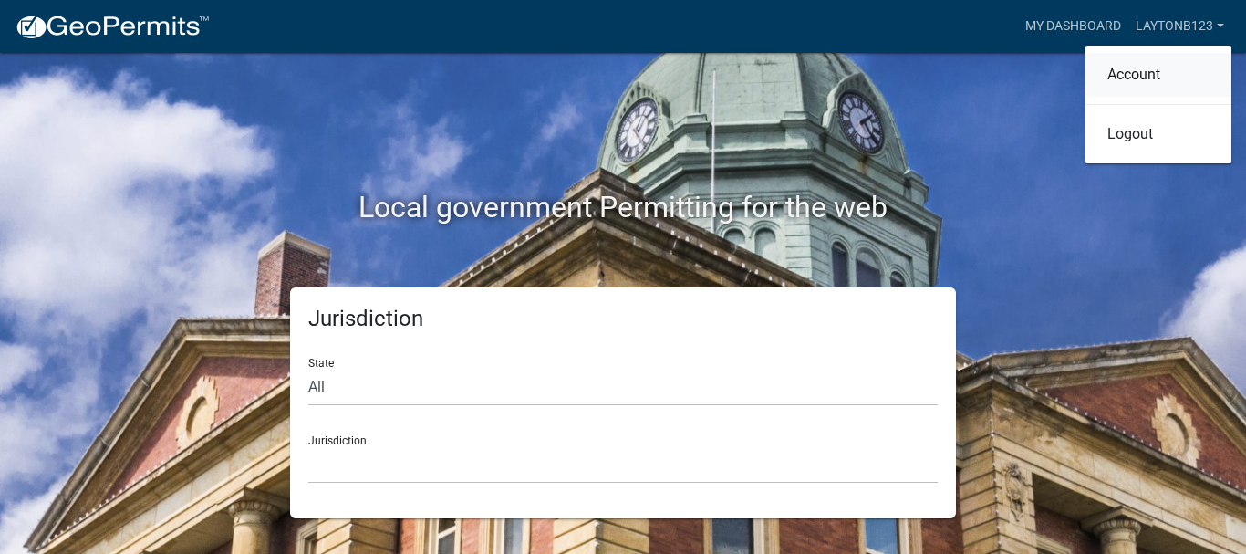
click at [1155, 67] on link "Account" at bounding box center [1158, 75] width 146 height 44
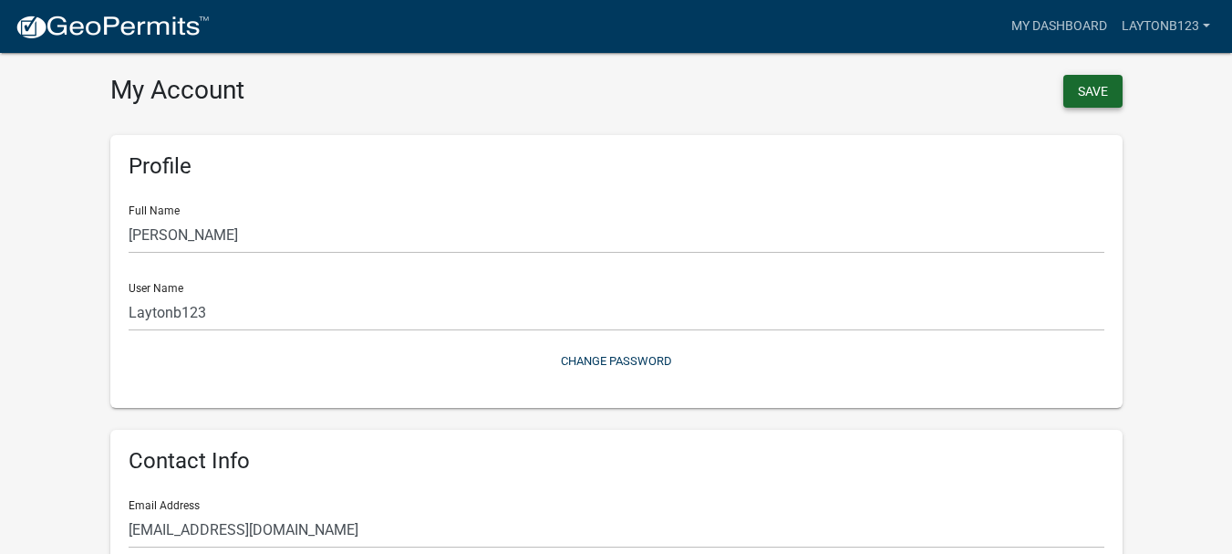
click at [1096, 81] on button "Save" at bounding box center [1092, 91] width 59 height 33
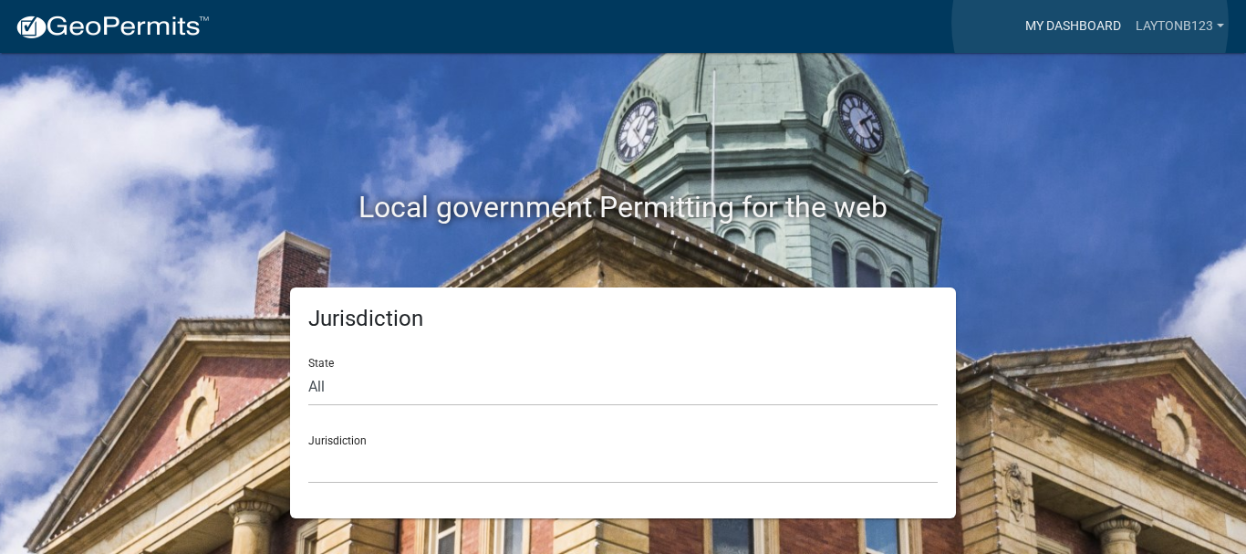
click at [1089, 23] on link "My Dashboard" at bounding box center [1073, 26] width 110 height 35
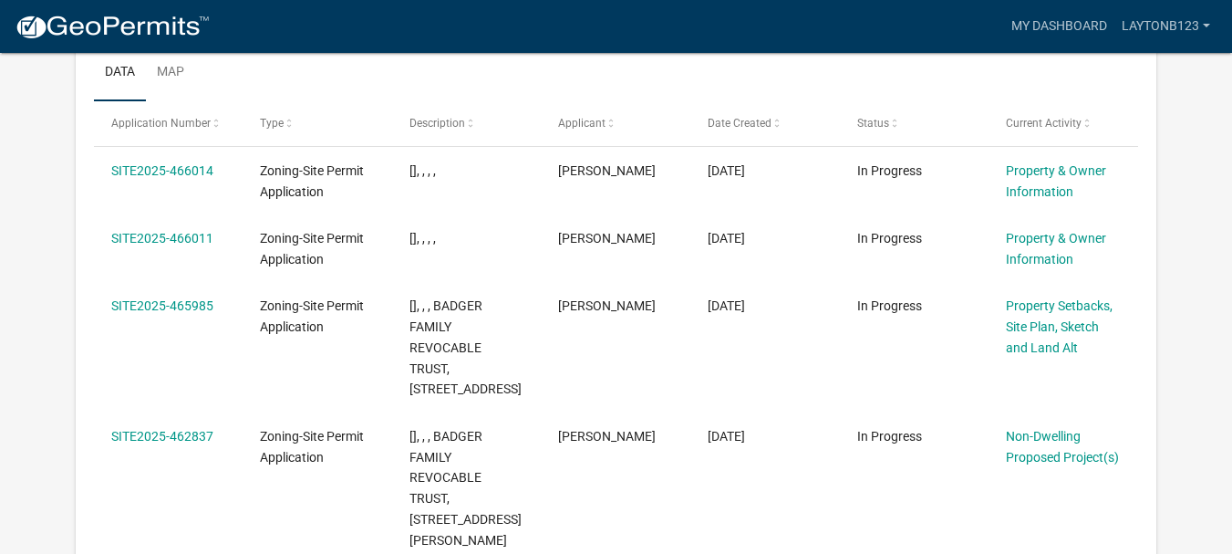
scroll to position [274, 0]
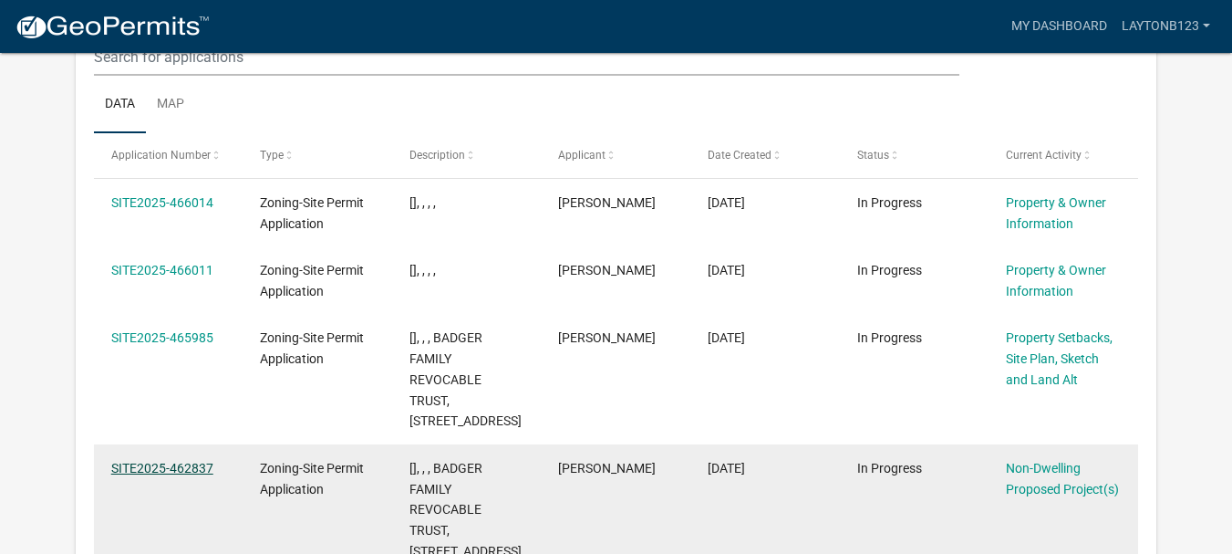
click at [146, 461] on link "SITE2025-462837" at bounding box center [162, 468] width 102 height 15
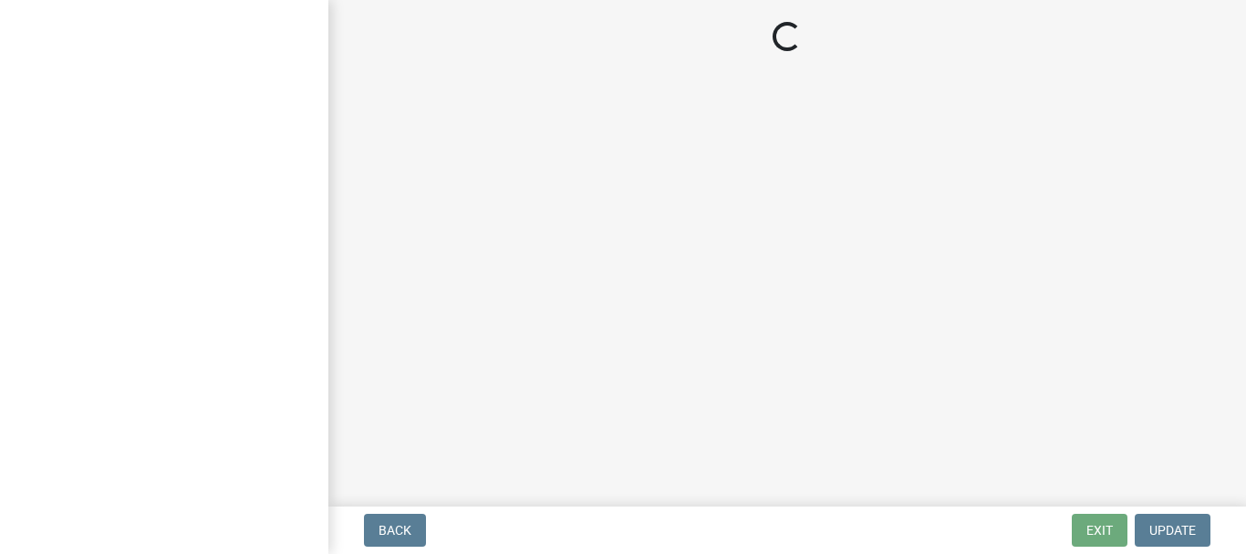
select select "6ced1b54-2913-4dbf-9776-23baa6524e46"
select select "3a2d96d3-fd69-4ed9-bae4-7a5aa03a7e58"
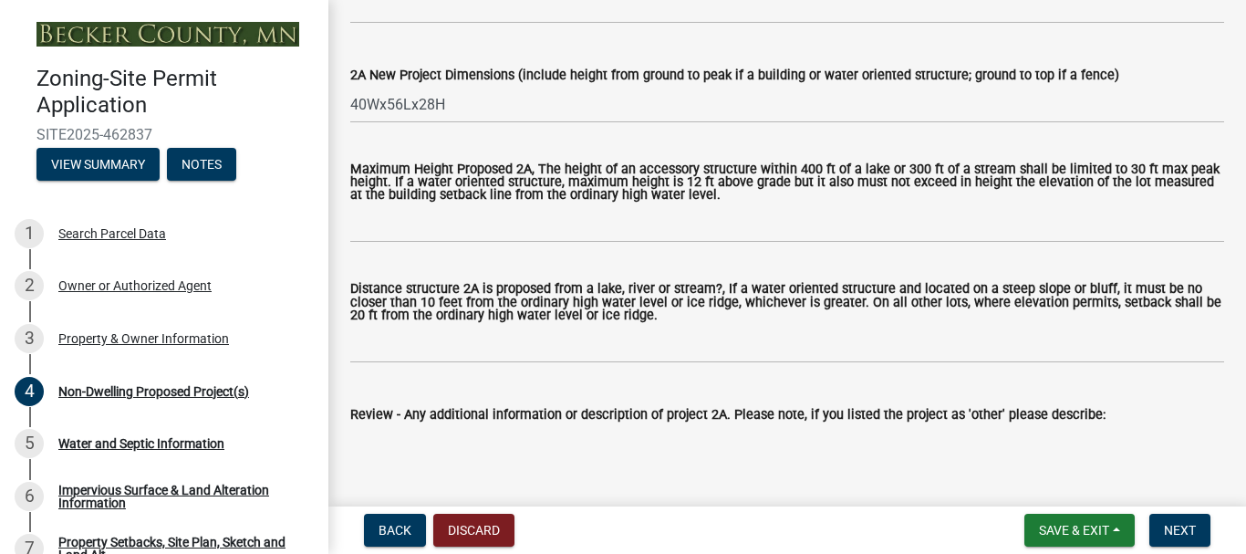
scroll to position [638, 0]
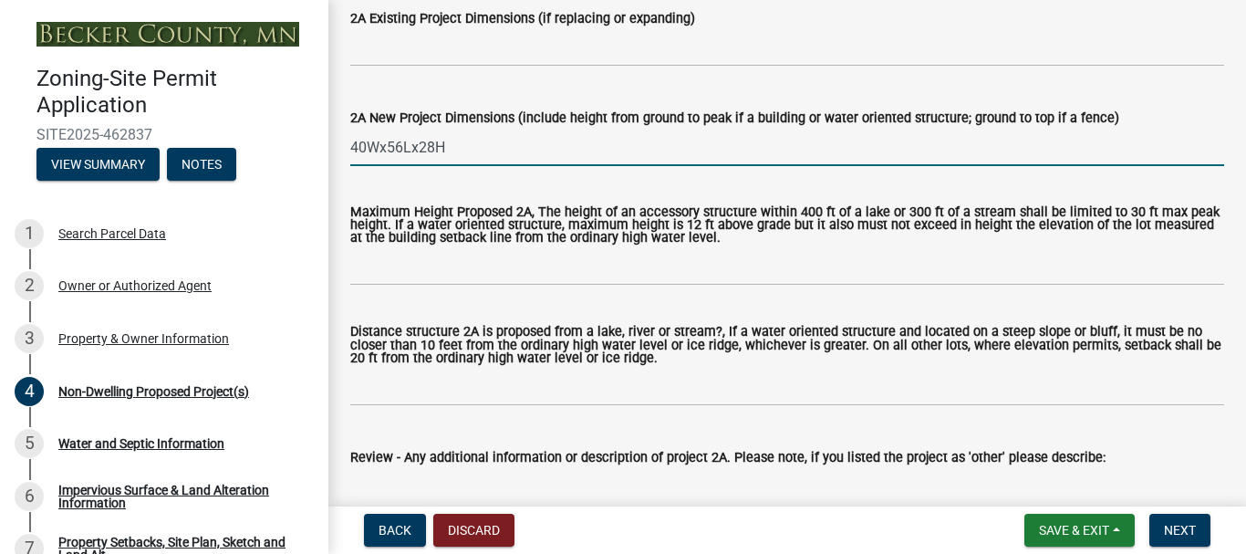
click at [398, 144] on input "40Wx56Lx28H" at bounding box center [787, 147] width 874 height 37
click at [403, 148] on input "40Wx56Lx28H" at bounding box center [787, 147] width 874 height 37
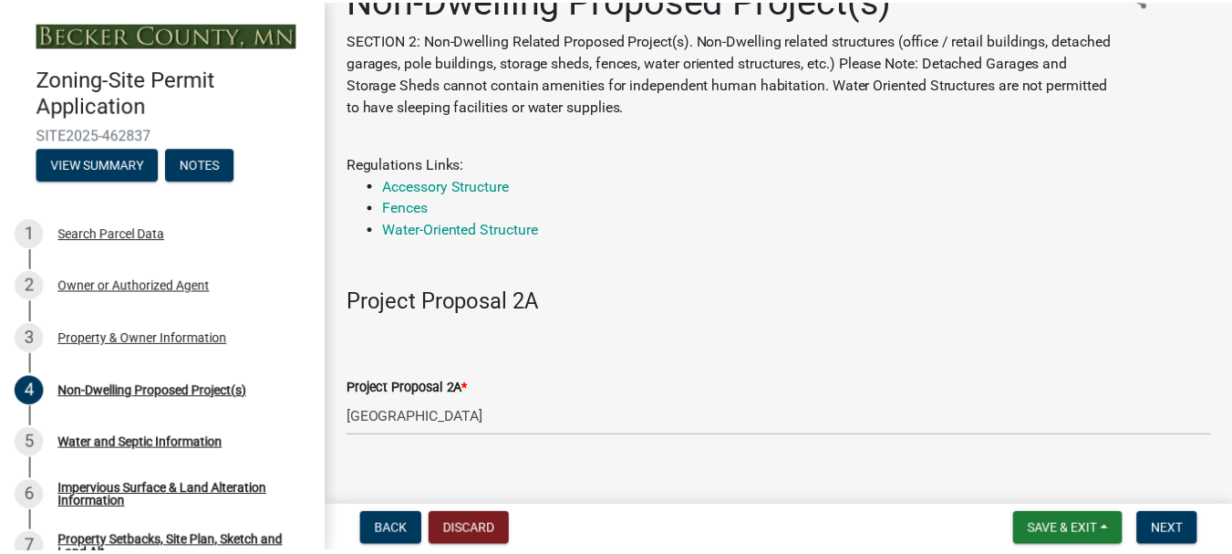
scroll to position [0, 0]
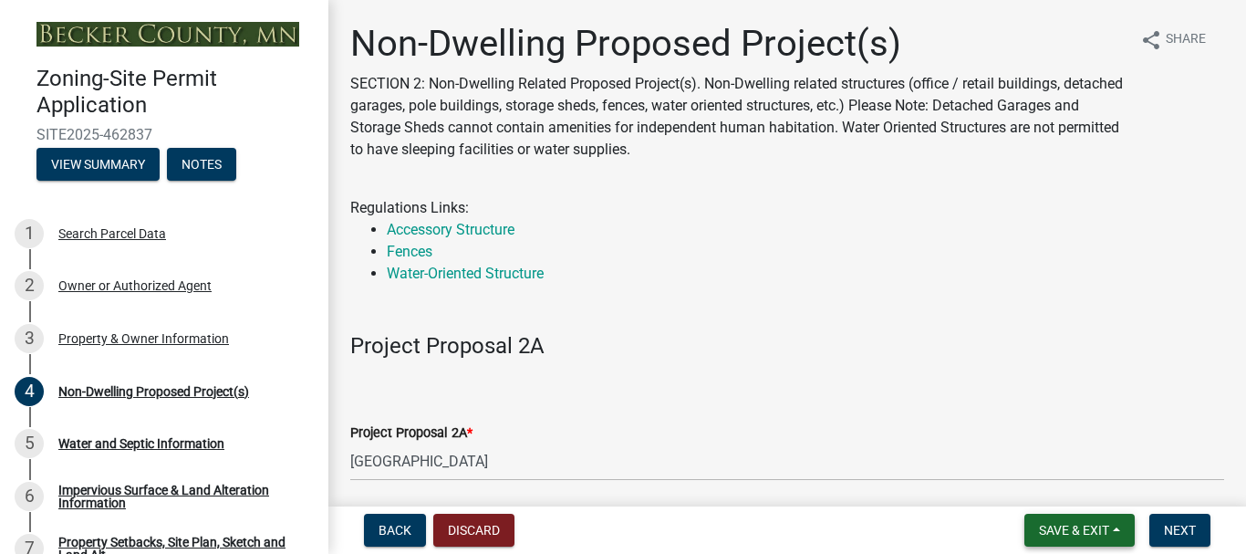
type input "40Wx48Lx28H"
click at [1088, 523] on span "Save & Exit" at bounding box center [1074, 530] width 70 height 15
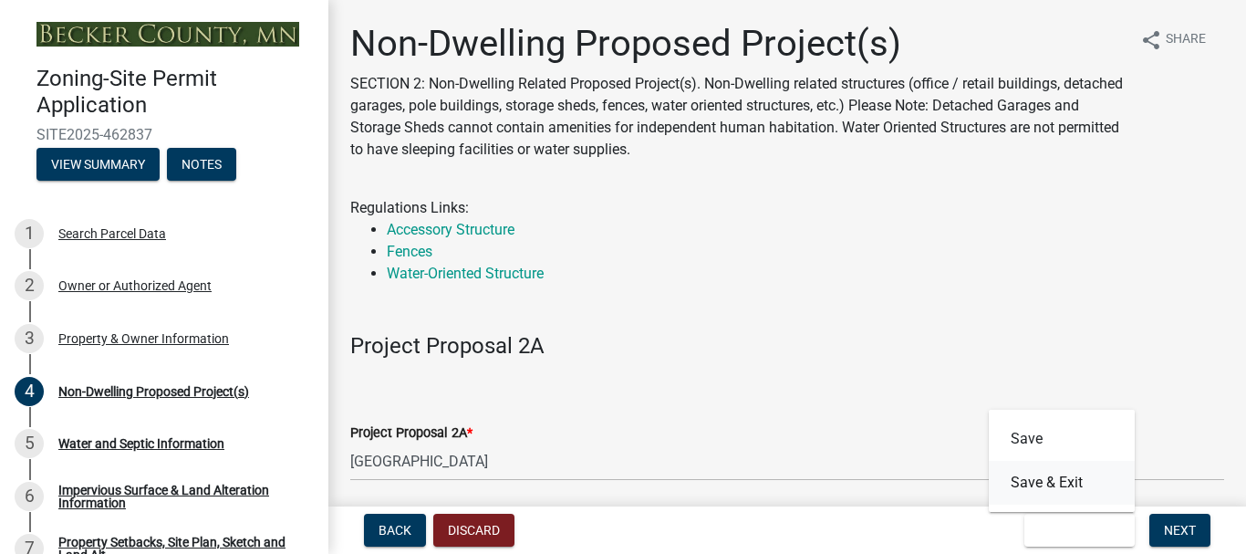
click at [1072, 483] on button "Save & Exit" at bounding box center [1062, 483] width 146 height 44
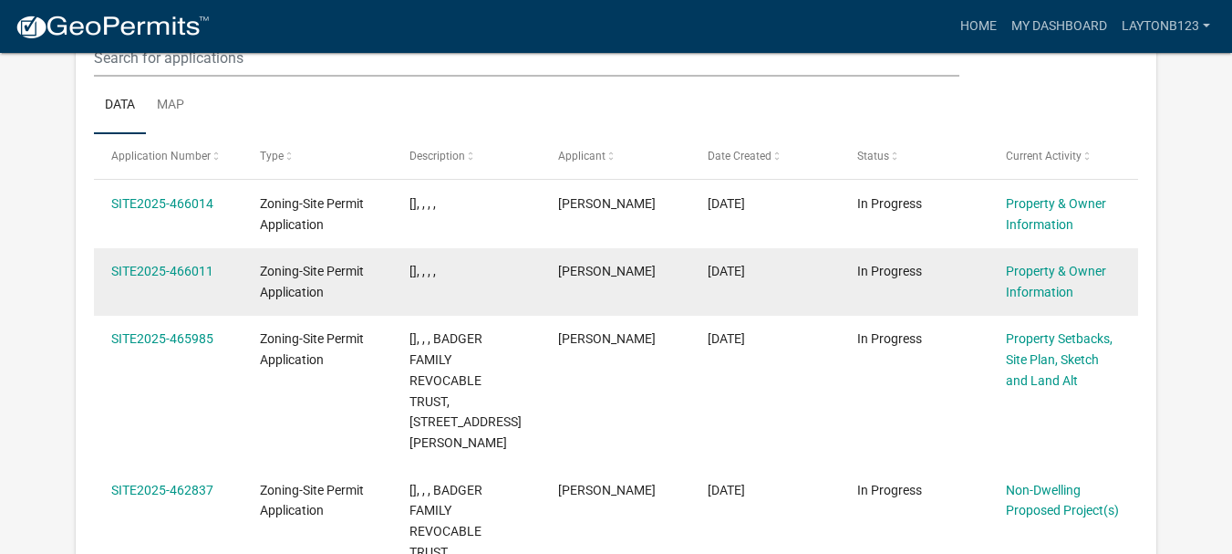
scroll to position [274, 0]
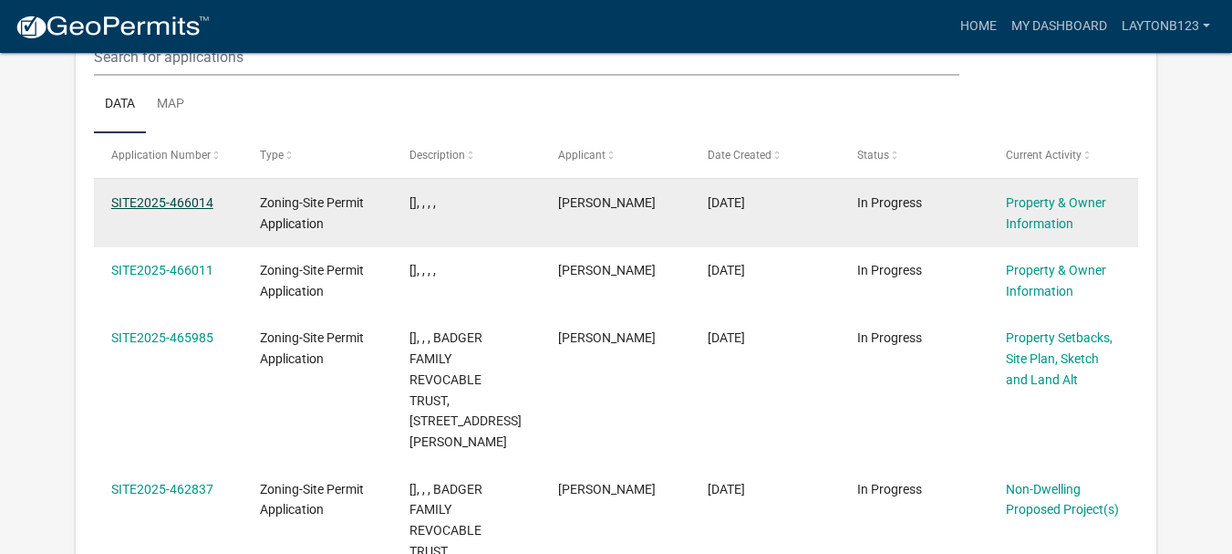
click at [167, 203] on link "SITE2025-466014" at bounding box center [162, 202] width 102 height 15
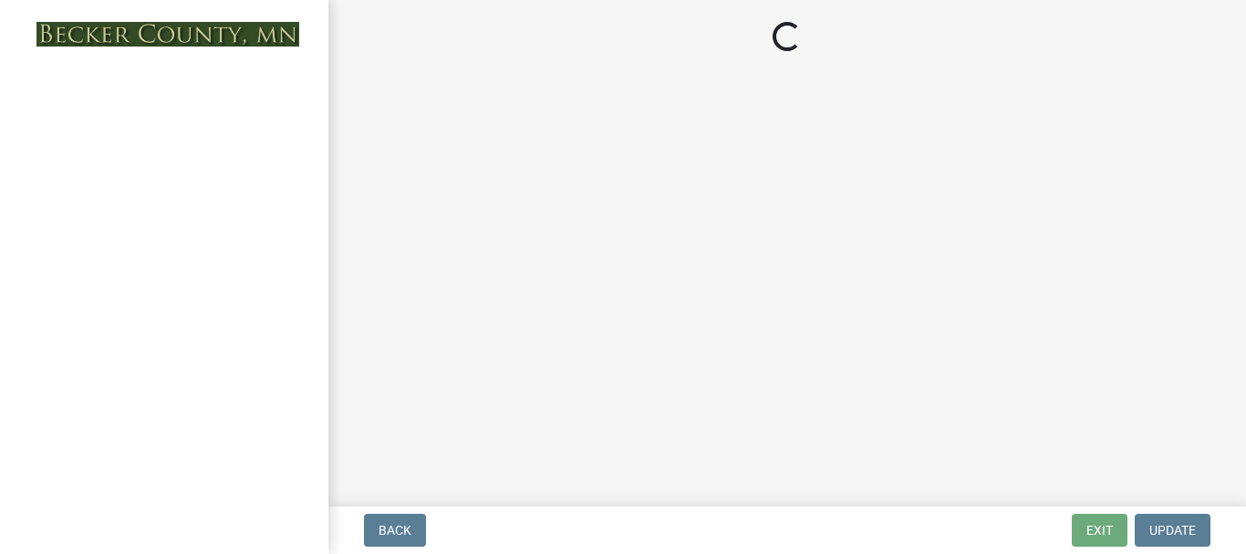
select select "5a3c243d-5cb2-4bc7-bda1-959088d74f81"
select select "61d56479-71b4-4f98-942d-99b919d4174a"
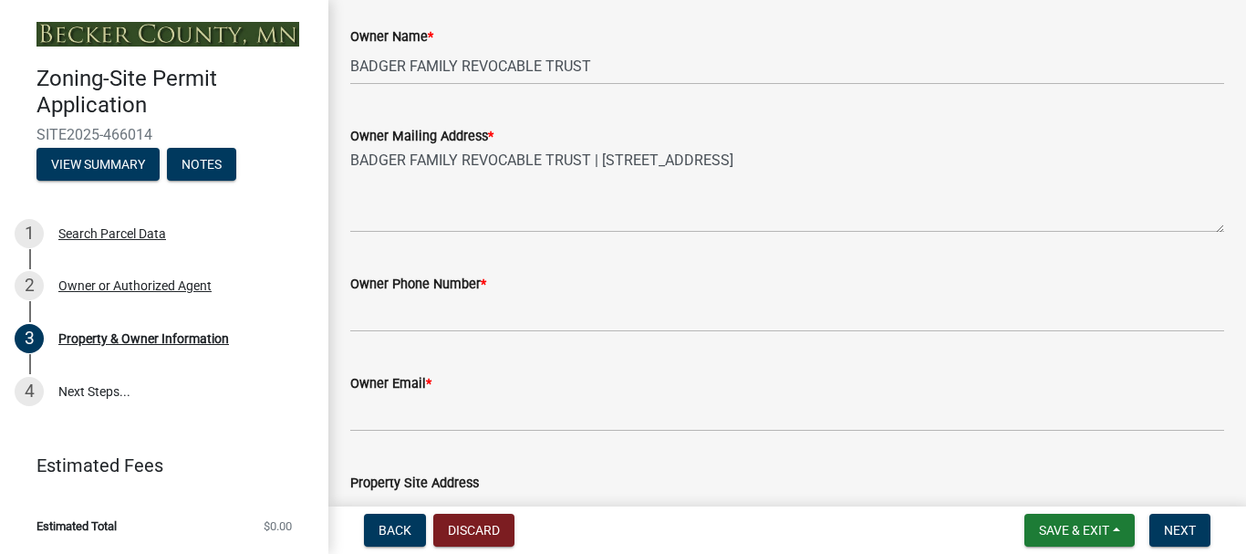
scroll to position [365, 0]
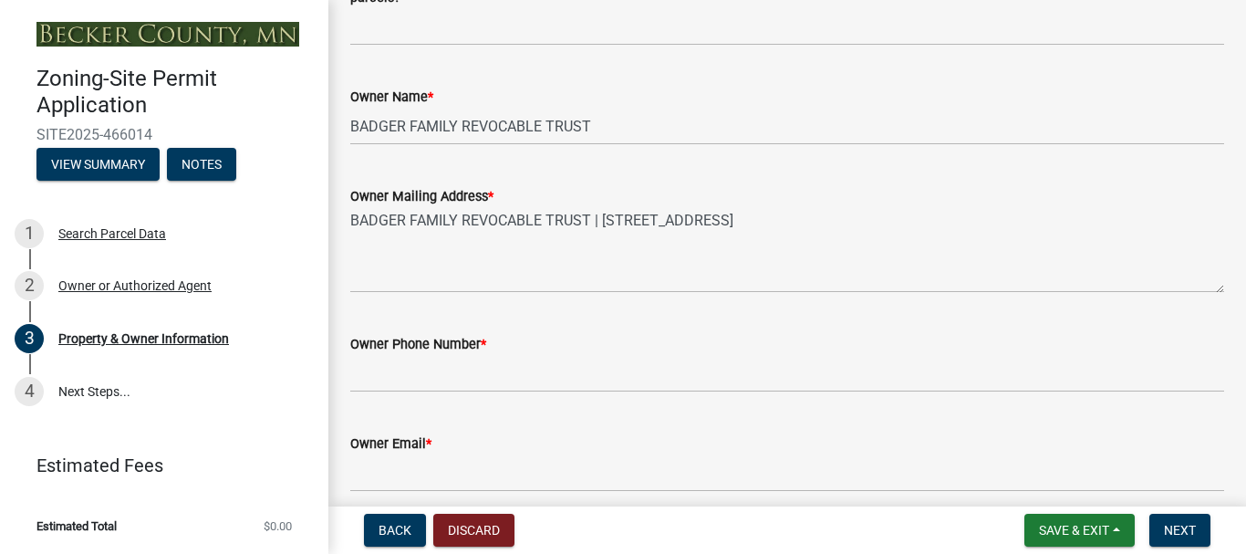
click at [450, 346] on div "Owner Phone Number *" at bounding box center [787, 344] width 874 height 22
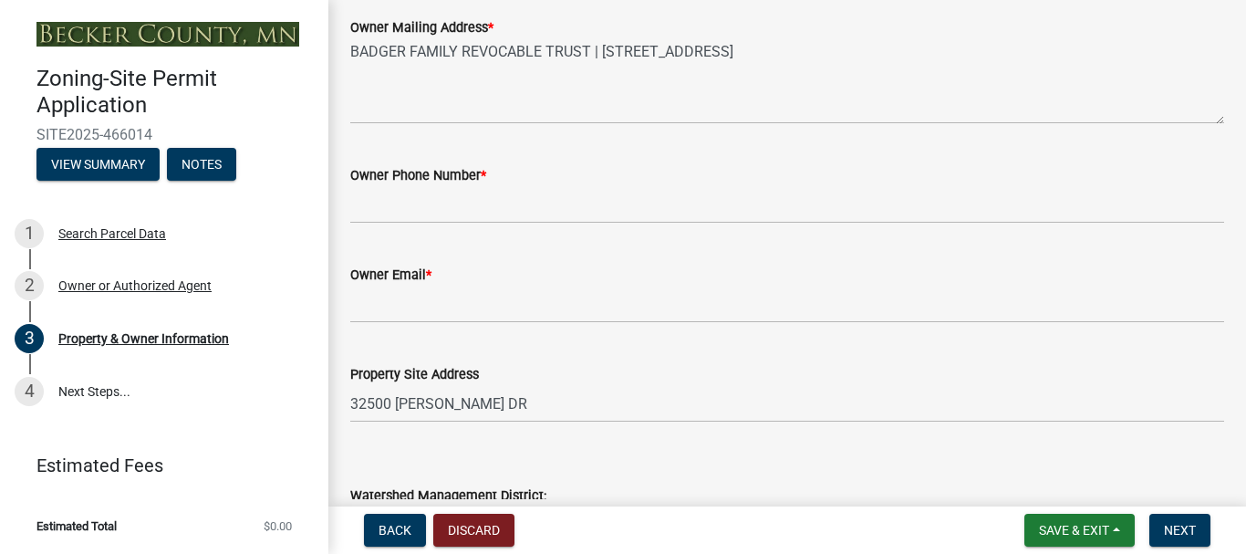
scroll to position [547, 0]
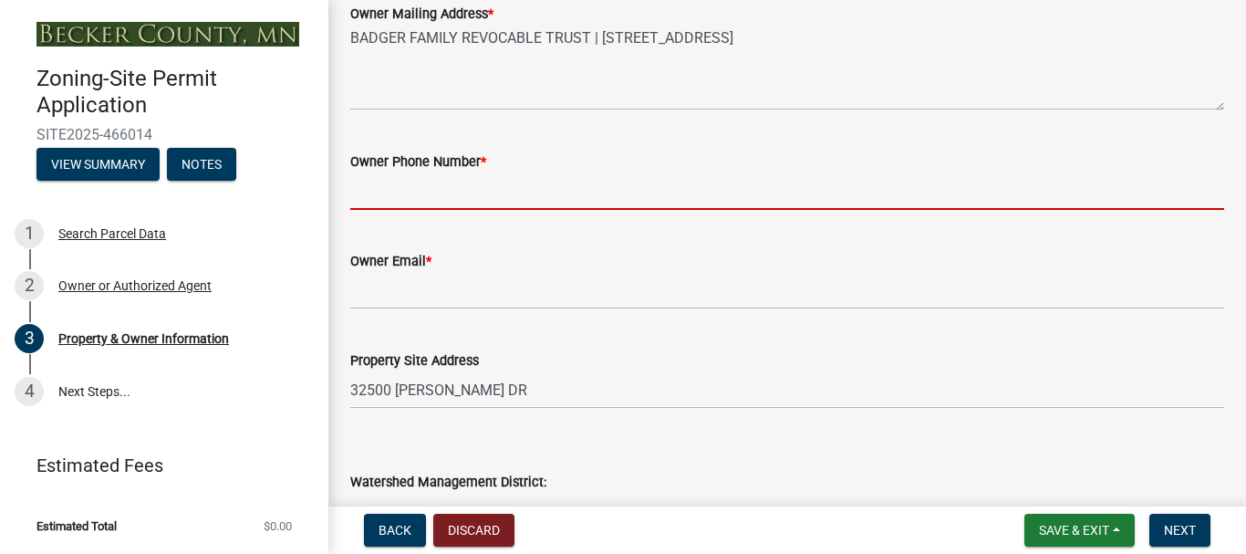
click at [575, 179] on input "Owner Phone Number *" at bounding box center [787, 190] width 874 height 37
type input "5072598681"
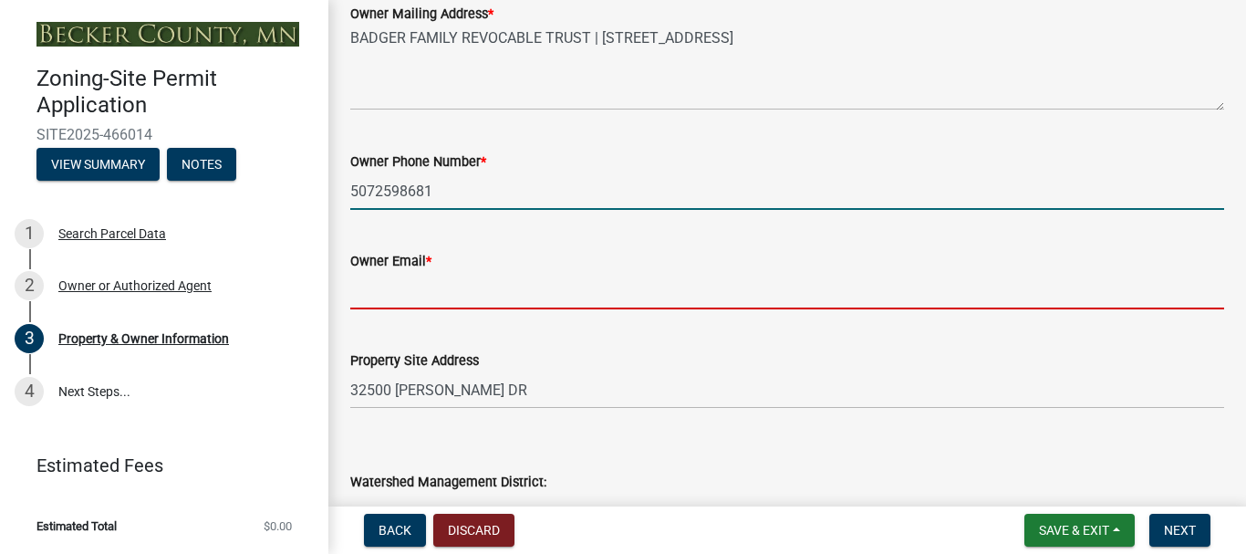
type input "[EMAIL_ADDRESS][DOMAIN_NAME]"
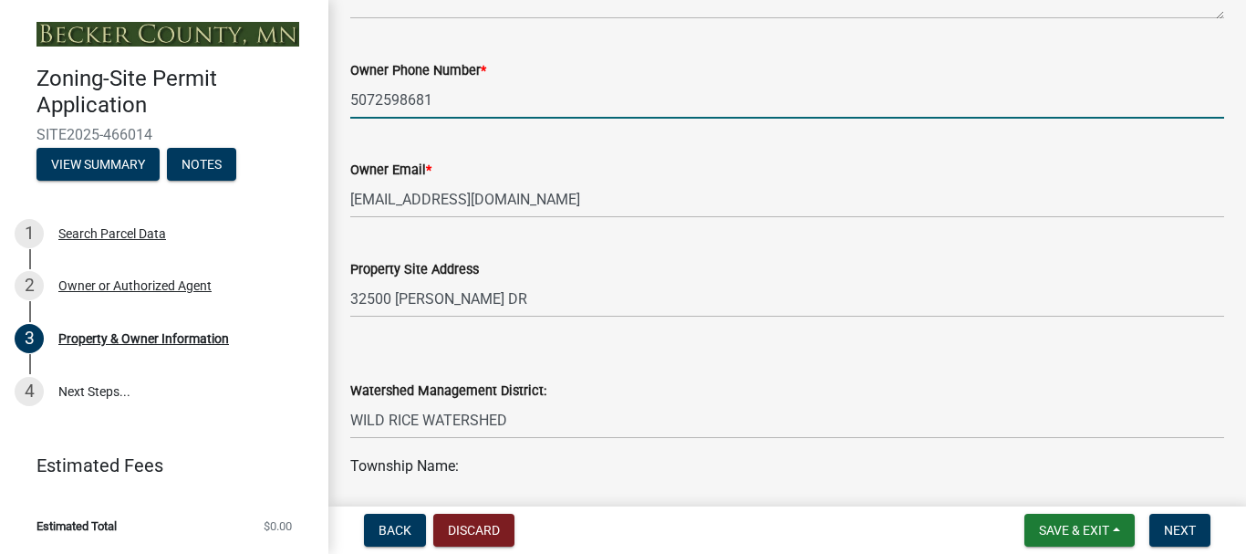
scroll to position [182, 0]
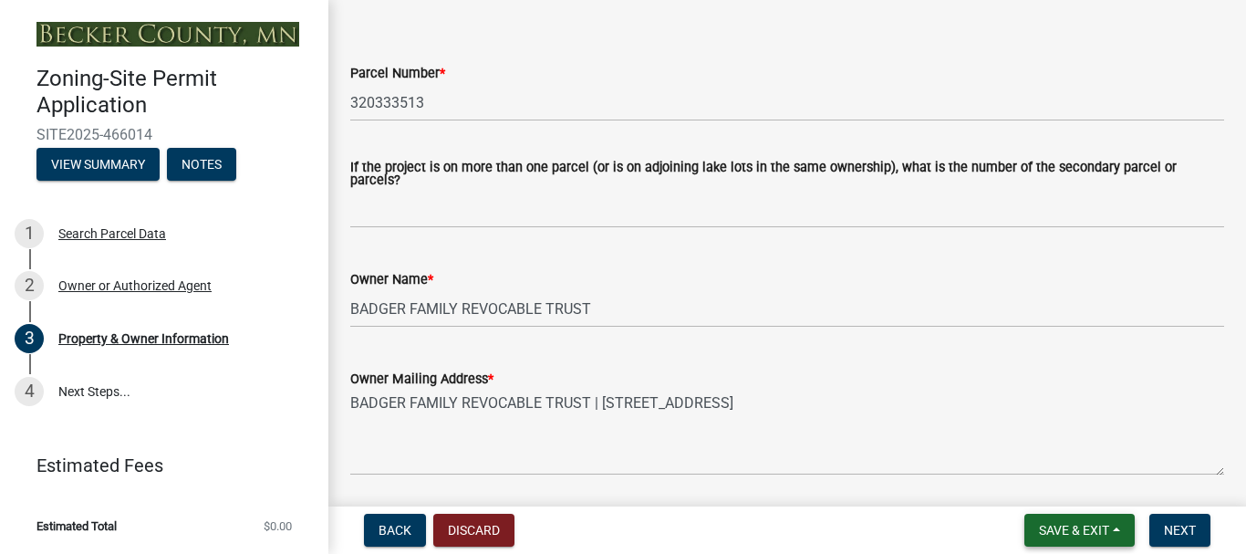
click at [1076, 520] on button "Save & Exit" at bounding box center [1079, 529] width 110 height 33
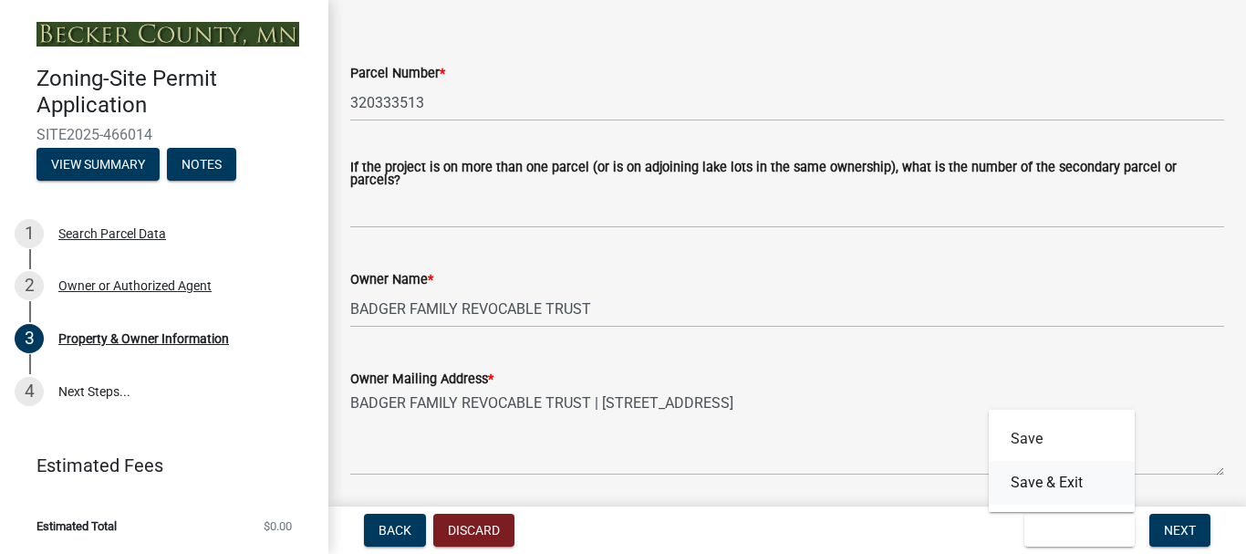
click at [1091, 482] on button "Save & Exit" at bounding box center [1062, 483] width 146 height 44
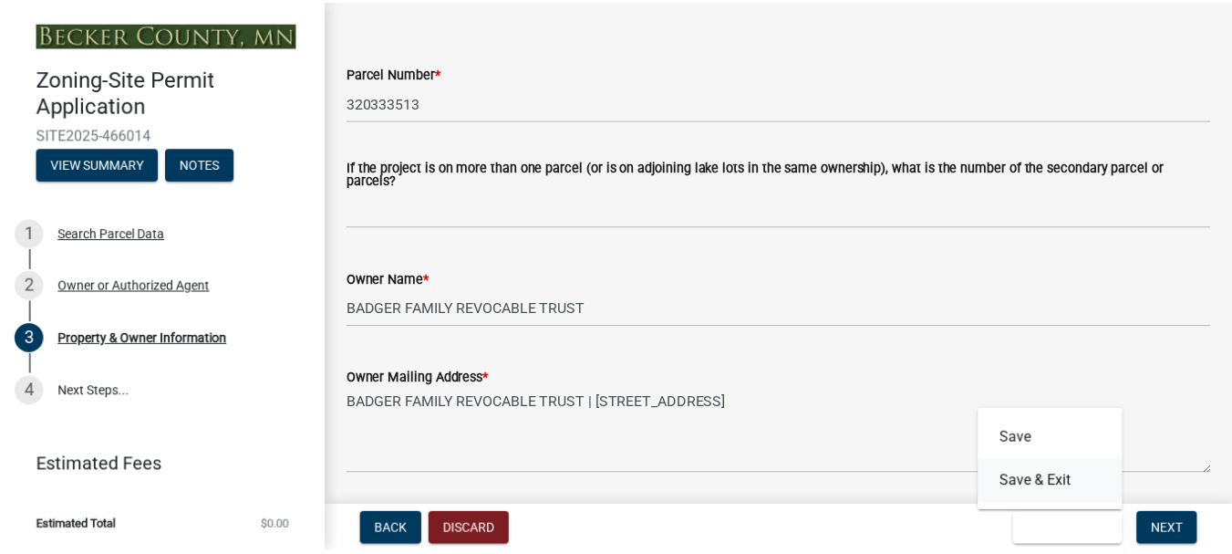
scroll to position [0, 0]
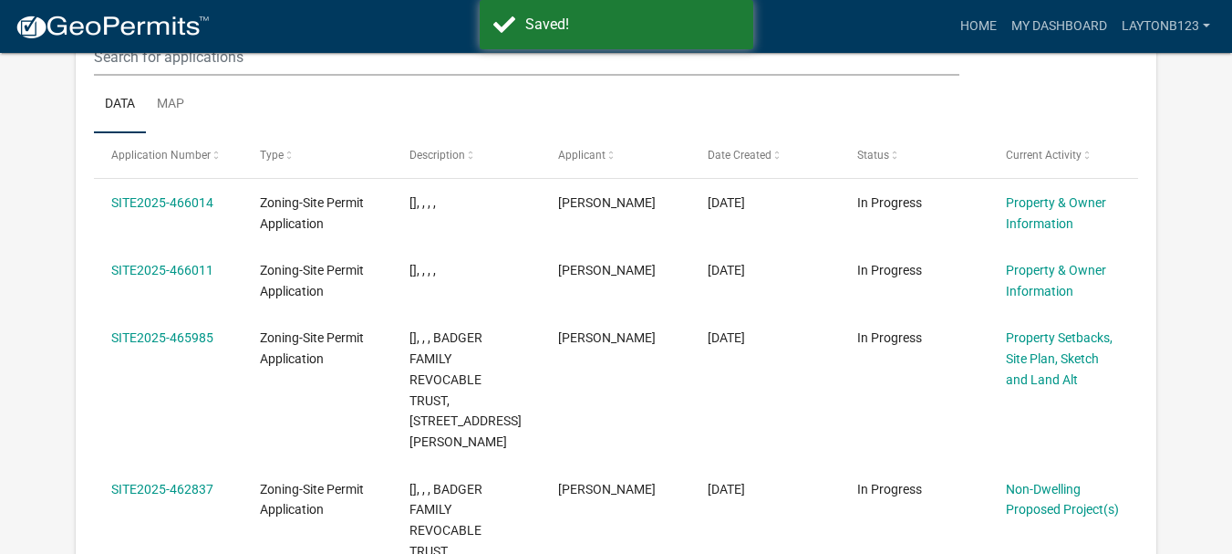
scroll to position [242, 0]
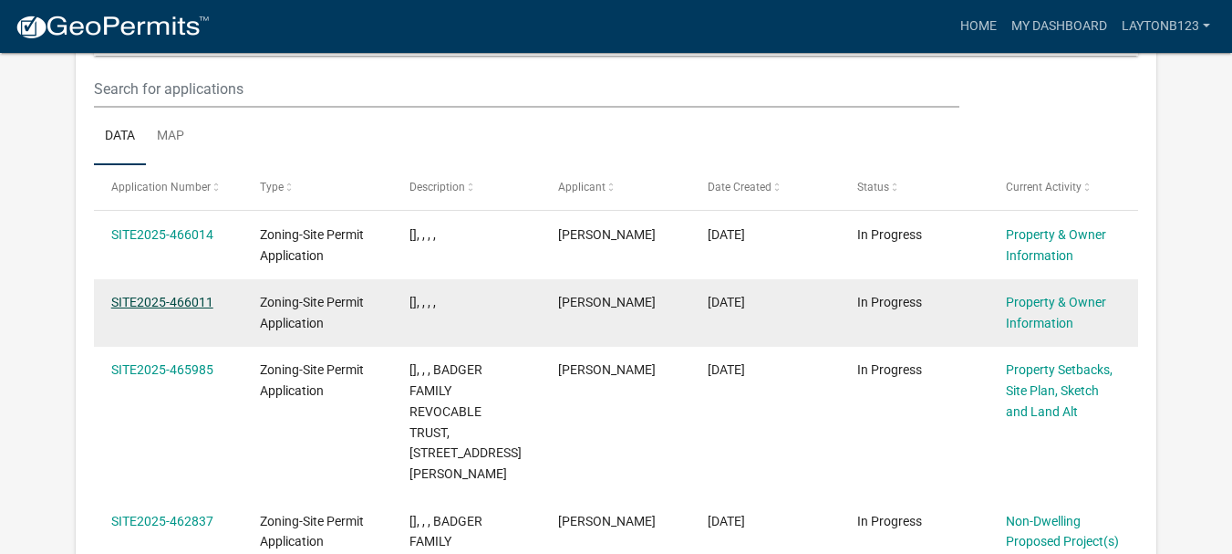
click at [191, 299] on link "SITE2025-466011" at bounding box center [162, 302] width 102 height 15
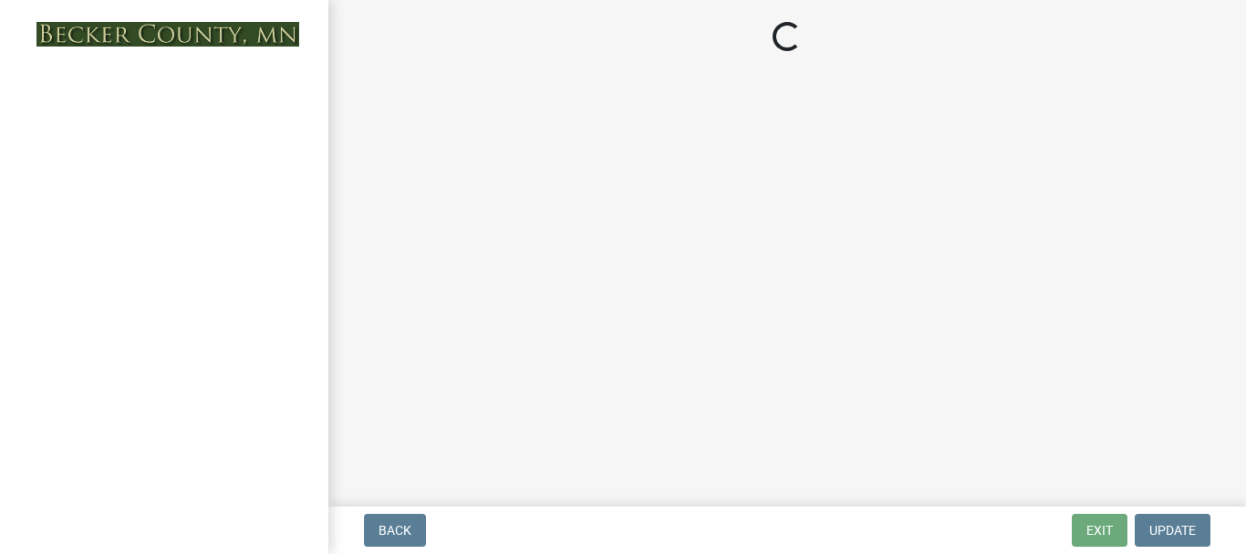
select select "5a3c243d-5cb2-4bc7-bda1-959088d74f81"
select select "61d56479-71b4-4f98-942d-99b919d4174a"
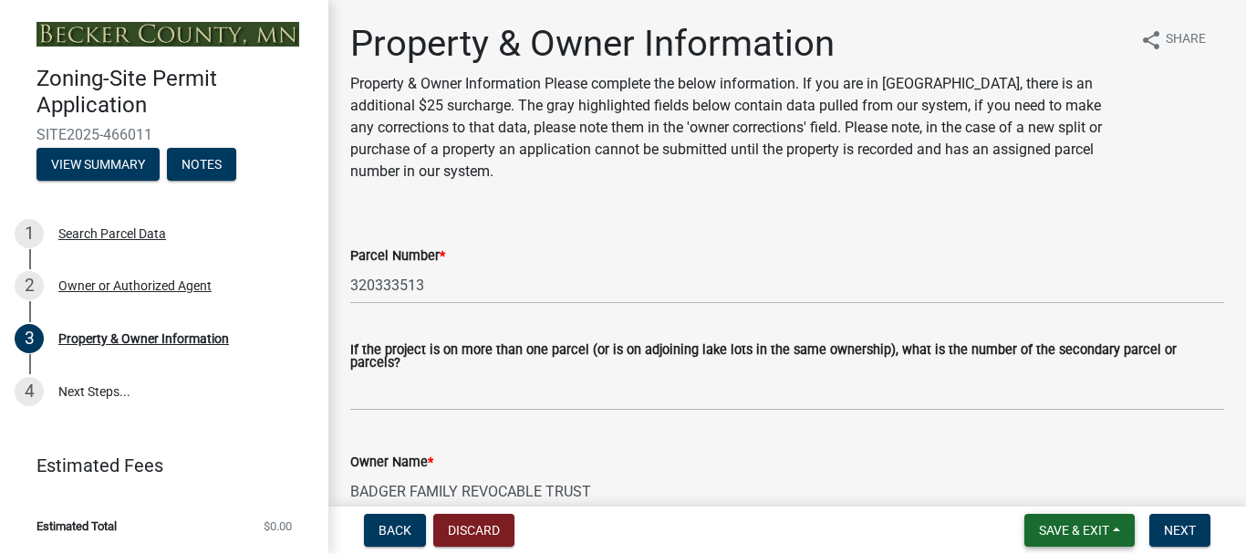
click at [1063, 530] on span "Save & Exit" at bounding box center [1074, 530] width 70 height 15
drag, startPoint x: 1062, startPoint y: 489, endPoint x: 1070, endPoint y: 479, distance: 12.4
click at [1070, 479] on button "Save & Exit" at bounding box center [1062, 483] width 146 height 44
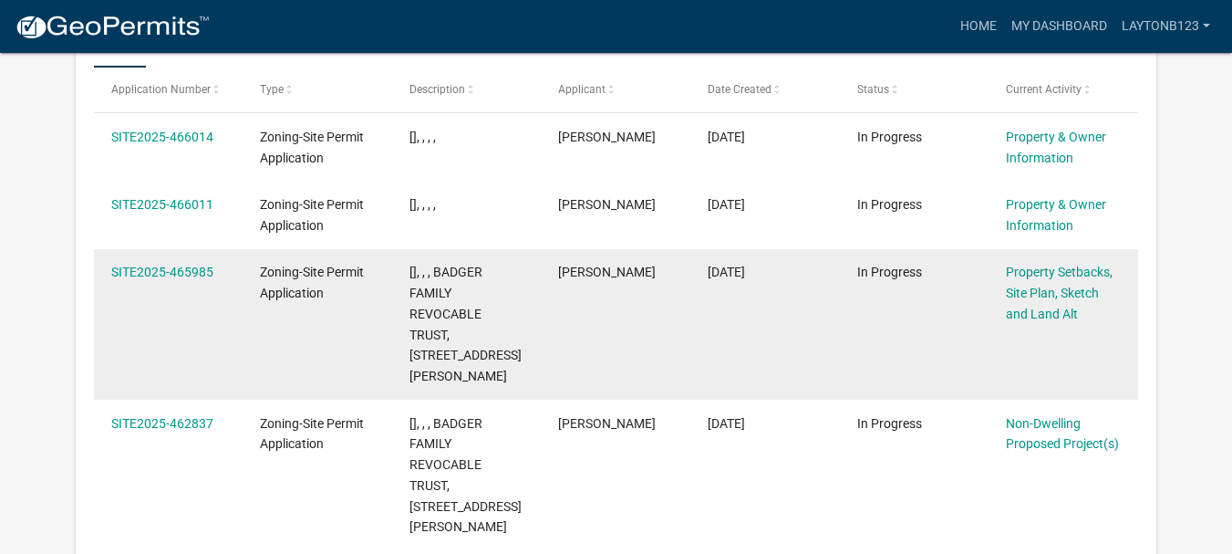
scroll to position [365, 0]
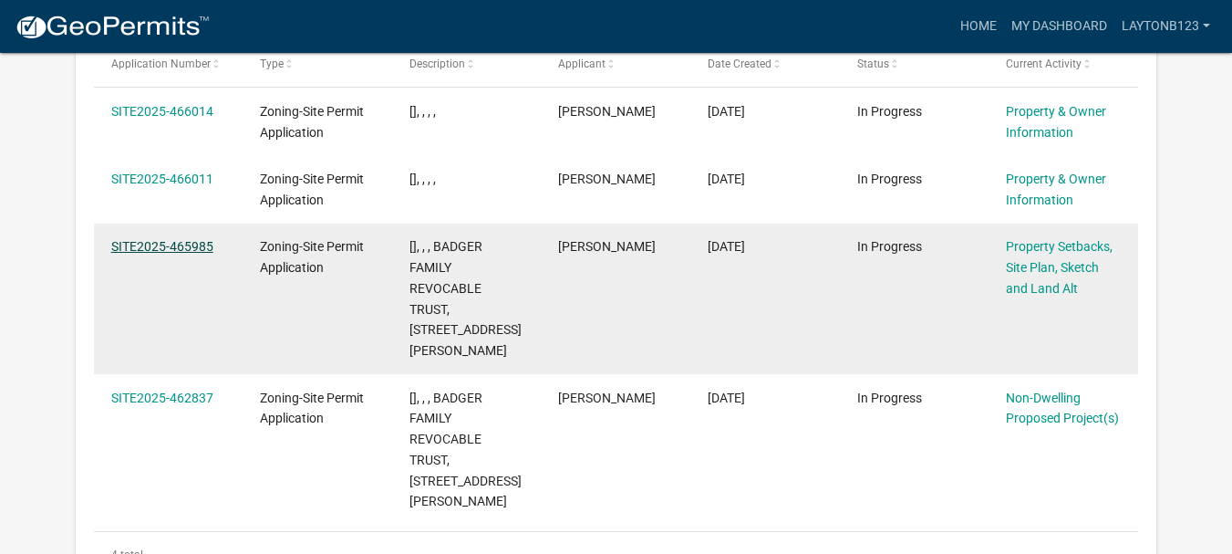
click at [195, 244] on link "SITE2025-465985" at bounding box center [162, 246] width 102 height 15
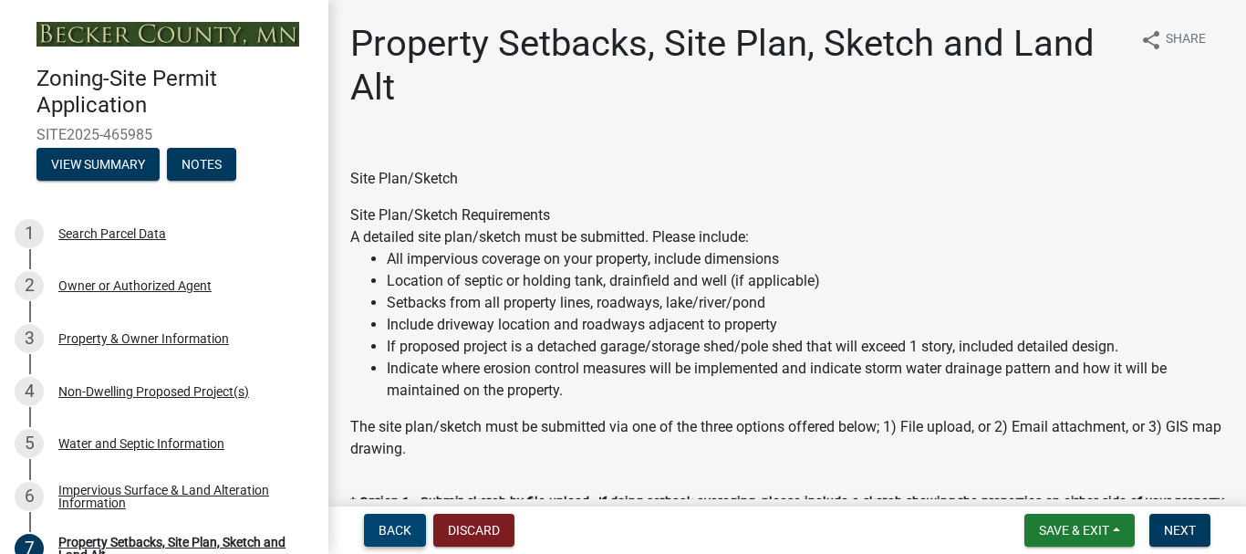
click at [399, 516] on button "Back" at bounding box center [395, 529] width 62 height 33
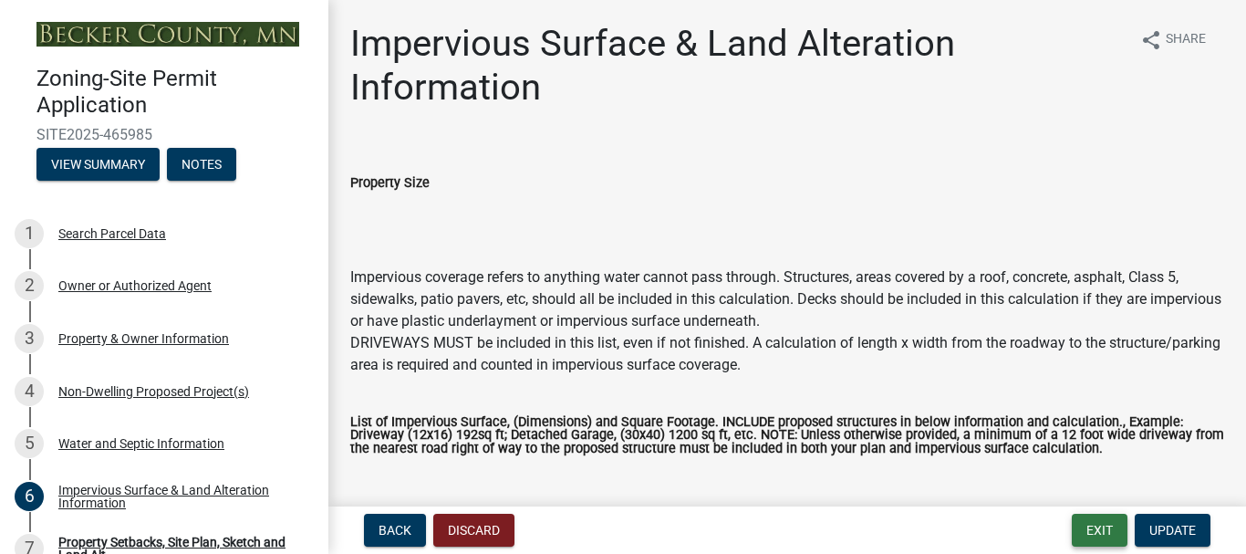
click at [1105, 534] on button "Exit" at bounding box center [1100, 529] width 56 height 33
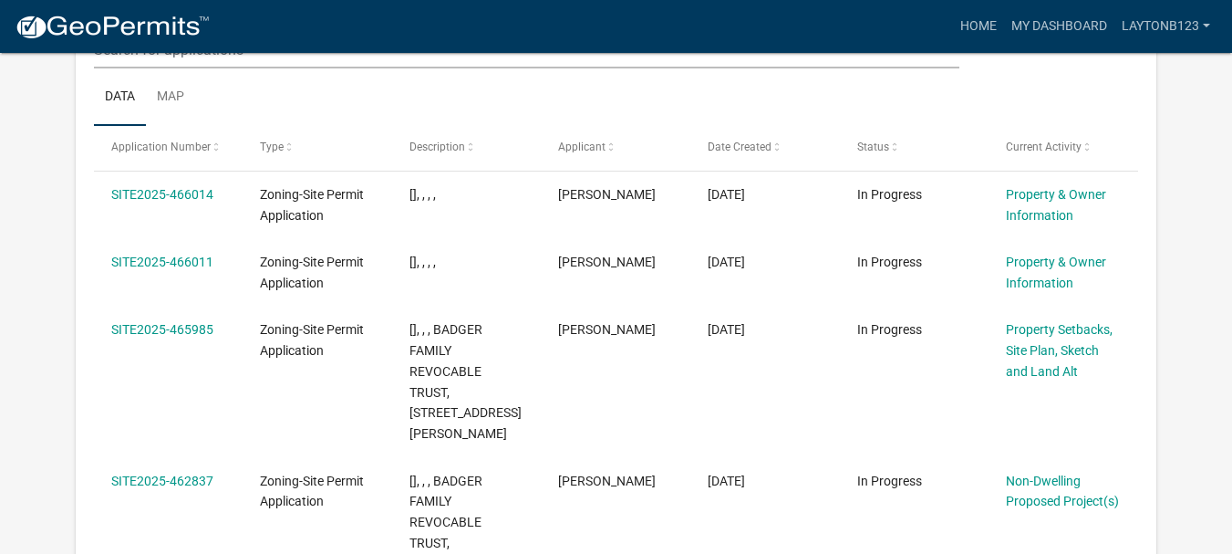
scroll to position [1124, 0]
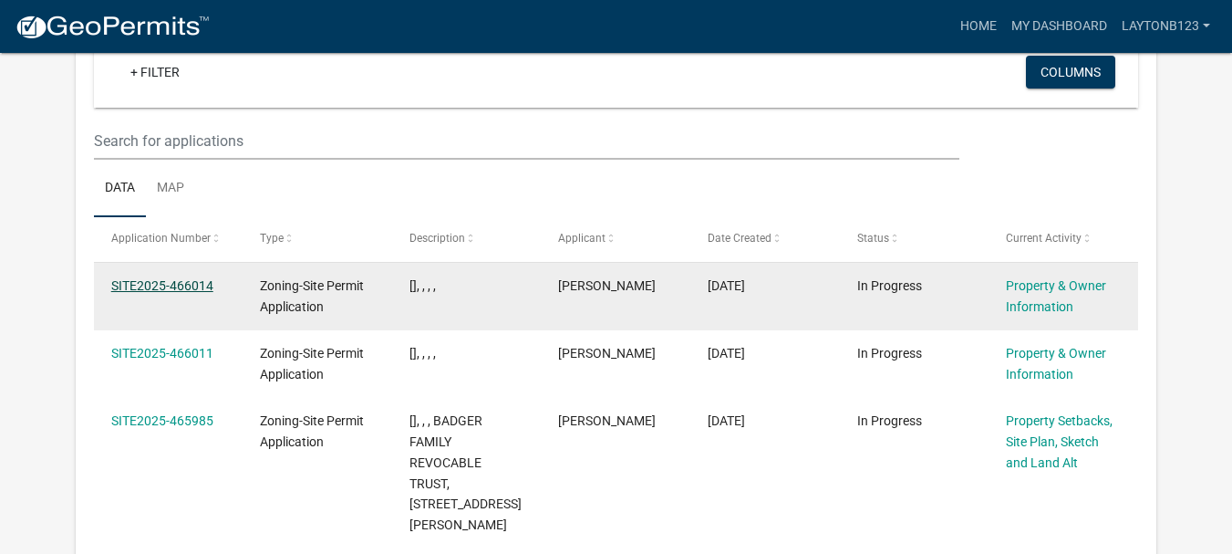
click at [198, 278] on link "SITE2025-466014" at bounding box center [162, 285] width 102 height 15
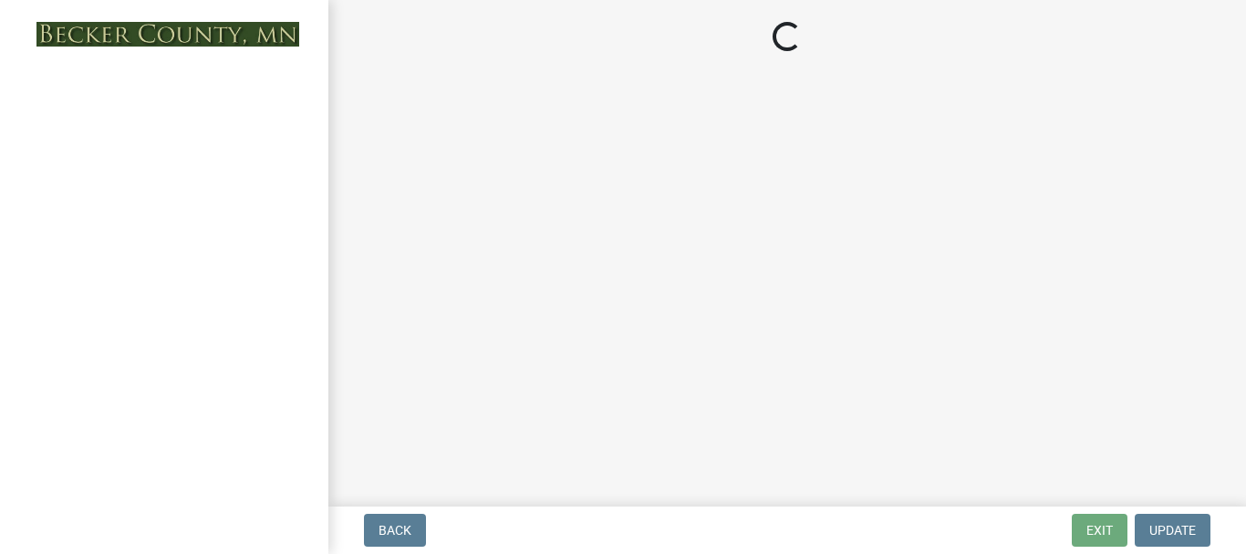
select select "5a3c243d-5cb2-4bc7-bda1-959088d74f81"
select select "61d56479-71b4-4f98-942d-99b919d4174a"
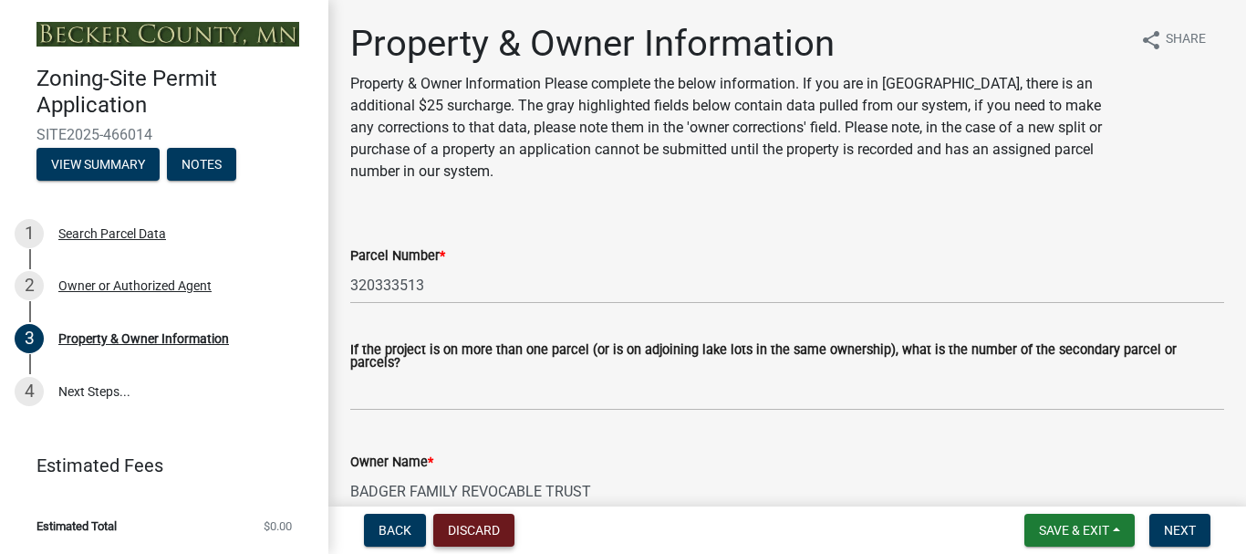
click at [484, 536] on button "Discard" at bounding box center [473, 529] width 81 height 33
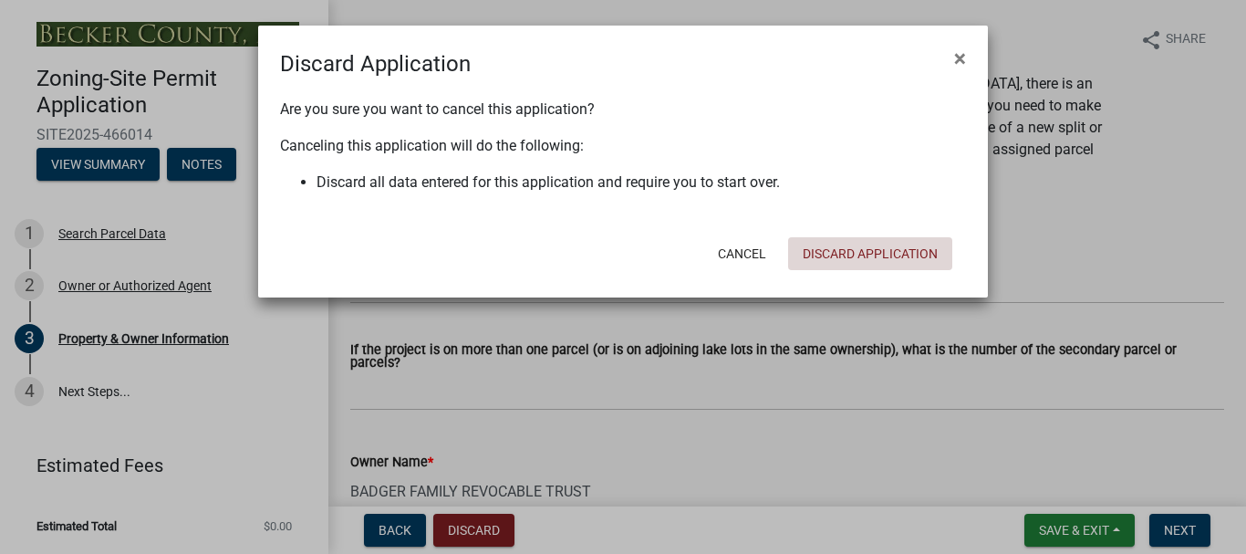
click at [916, 246] on button "Discard Application" at bounding box center [870, 253] width 164 height 33
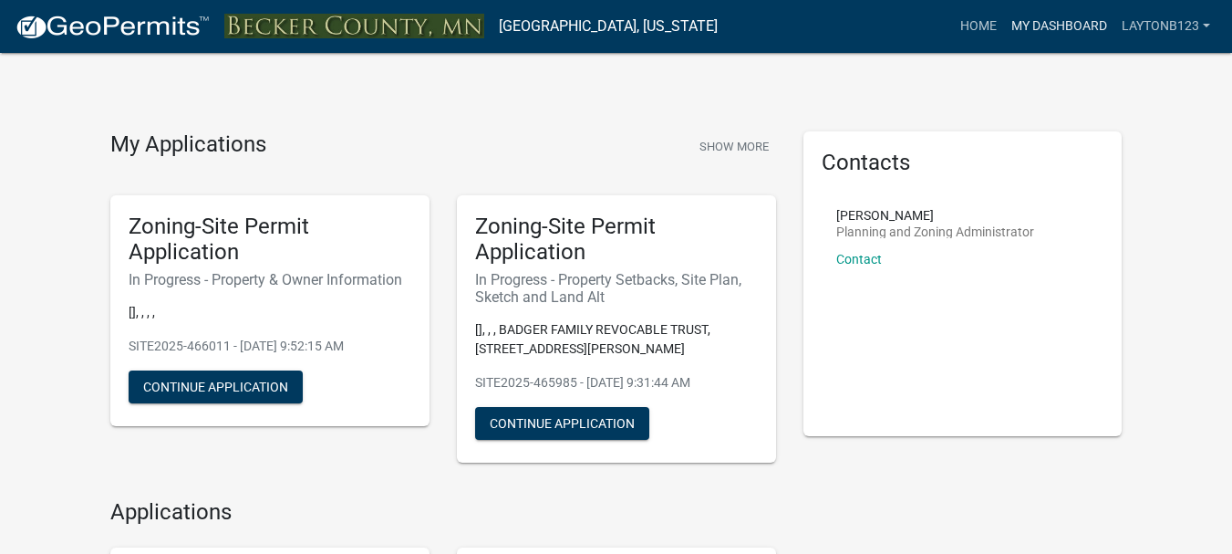
click at [1041, 23] on link "My Dashboard" at bounding box center [1059, 26] width 110 height 35
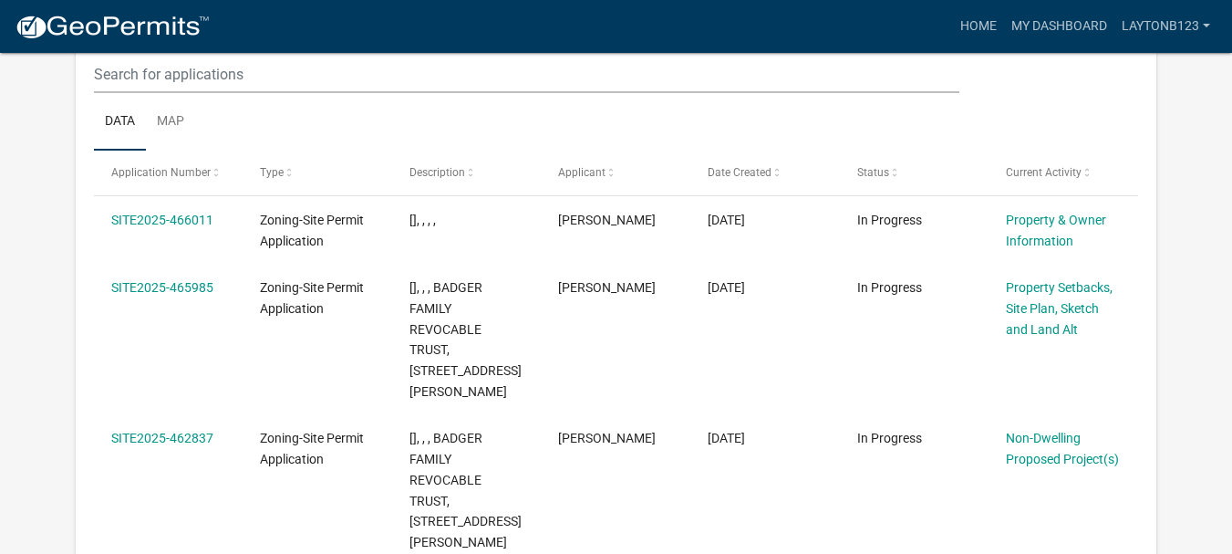
scroll to position [320, 0]
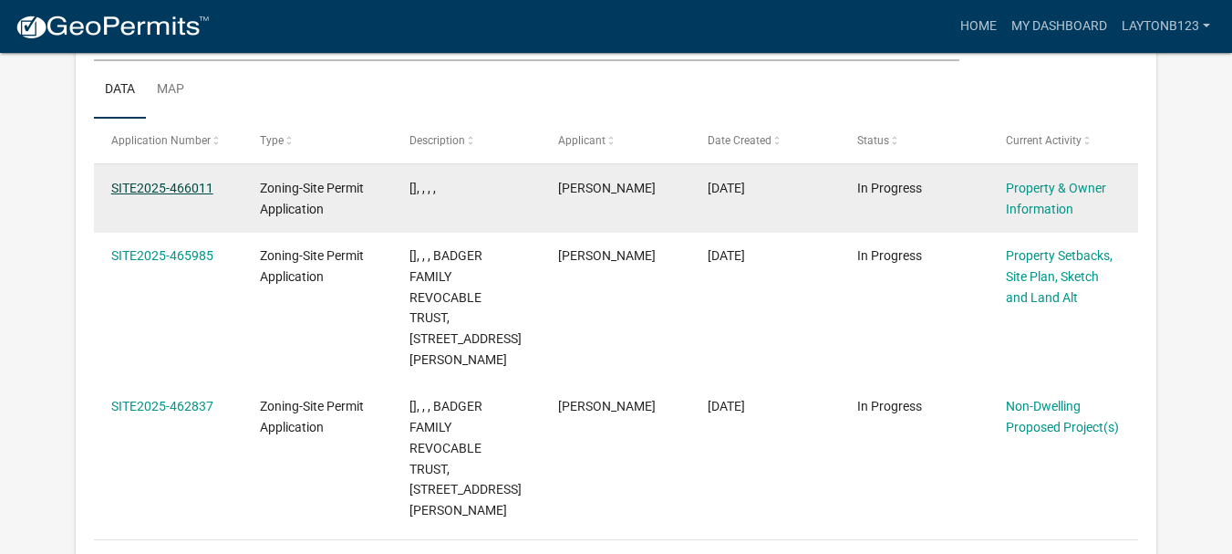
click at [157, 187] on link "SITE2025-466011" at bounding box center [162, 188] width 102 height 15
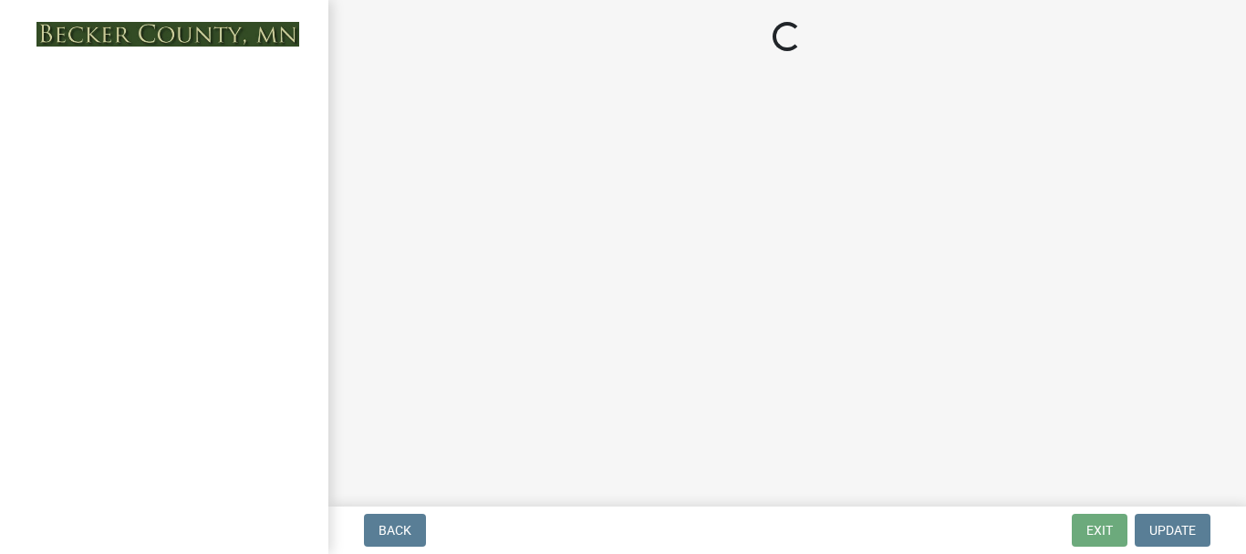
select select "5a3c243d-5cb2-4bc7-bda1-959088d74f81"
select select "61d56479-71b4-4f98-942d-99b919d4174a"
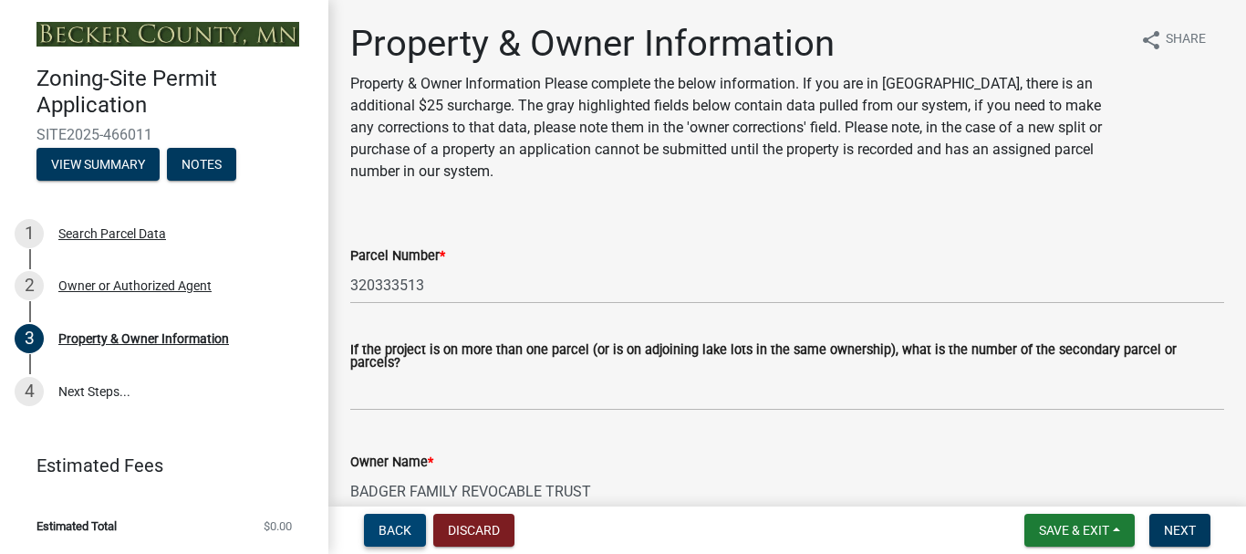
click at [406, 529] on span "Back" at bounding box center [394, 530] width 33 height 15
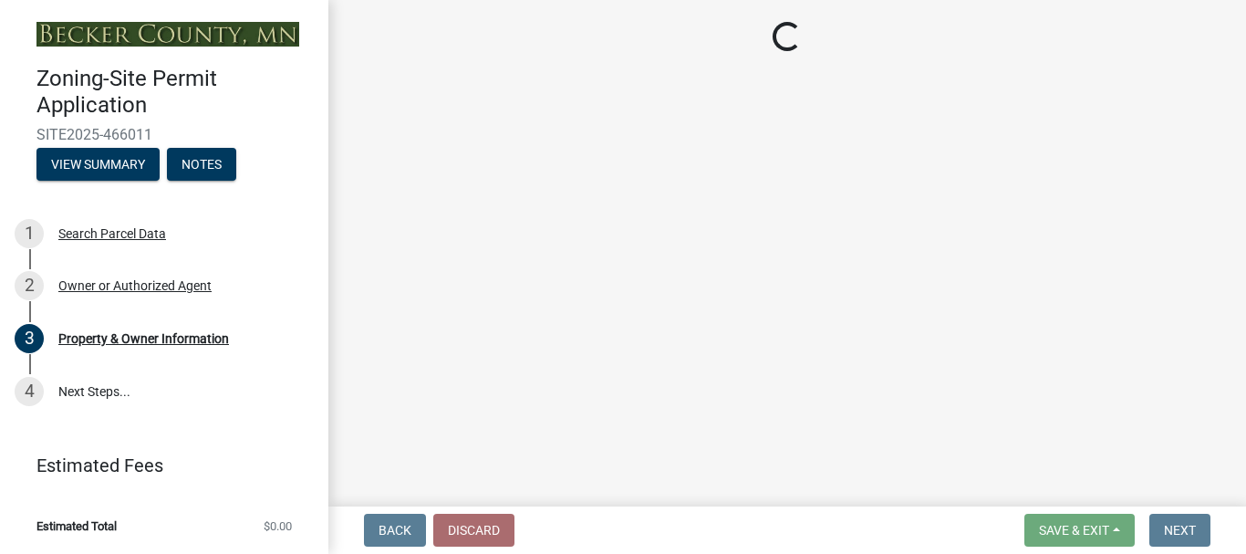
select select "3c674549-ed69-405f-b795-9fa3f7d47d9d"
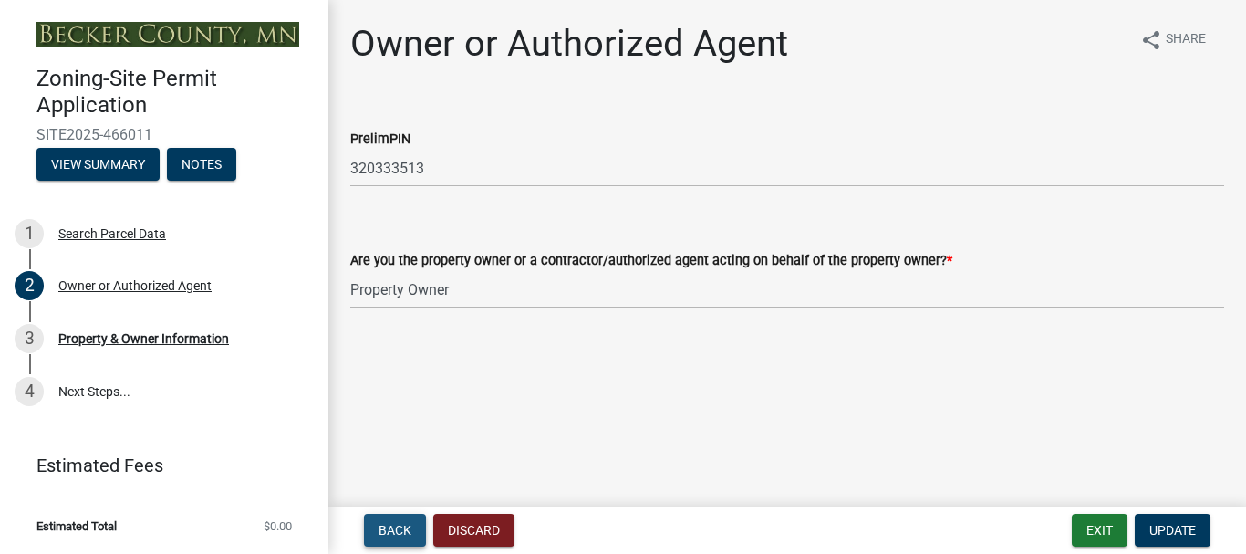
click at [402, 524] on span "Back" at bounding box center [394, 530] width 33 height 15
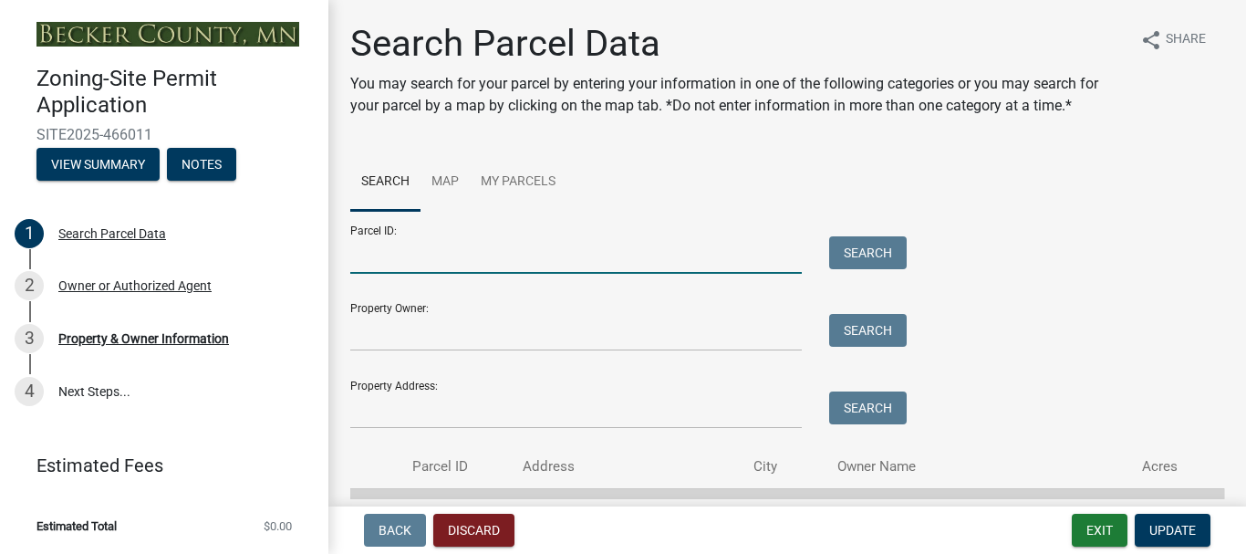
click at [574, 253] on input "Parcel ID:" at bounding box center [575, 254] width 451 height 37
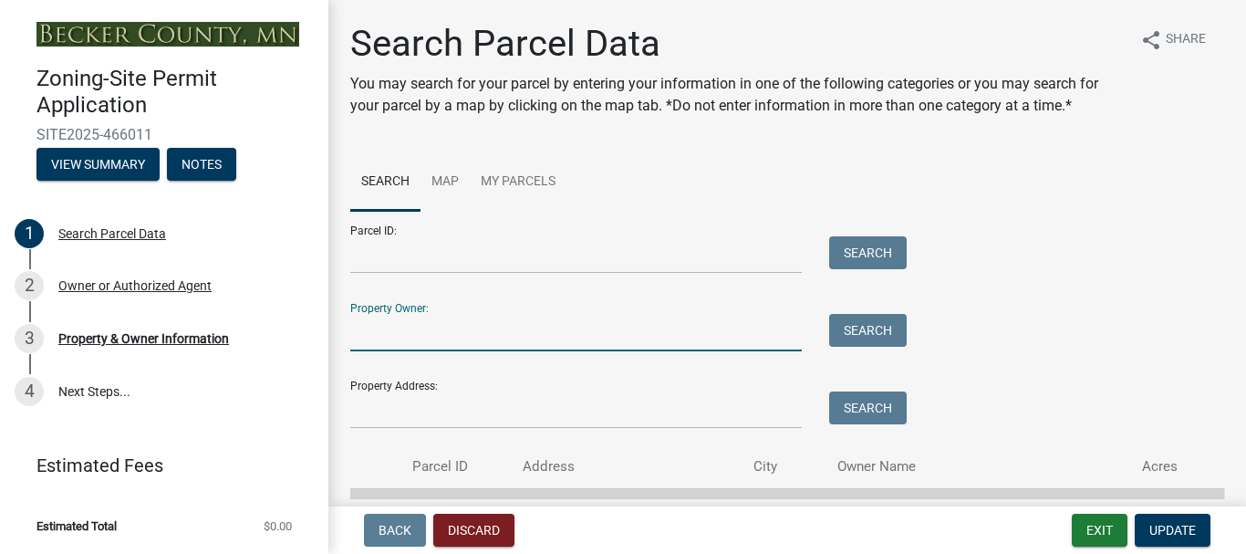
click at [740, 337] on input "Property Owner:" at bounding box center [575, 332] width 451 height 37
type input "badger"
click at [903, 322] on button "Search" at bounding box center [868, 330] width 78 height 33
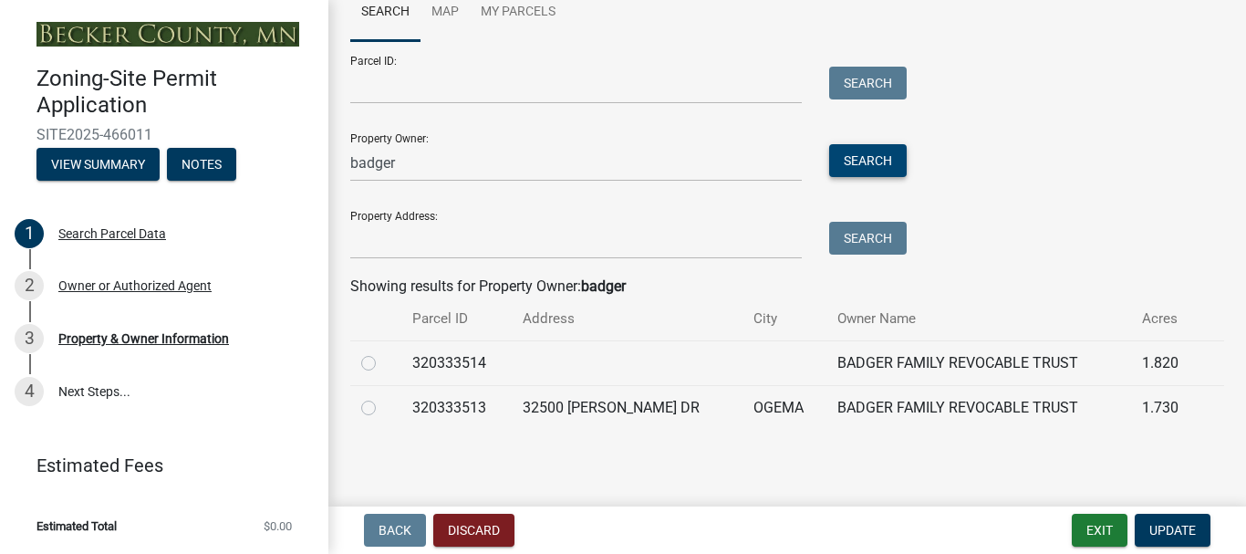
scroll to position [171, 0]
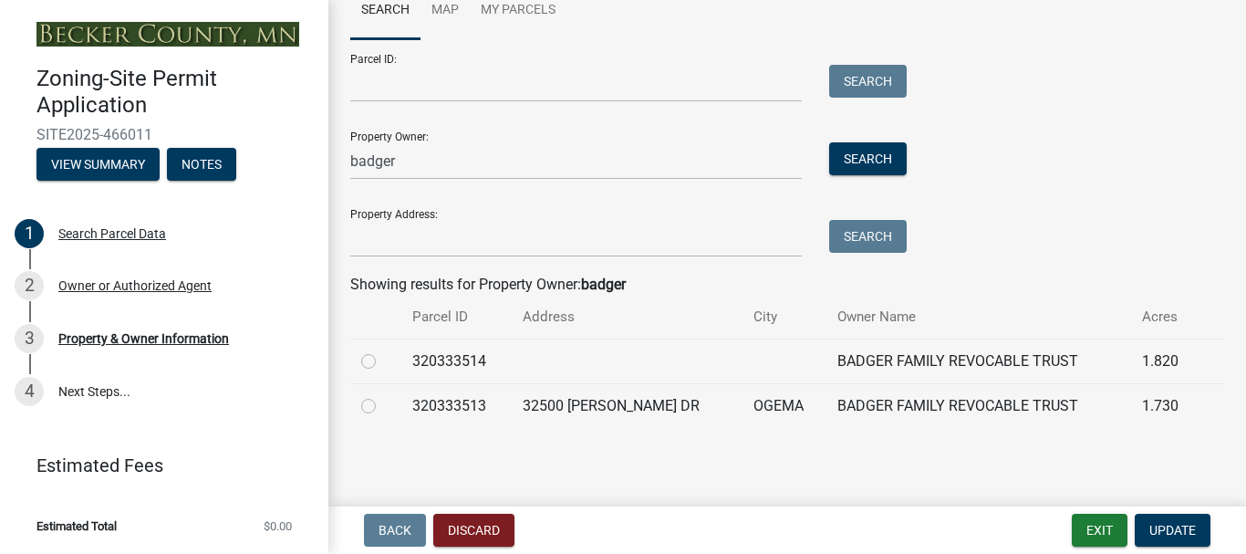
click at [383, 395] on label at bounding box center [383, 395] width 0 height 0
click at [383, 407] on input "radio" at bounding box center [389, 401] width 12 height 12
radio input "true"
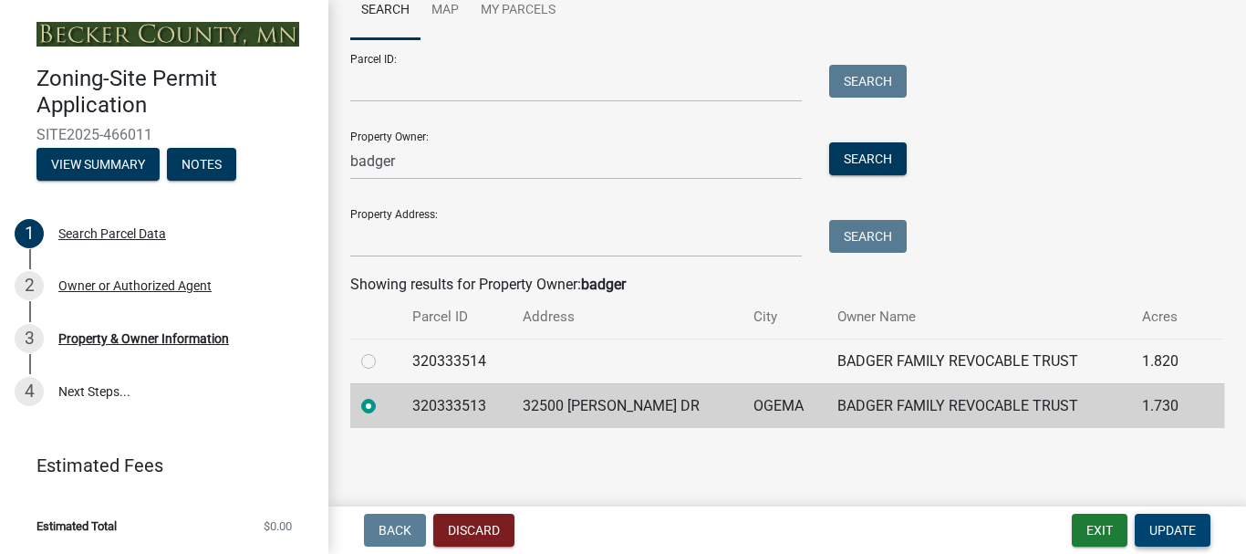
click at [1182, 534] on span "Update" at bounding box center [1172, 530] width 47 height 15
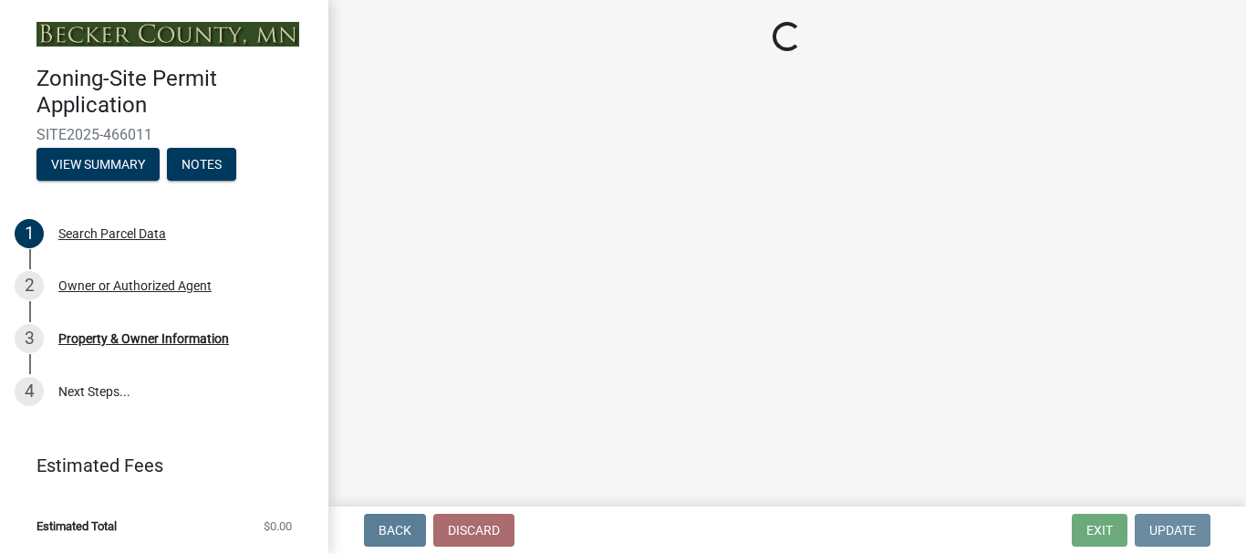
scroll to position [0, 0]
select select "5a3c243d-5cb2-4bc7-bda1-959088d74f81"
select select "61d56479-71b4-4f98-942d-99b919d4174a"
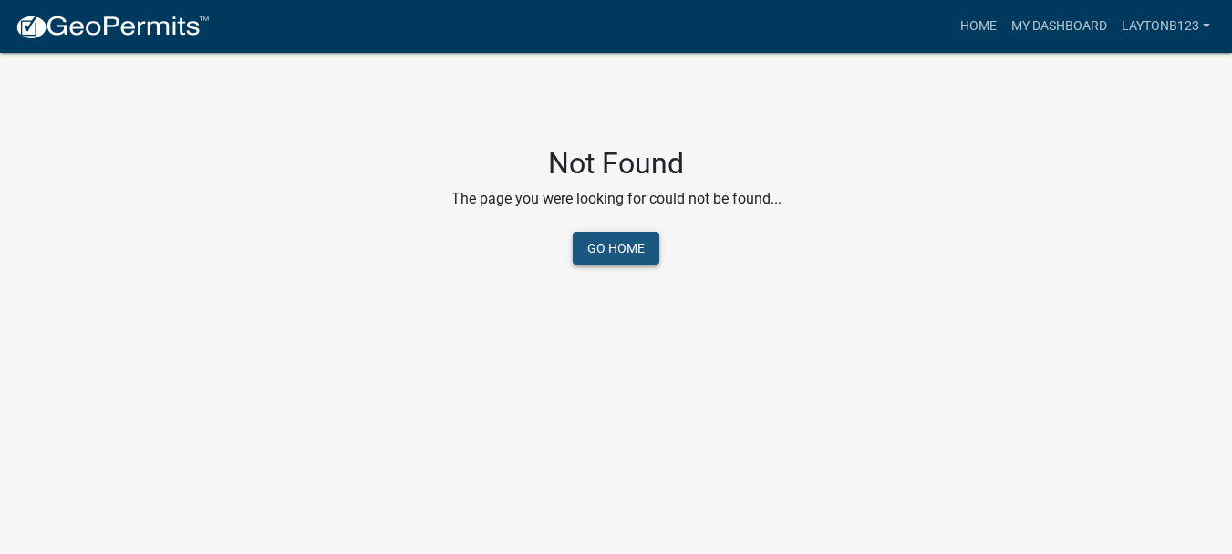
click at [602, 240] on link "Go Home" at bounding box center [616, 248] width 87 height 33
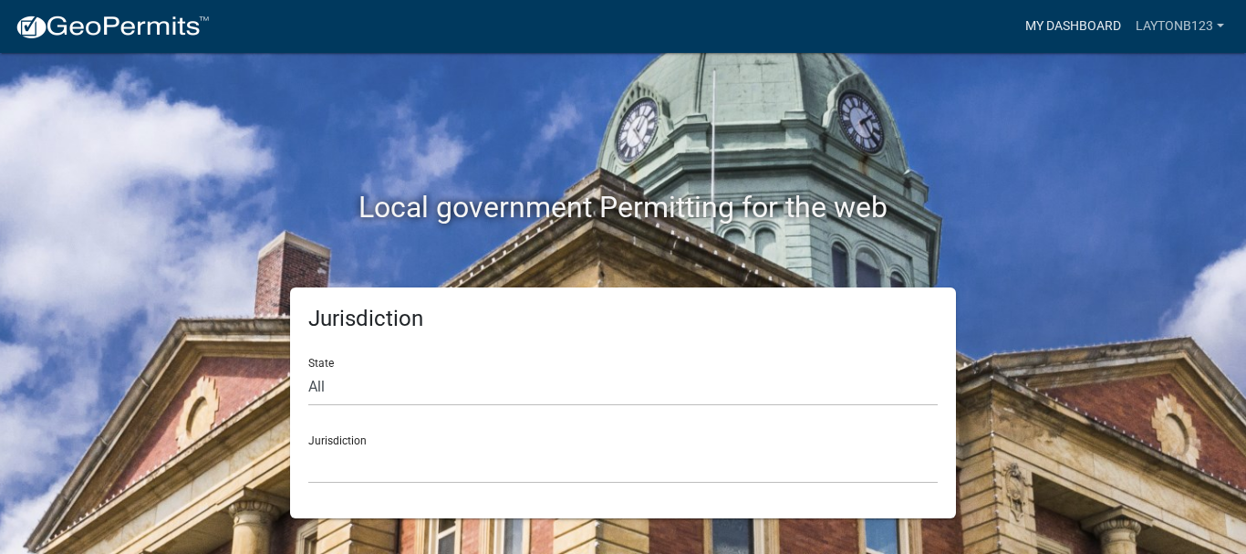
click at [1063, 17] on link "My Dashboard" at bounding box center [1073, 26] width 110 height 35
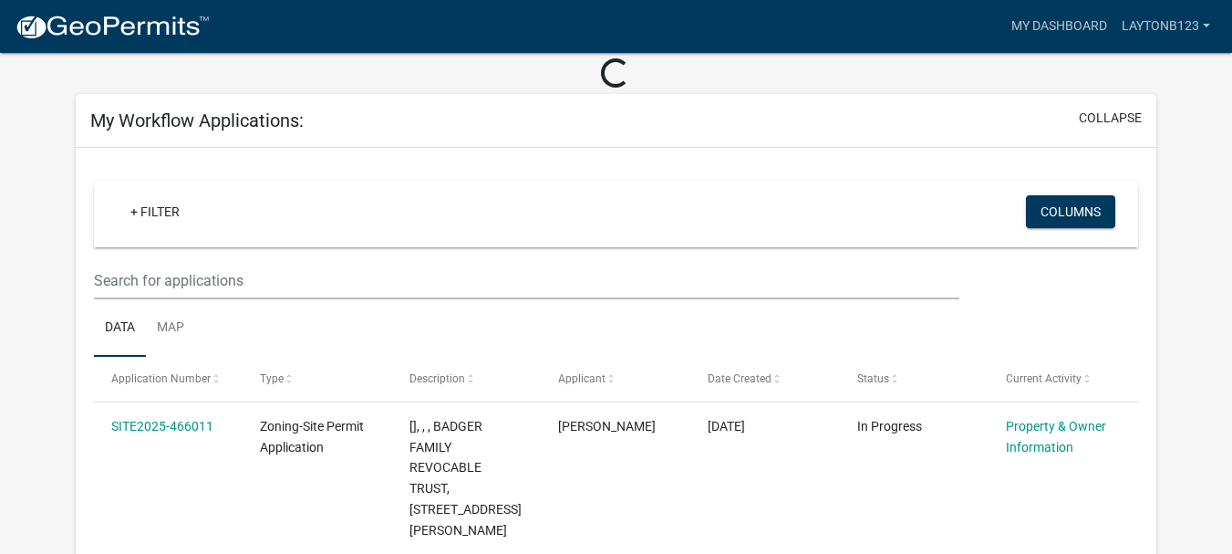
scroll to position [274, 0]
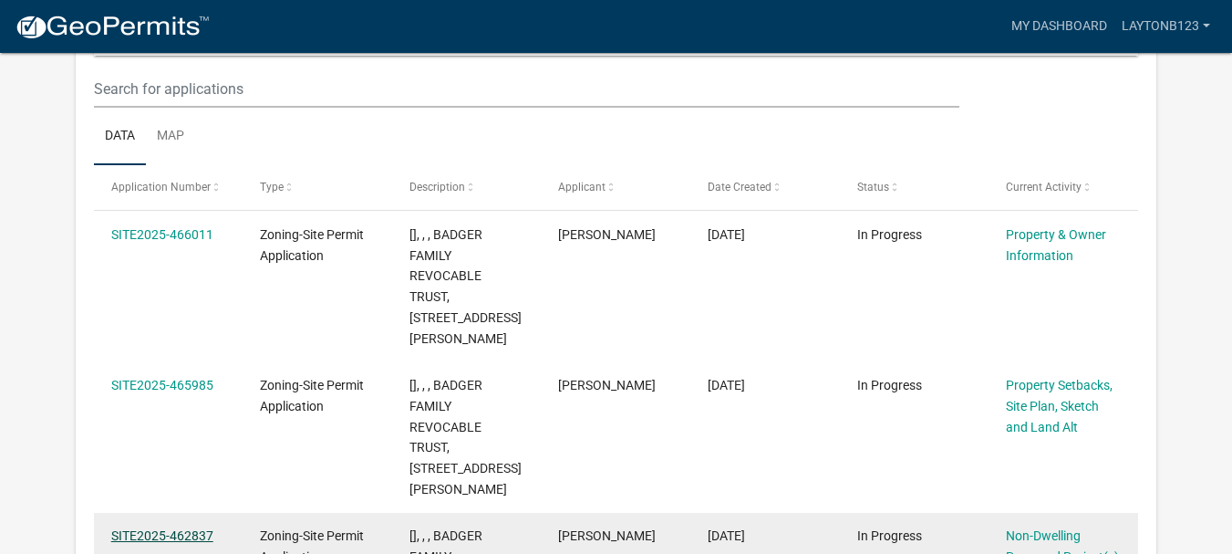
click at [144, 528] on link "SITE2025-462837" at bounding box center [162, 535] width 102 height 15
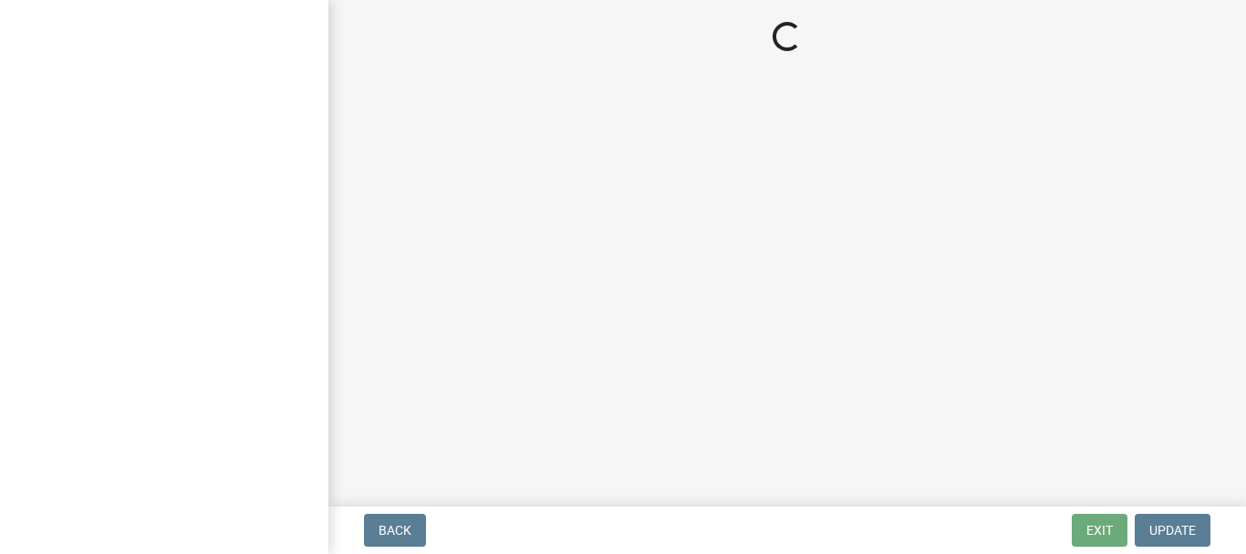
select select "6ced1b54-2913-4dbf-9776-23baa6524e46"
select select "3a2d96d3-fd69-4ed9-bae4-7a5aa03a7e58"
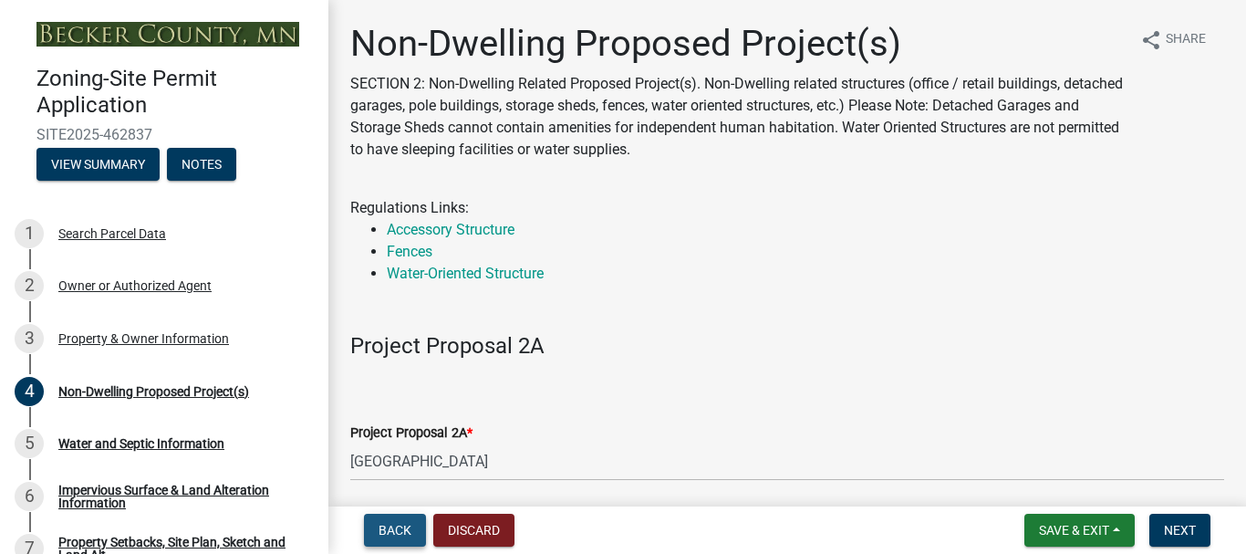
click at [386, 523] on span "Back" at bounding box center [394, 530] width 33 height 15
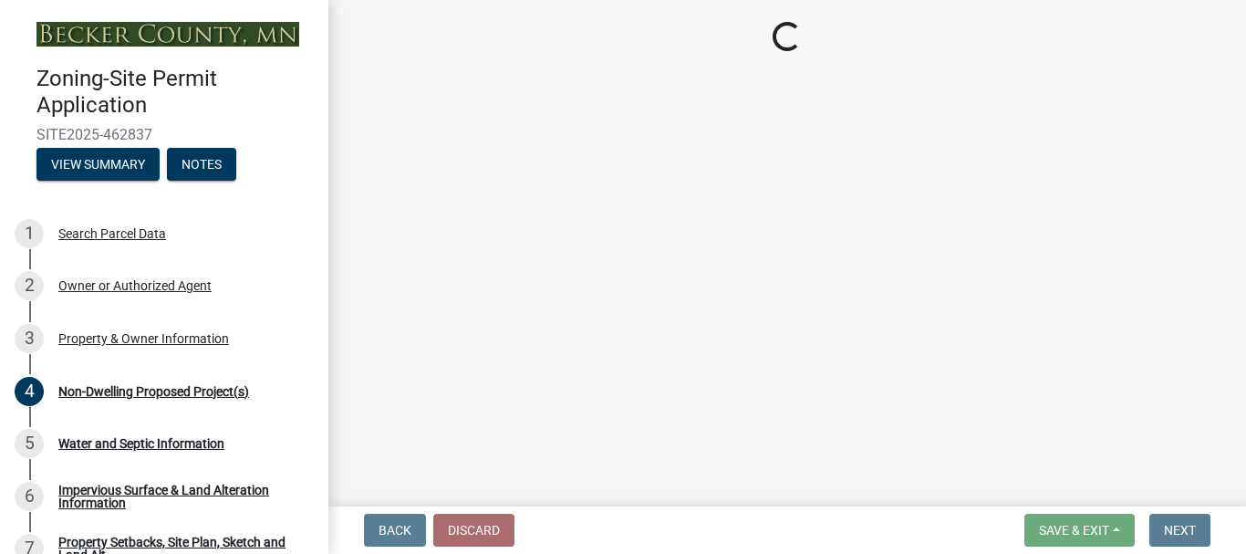
select select "5a3c243d-5cb2-4bc7-bda1-959088d74f81"
select select "61d56479-71b4-4f98-942d-99b919d4174a"
select select "fcf6d223-6c57-4dc5-b63a-a94704169022"
select select "5a5634ed-f11e-4c7b-90e1-096e6cfd17b9"
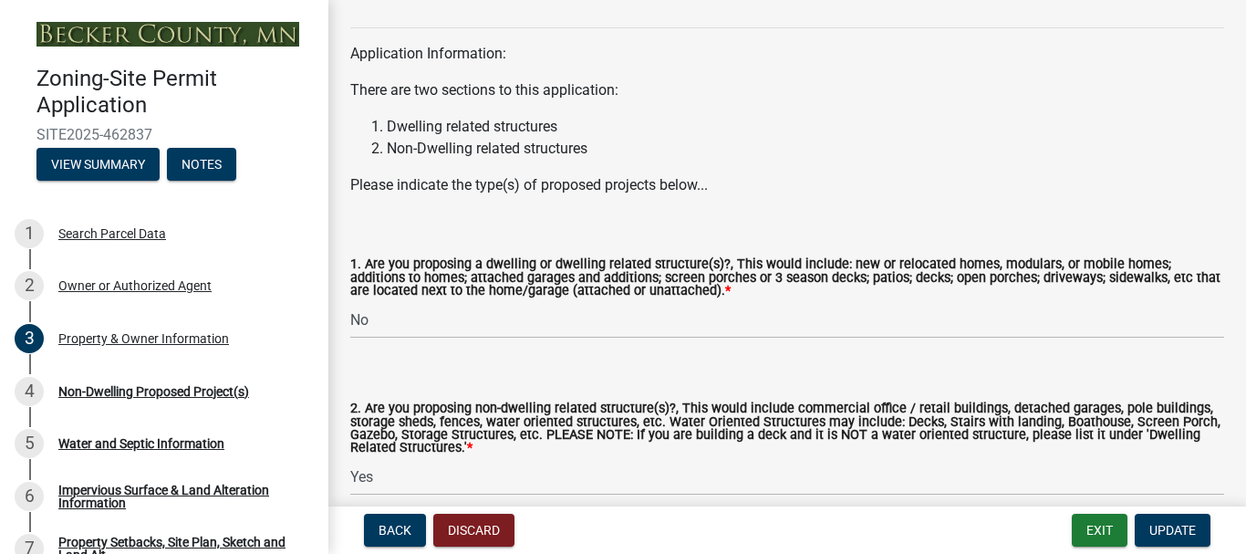
scroll to position [1994, 0]
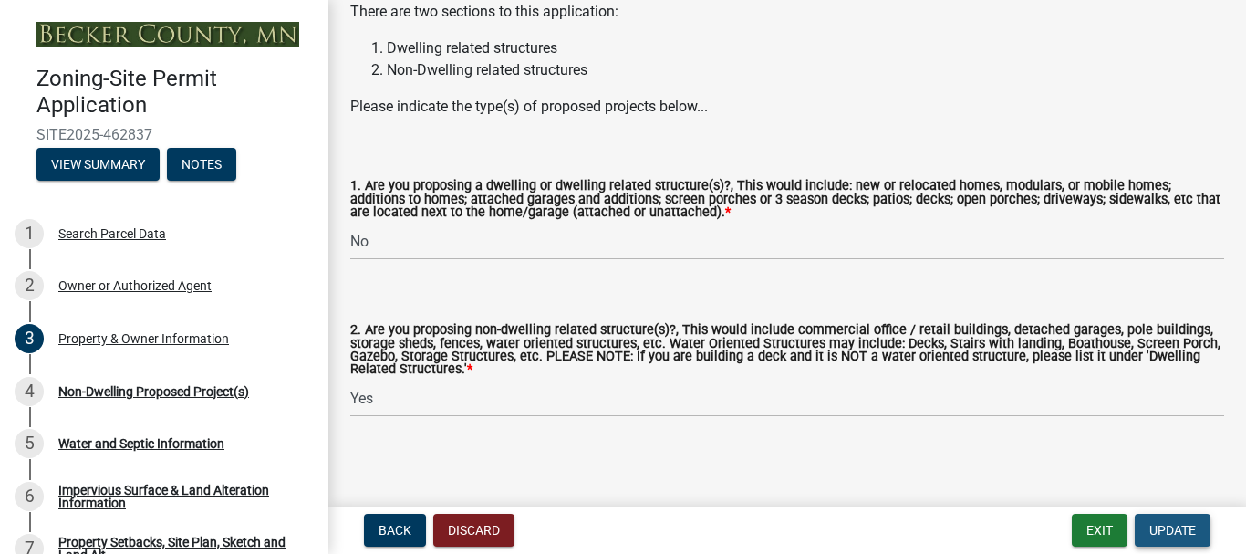
click at [1178, 527] on span "Update" at bounding box center [1172, 530] width 47 height 15
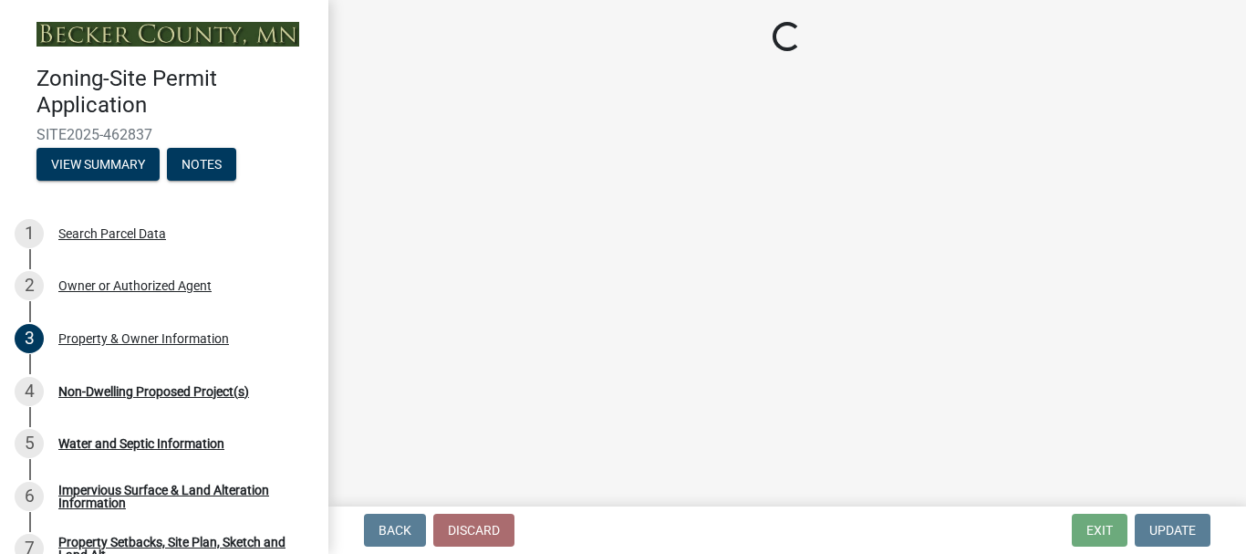
select select "6ced1b54-2913-4dbf-9776-23baa6524e46"
select select "3a2d96d3-fd69-4ed9-bae4-7a5aa03a7e58"
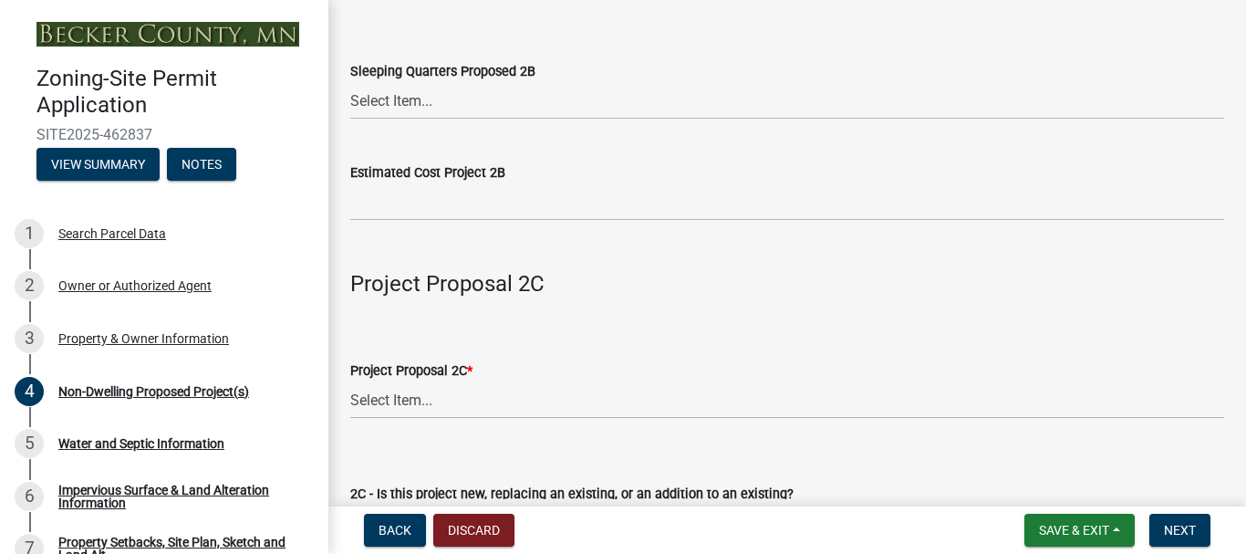
scroll to position [2736, 0]
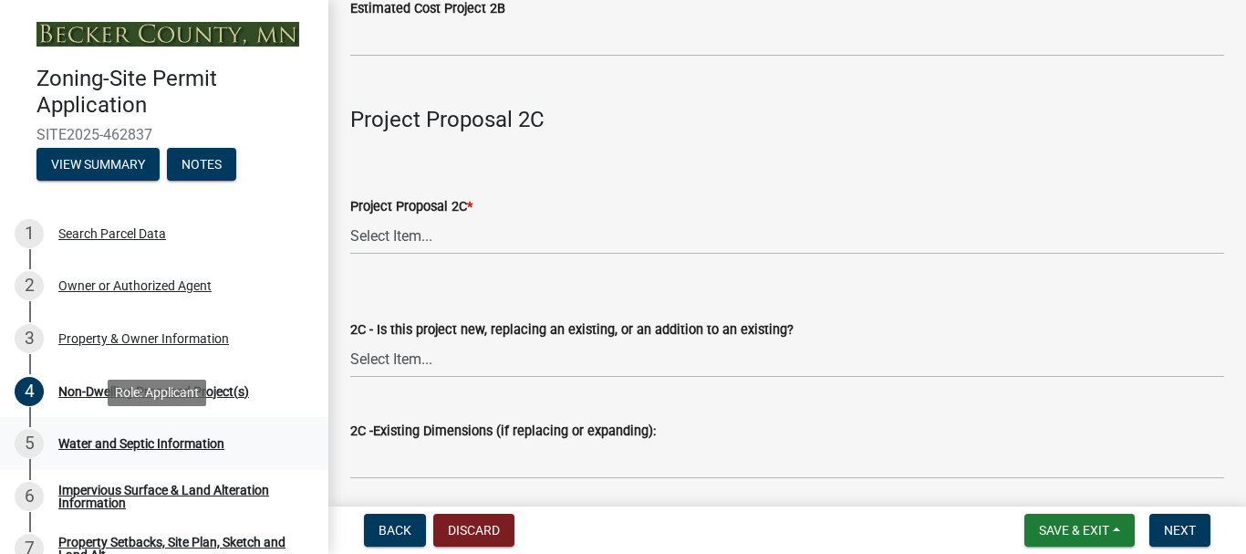
click at [177, 441] on div "Water and Septic Information" at bounding box center [141, 443] width 166 height 13
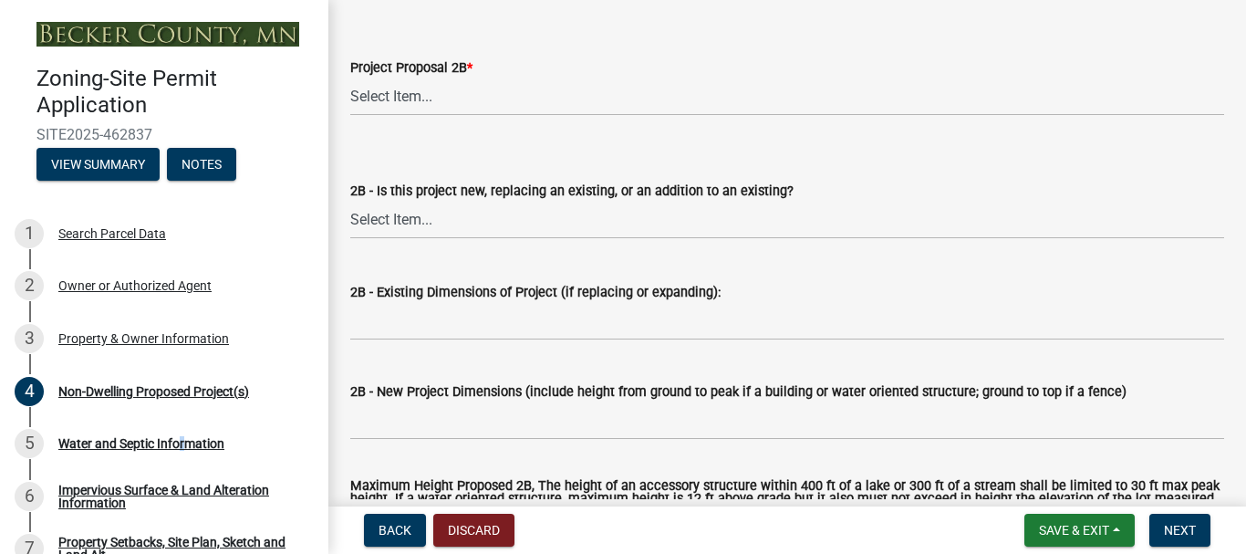
scroll to position [1579, 0]
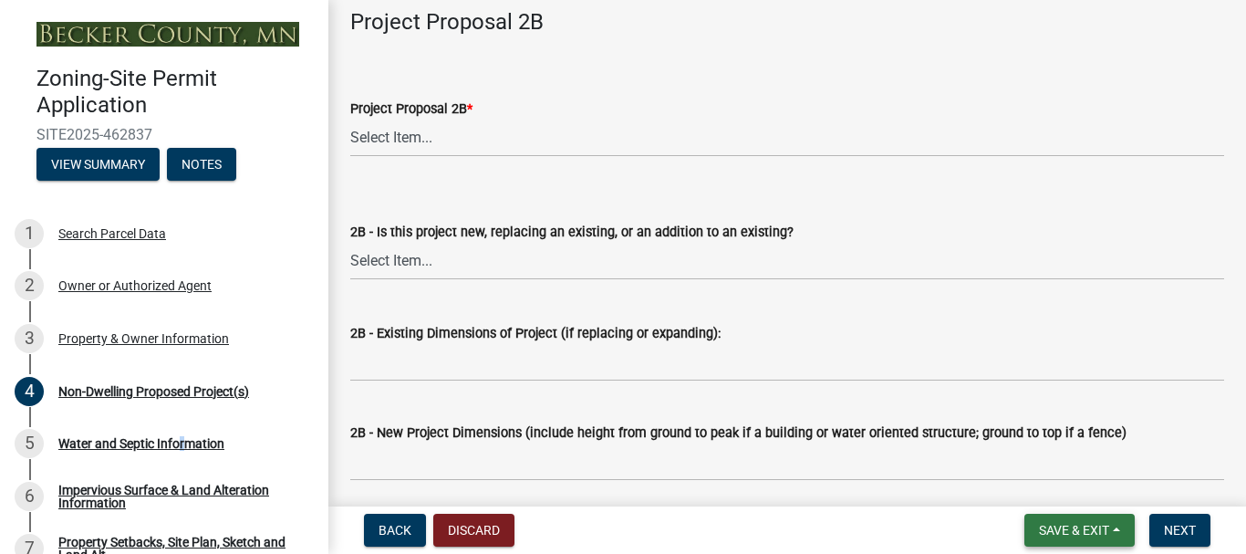
click at [1076, 526] on span "Save & Exit" at bounding box center [1074, 530] width 70 height 15
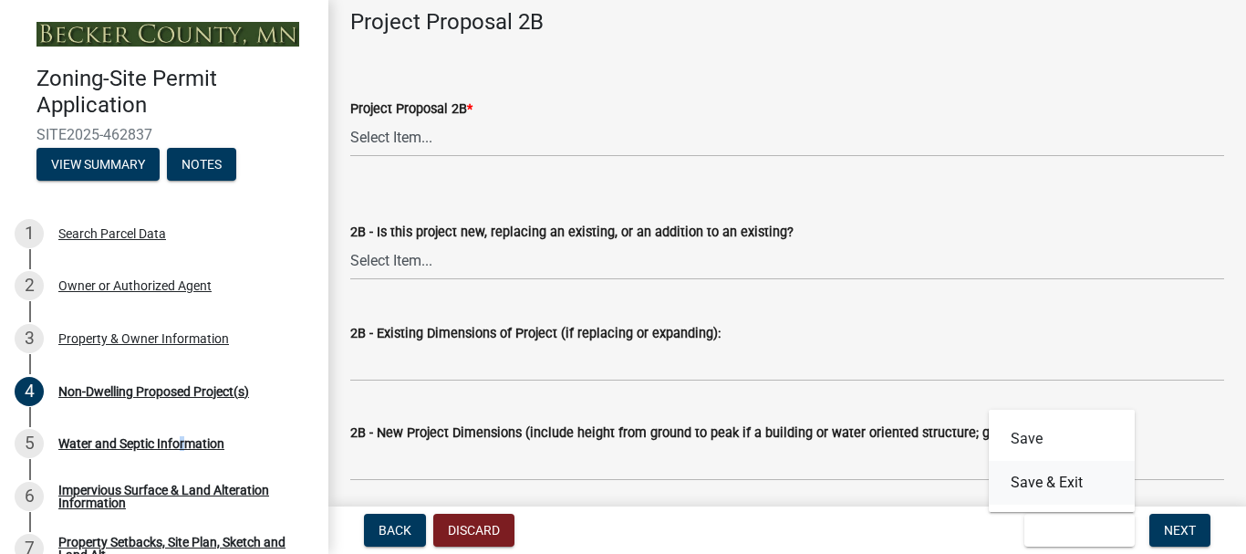
click at [1053, 473] on button "Save & Exit" at bounding box center [1062, 483] width 146 height 44
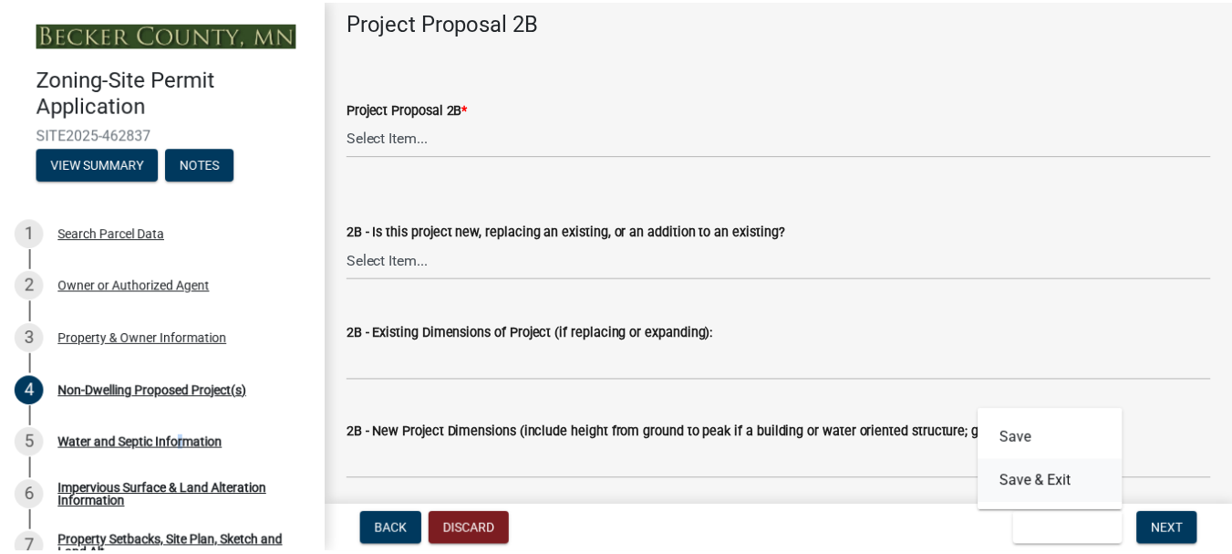
scroll to position [0, 0]
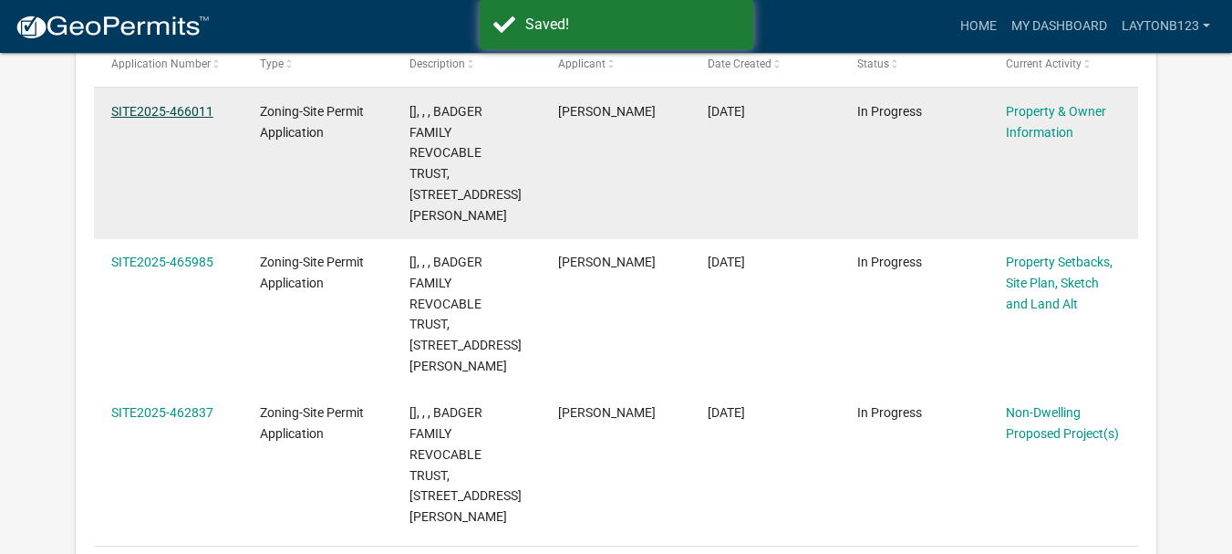
scroll to position [333, 0]
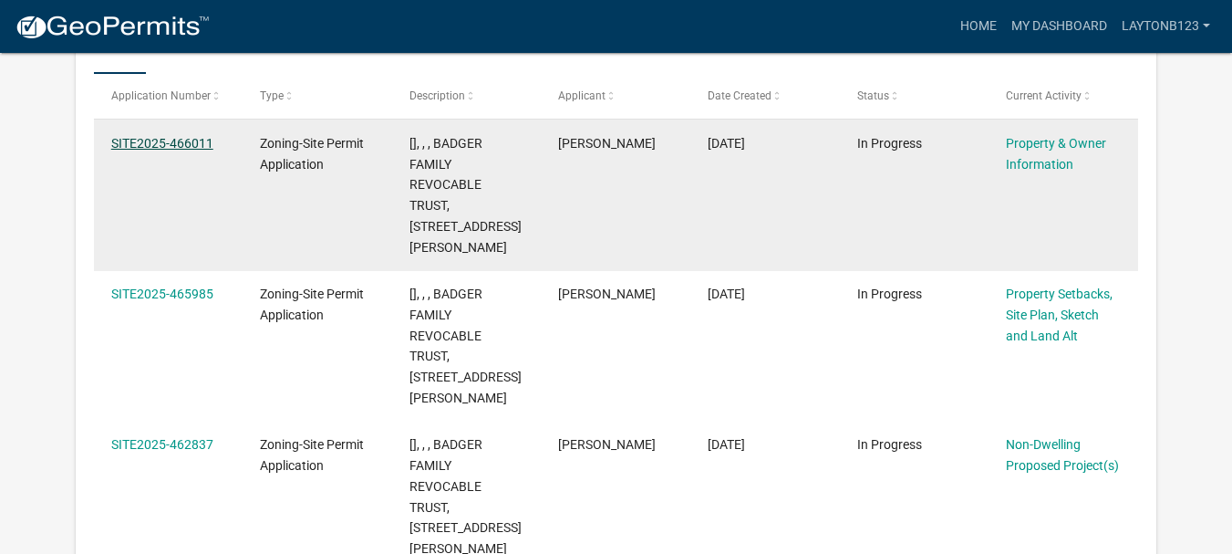
click at [192, 141] on link "SITE2025-466011" at bounding box center [162, 143] width 102 height 15
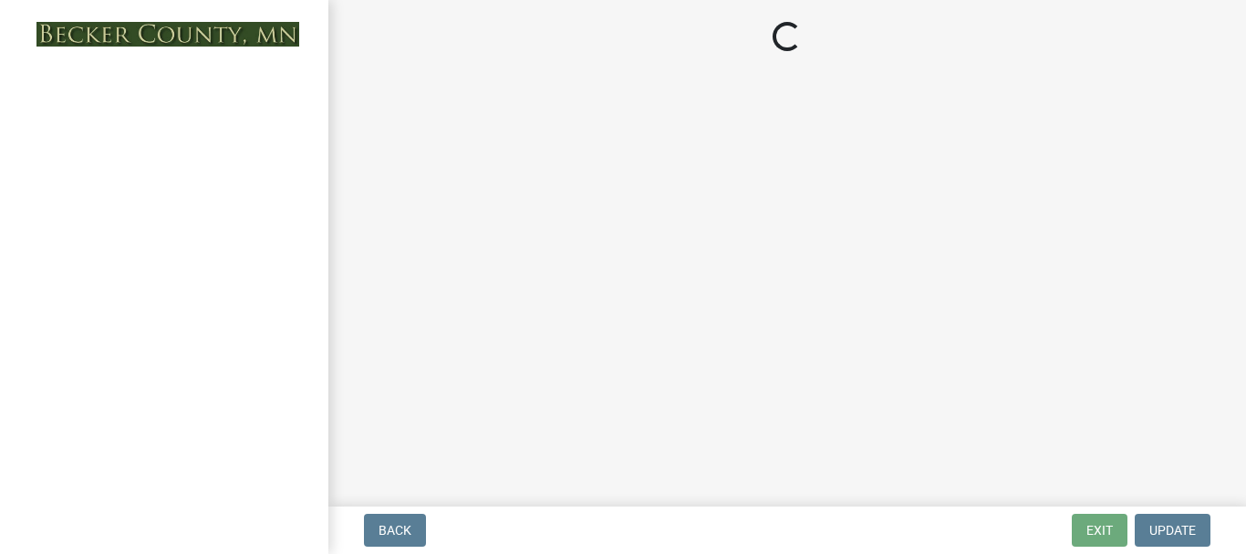
select select "5a3c243d-5cb2-4bc7-bda1-959088d74f81"
select select "61d56479-71b4-4f98-942d-99b919d4174a"
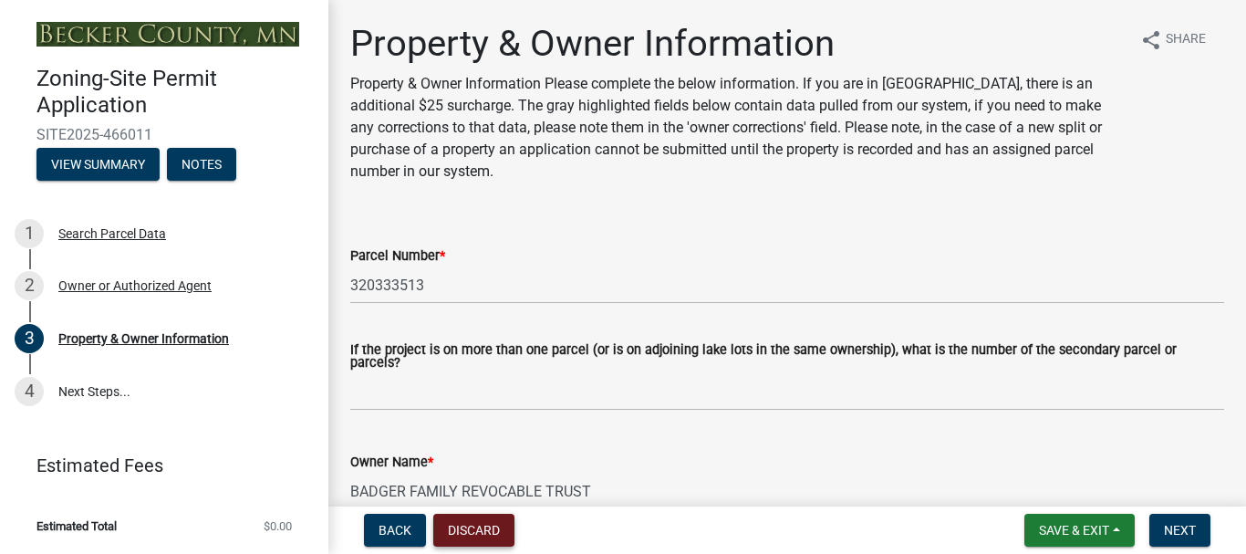
click at [490, 536] on button "Discard" at bounding box center [473, 529] width 81 height 33
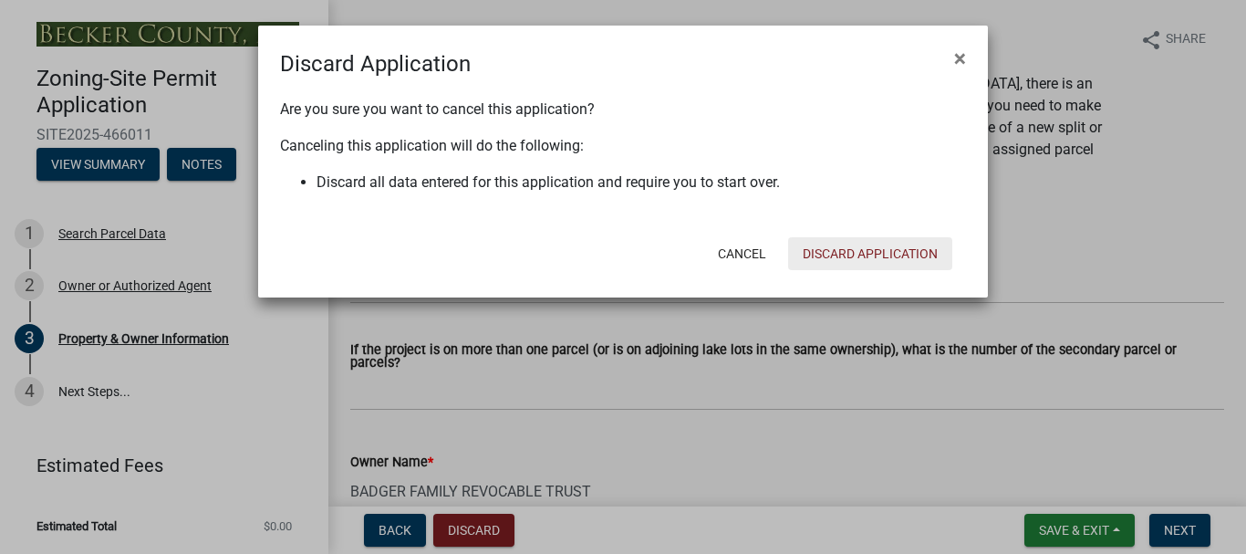
click at [878, 257] on button "Discard Application" at bounding box center [870, 253] width 164 height 33
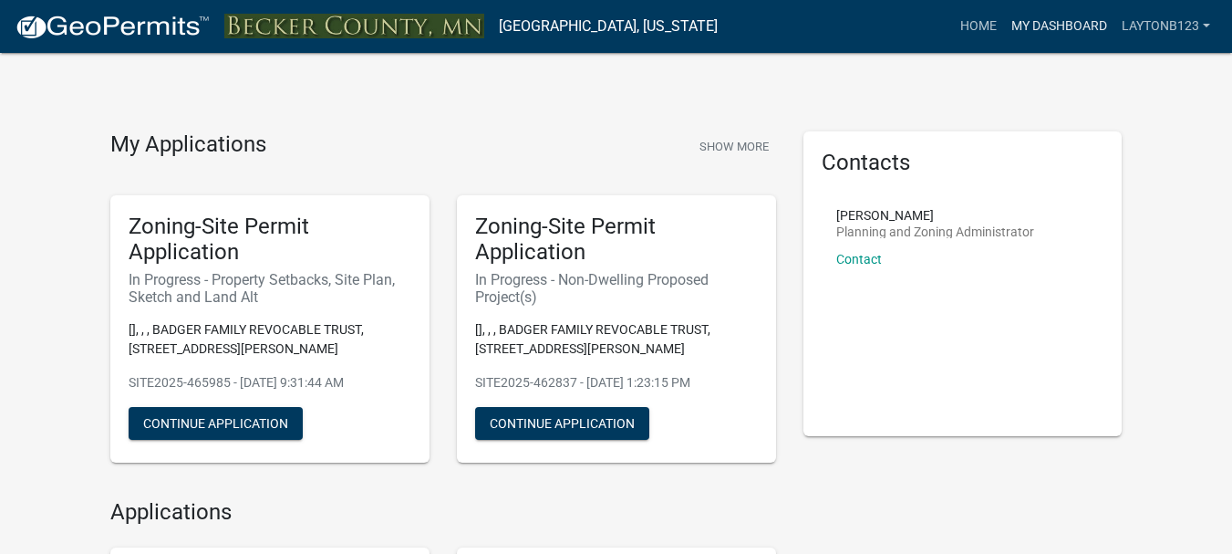
click at [1076, 26] on link "My Dashboard" at bounding box center [1059, 26] width 110 height 35
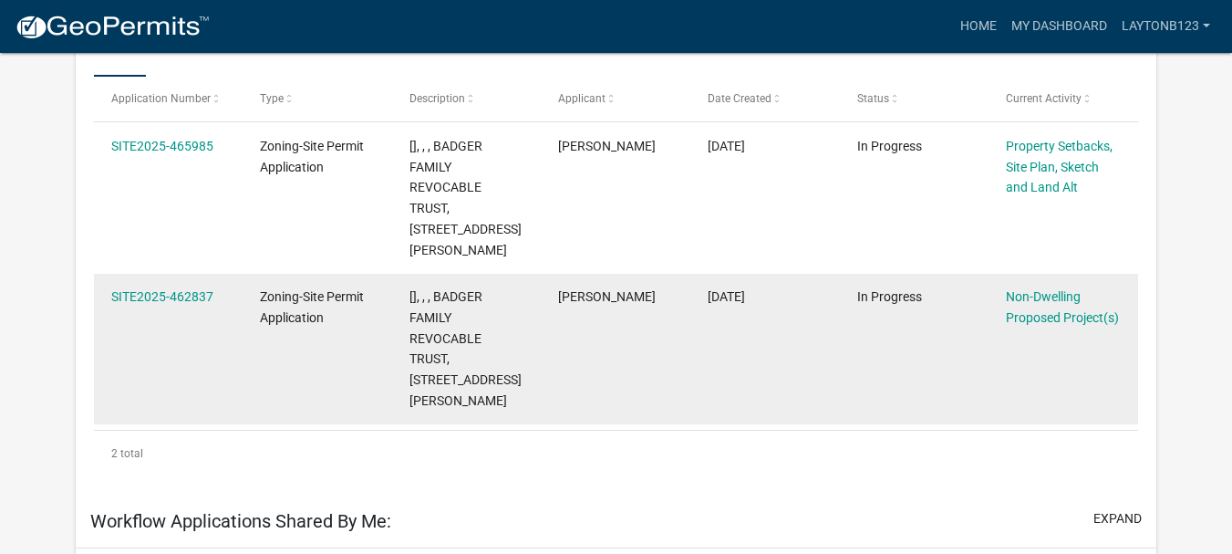
scroll to position [365, 0]
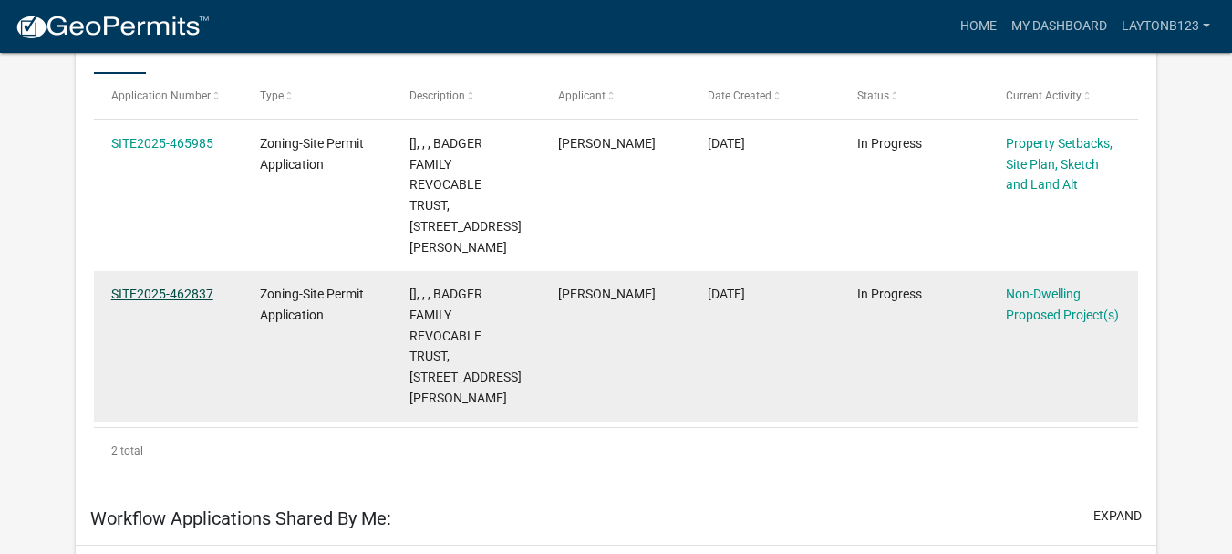
click at [170, 286] on link "SITE2025-462837" at bounding box center [162, 293] width 102 height 15
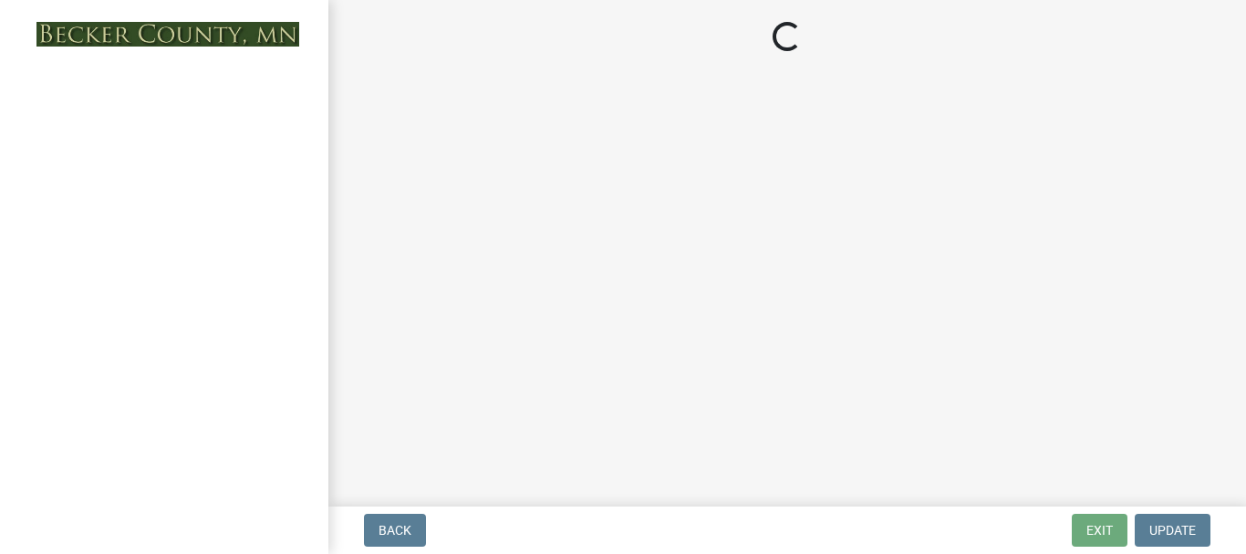
select select "6ced1b54-2913-4dbf-9776-23baa6524e46"
select select "3a2d96d3-fd69-4ed9-bae4-7a5aa03a7e58"
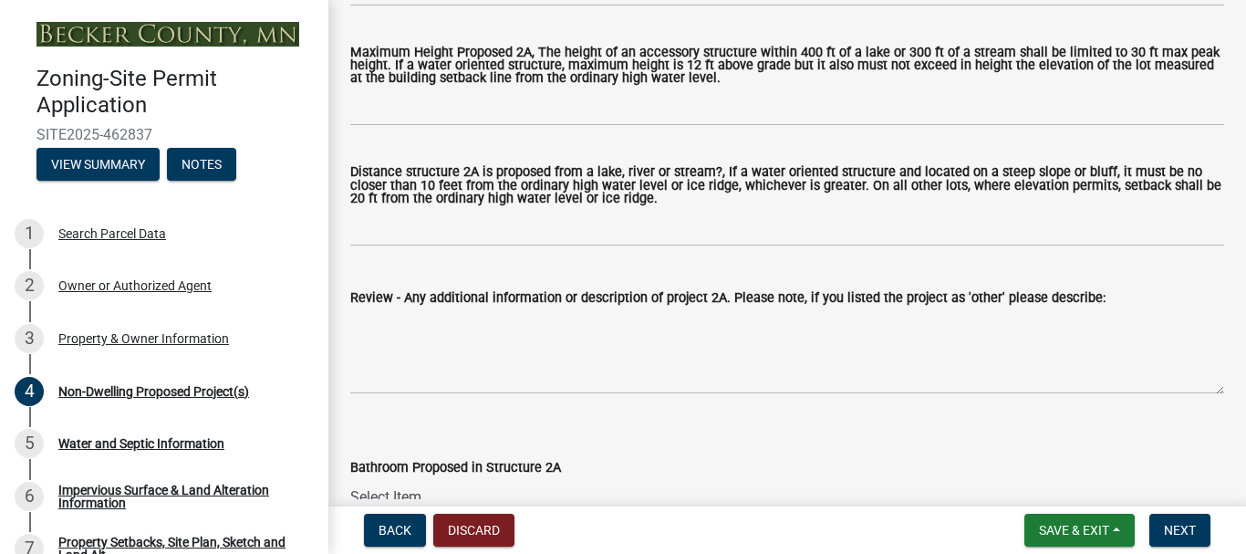
scroll to position [1003, 0]
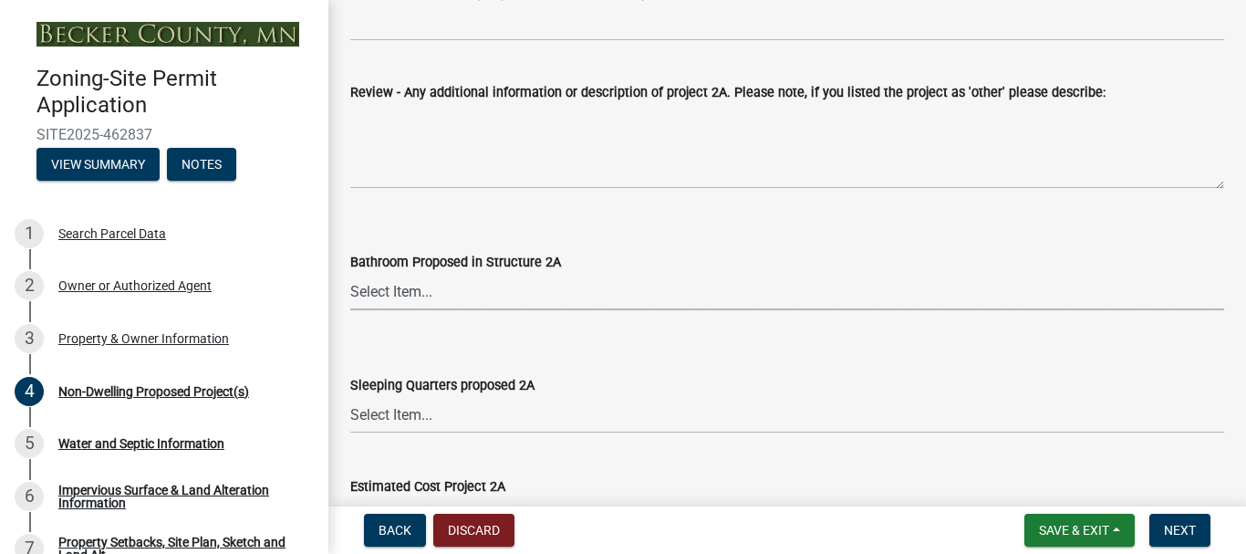
click at [380, 288] on select "Select Item... N/A Yes No" at bounding box center [787, 291] width 874 height 37
click at [350, 275] on select "Select Item... N/A Yes No" at bounding box center [787, 291] width 874 height 37
select select "6094bfe3-a997-46d7-8224-ceb3abf7e49e"
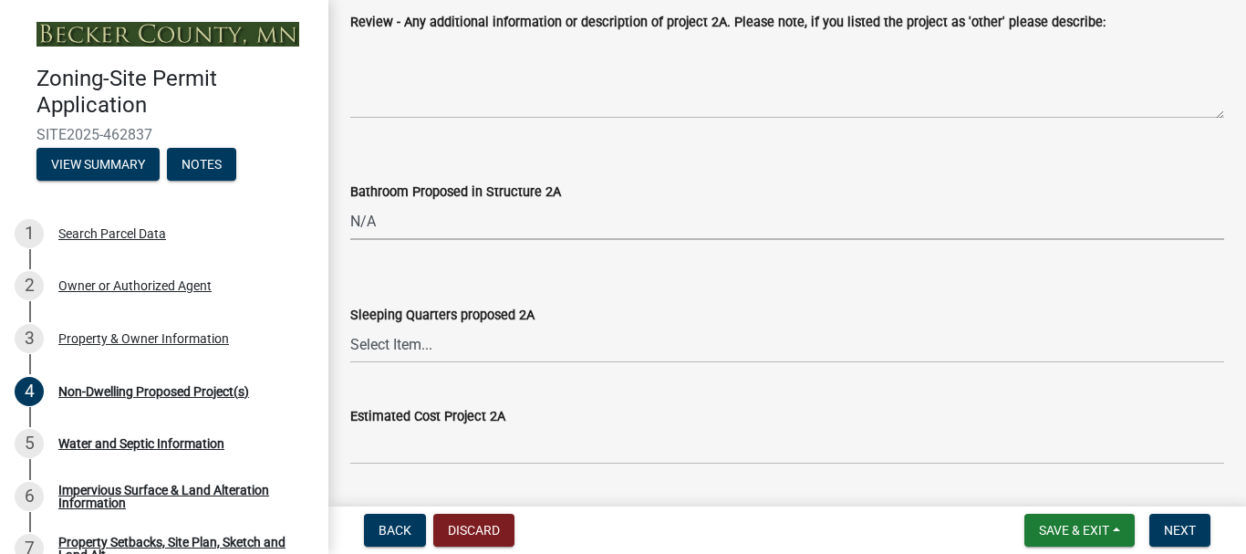
scroll to position [1368, 0]
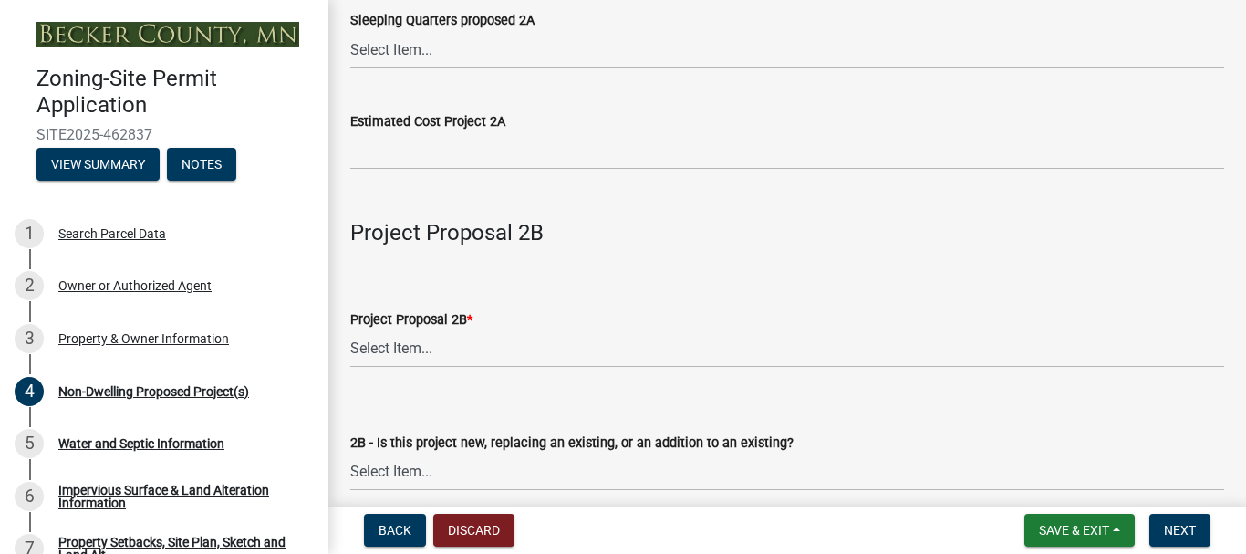
click at [368, 51] on select "Select Item... N/A Yes No" at bounding box center [787, 49] width 874 height 37
click at [350, 33] on select "Select Item... N/A Yes No" at bounding box center [787, 49] width 874 height 37
select select "ae391dbd-f41d-43ca-bdf1-092bd9136923"
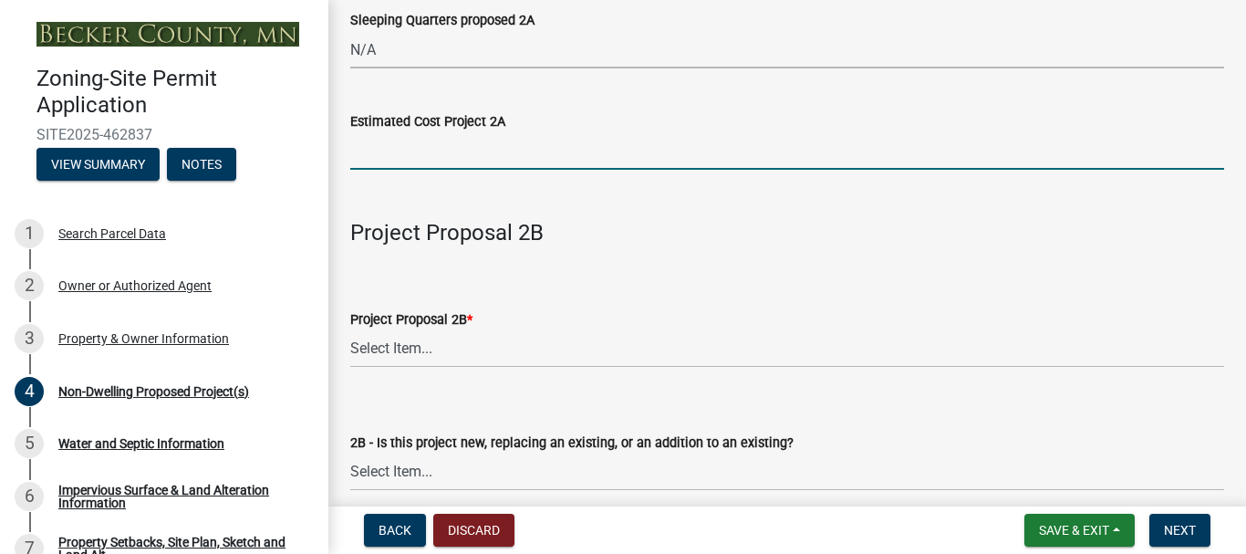
click at [394, 149] on input "text" at bounding box center [787, 150] width 874 height 37
type input "70000"
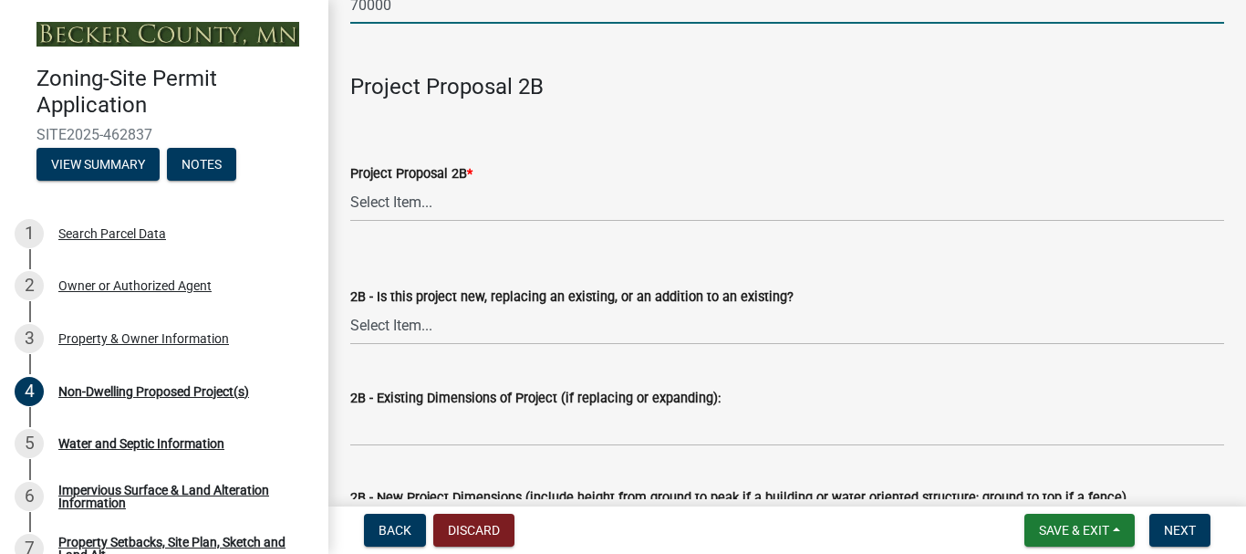
scroll to position [1550, 0]
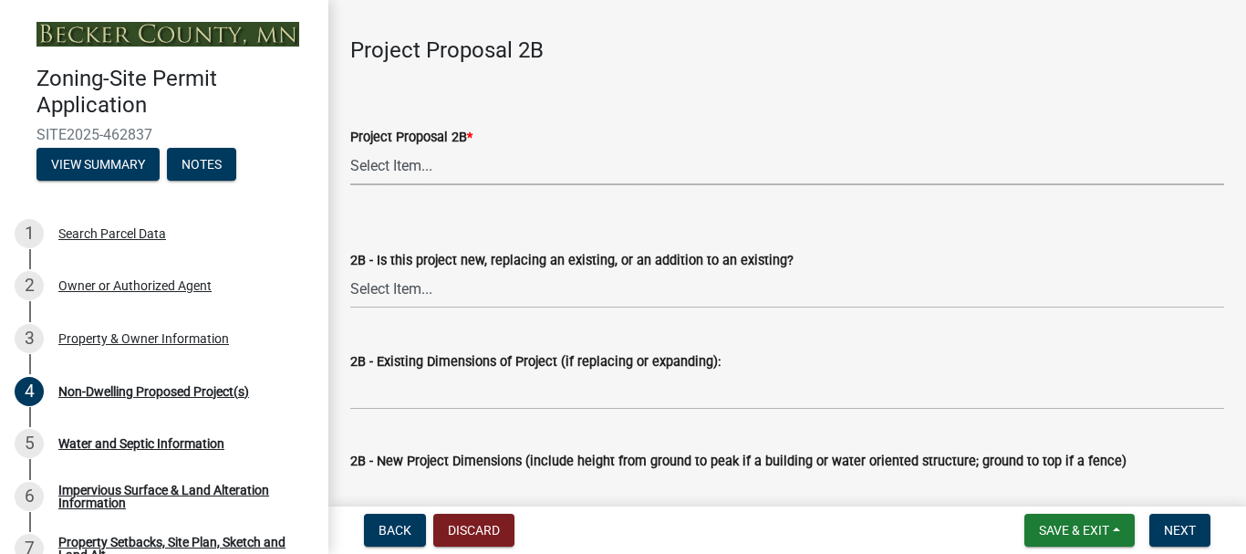
click at [410, 166] on select "Select Item... N/A Commercial Office/Retail Building Detached Garage Pole Build…" at bounding box center [787, 166] width 874 height 37
click at [350, 149] on select "Select Item... N/A Commercial Office/Retail Building Detached Garage Pole Build…" at bounding box center [787, 166] width 874 height 37
select select "258cbdbc-8629-455d-9fed-6a57bf82144e"
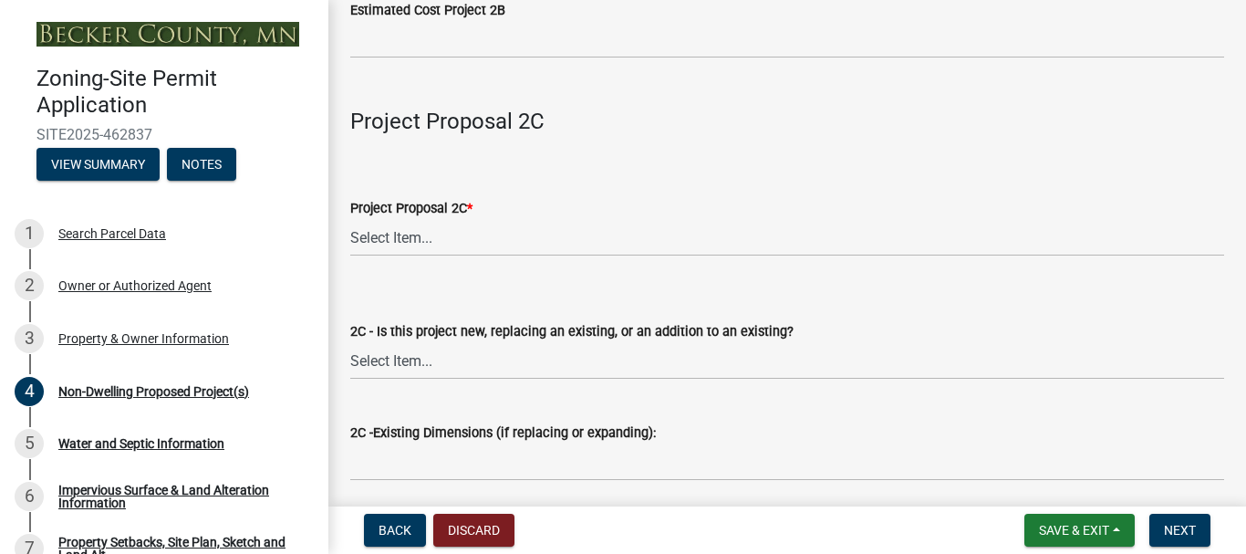
scroll to position [2736, 0]
click at [388, 237] on select "Select Item... N/A Commercial Office/Retail Building Detached Garage Pole Build…" at bounding box center [787, 235] width 874 height 37
click at [350, 221] on select "Select Item... N/A Commercial Office/Retail Building Detached Garage Pole Build…" at bounding box center [787, 235] width 874 height 37
select select "a9a8393f-3c28-47b8-b6d9-84c94641c3fc"
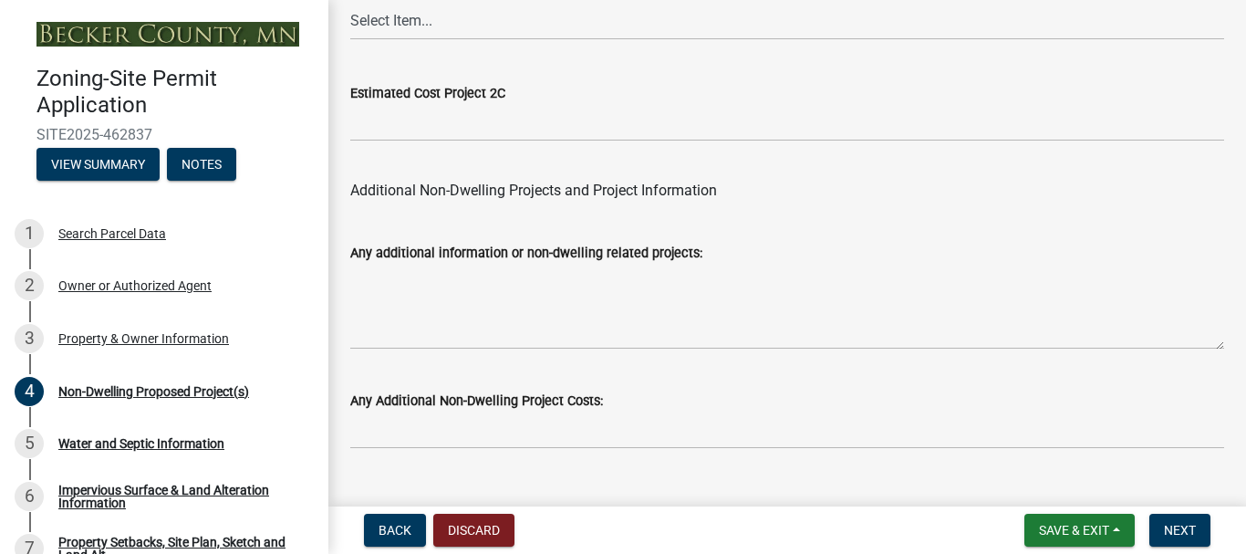
scroll to position [3950, 0]
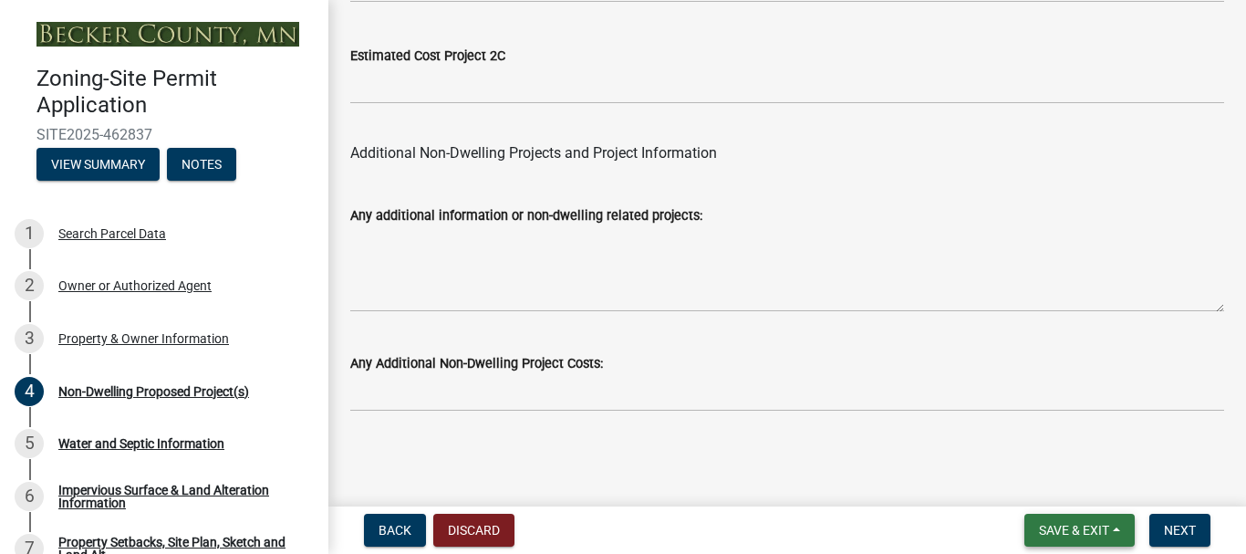
click at [1083, 524] on span "Save & Exit" at bounding box center [1074, 530] width 70 height 15
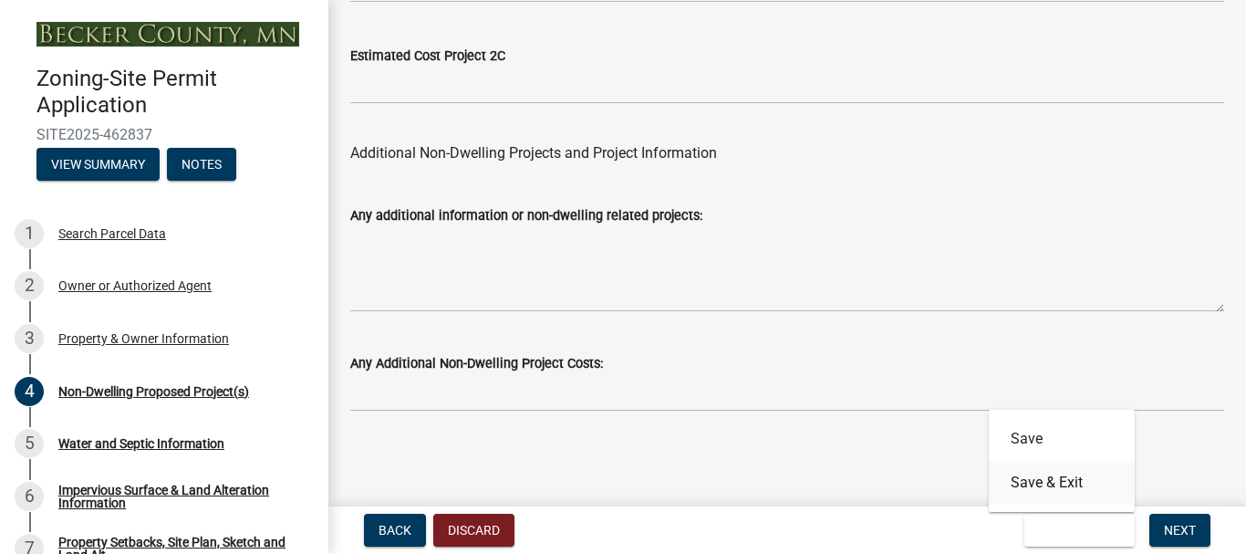
click at [1061, 485] on button "Save & Exit" at bounding box center [1062, 483] width 146 height 44
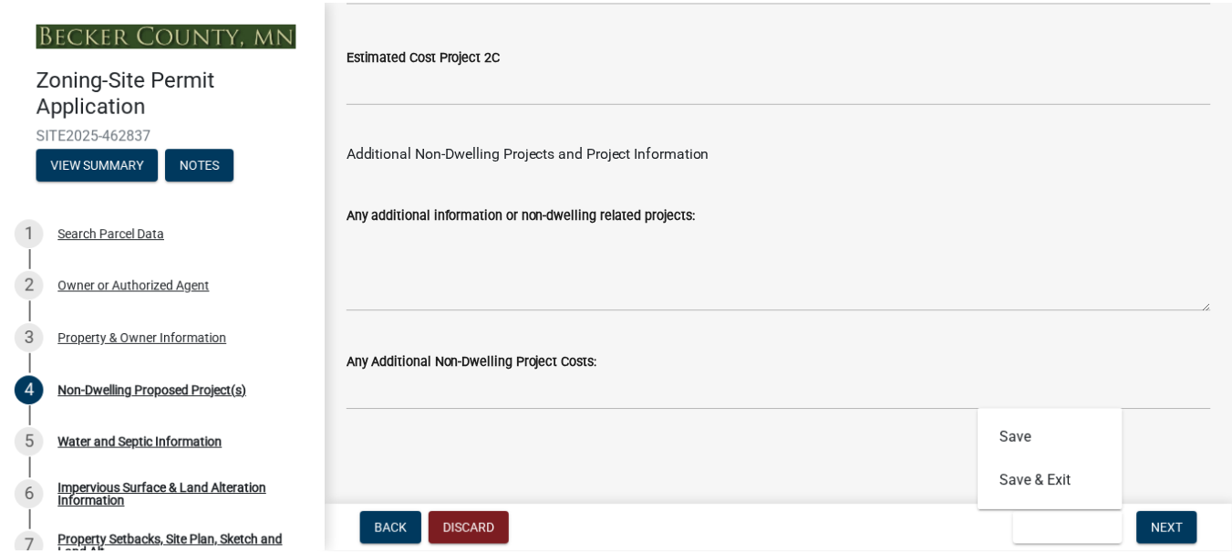
scroll to position [0, 0]
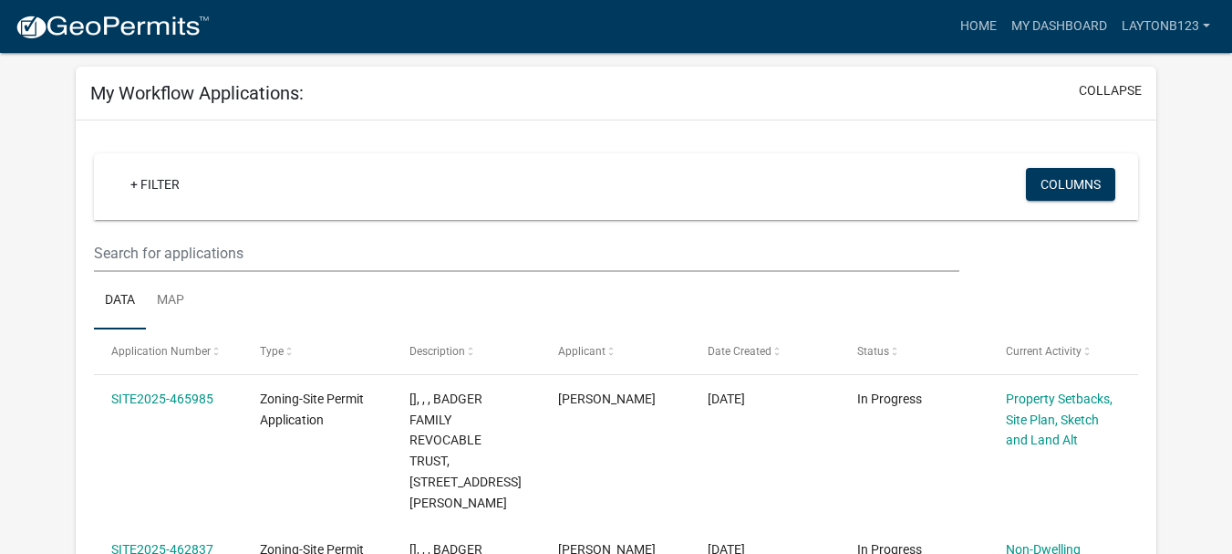
scroll to position [182, 0]
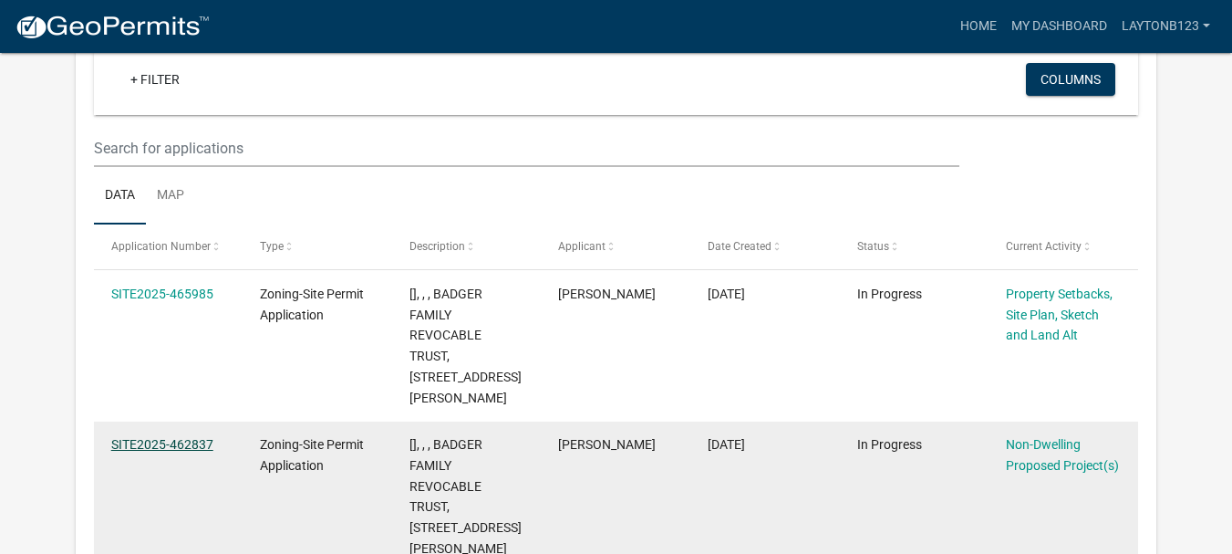
click at [141, 437] on link "SITE2025-462837" at bounding box center [162, 444] width 102 height 15
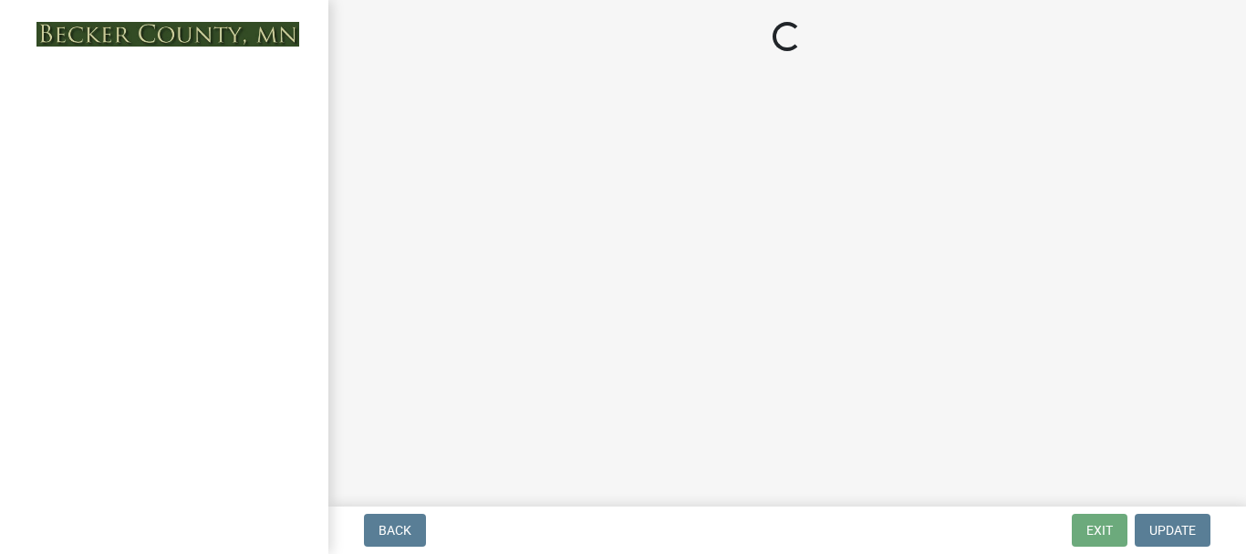
select select "6ced1b54-2913-4dbf-9776-23baa6524e46"
select select "3a2d96d3-fd69-4ed9-bae4-7a5aa03a7e58"
select select "6094bfe3-a997-46d7-8224-ceb3abf7e49e"
select select "ae391dbd-f41d-43ca-bdf1-092bd9136923"
select select "258cbdbc-8629-455d-9fed-6a57bf82144e"
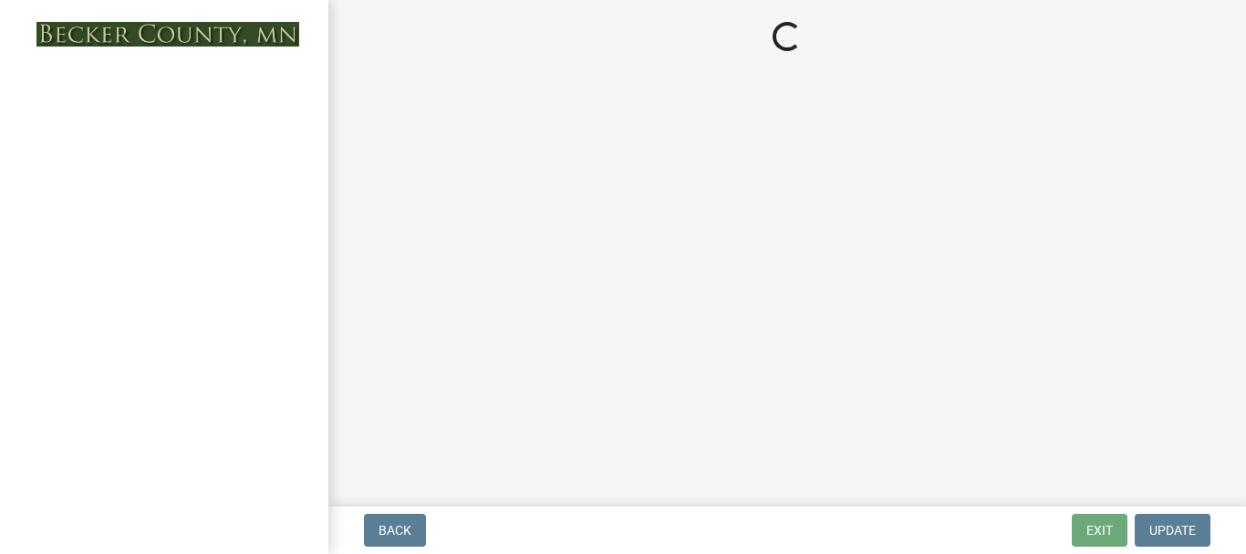
select select "a9a8393f-3c28-47b8-b6d9-84c94641c3fc"
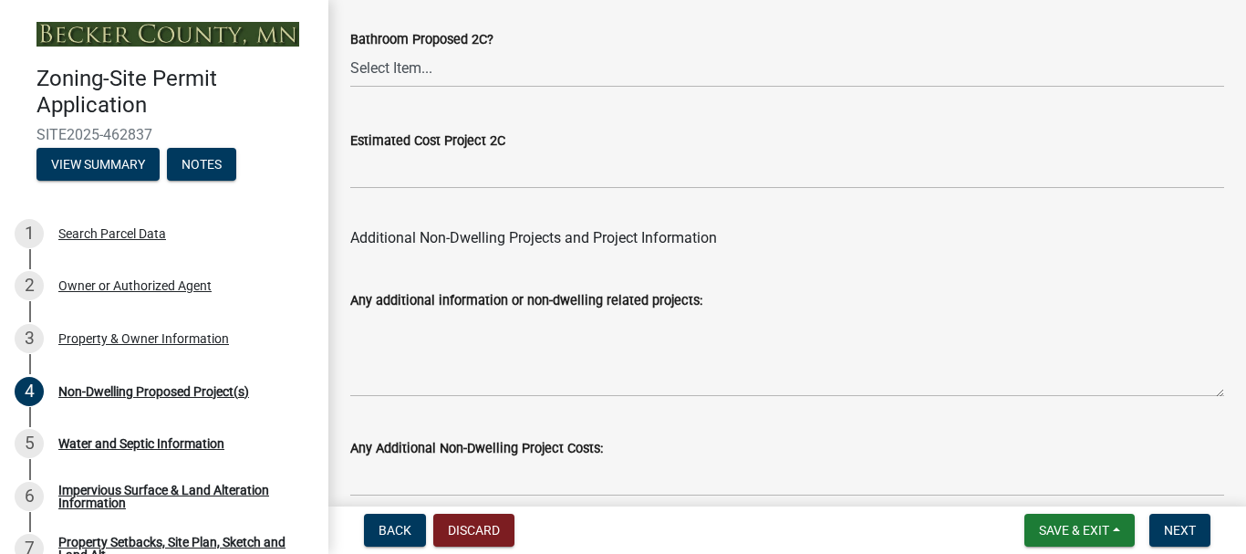
scroll to position [3950, 0]
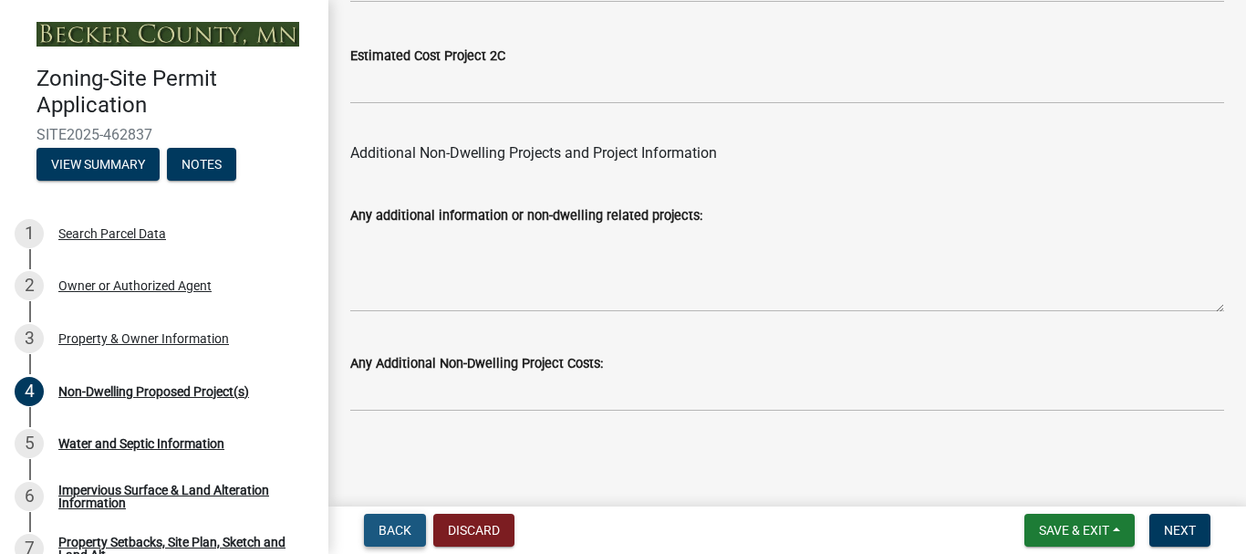
click at [397, 527] on span "Back" at bounding box center [394, 530] width 33 height 15
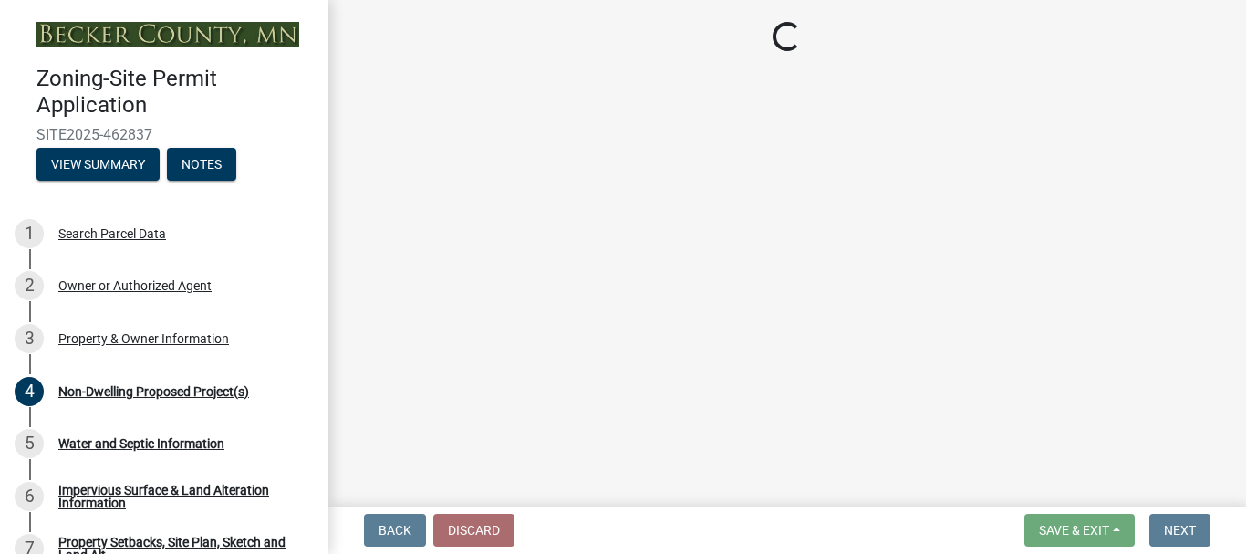
select select "5a3c243d-5cb2-4bc7-bda1-959088d74f81"
select select "61d56479-71b4-4f98-942d-99b919d4174a"
select select "fcf6d223-6c57-4dc5-b63a-a94704169022"
select select "5a5634ed-f11e-4c7b-90e1-096e6cfd17b9"
